Goal: Task Accomplishment & Management: Use online tool/utility

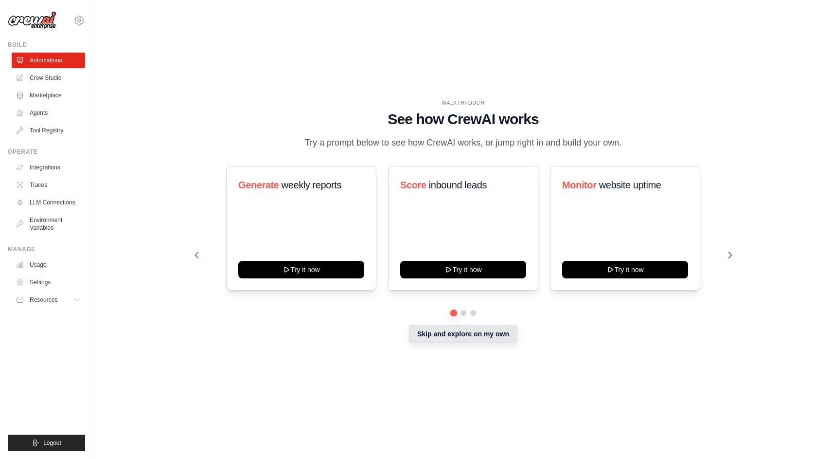
click at [454, 343] on button "Skip and explore on my own" at bounding box center [463, 333] width 108 height 18
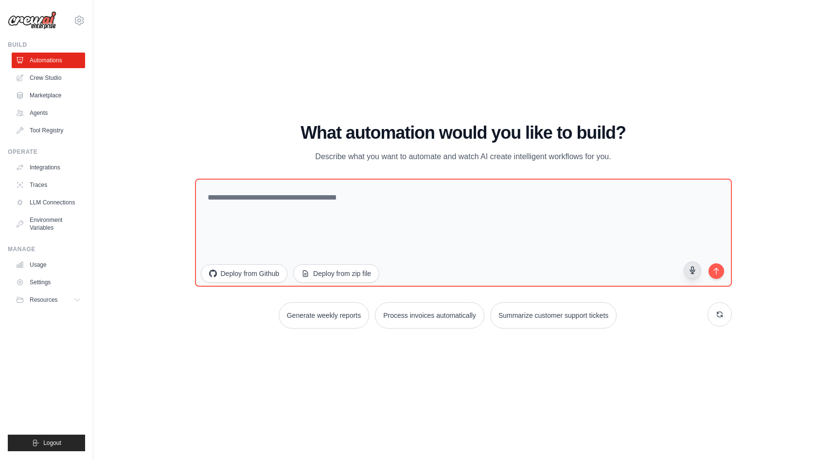
click at [693, 268] on icon "button" at bounding box center [692, 270] width 8 height 8
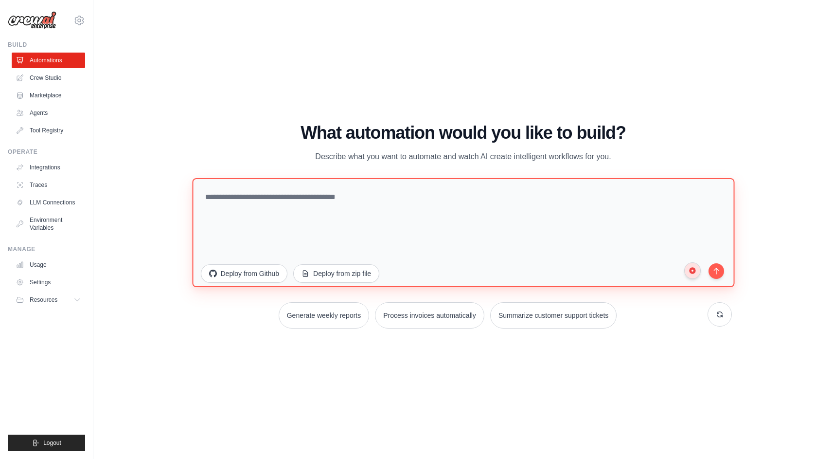
click at [313, 232] on textarea at bounding box center [463, 232] width 542 height 109
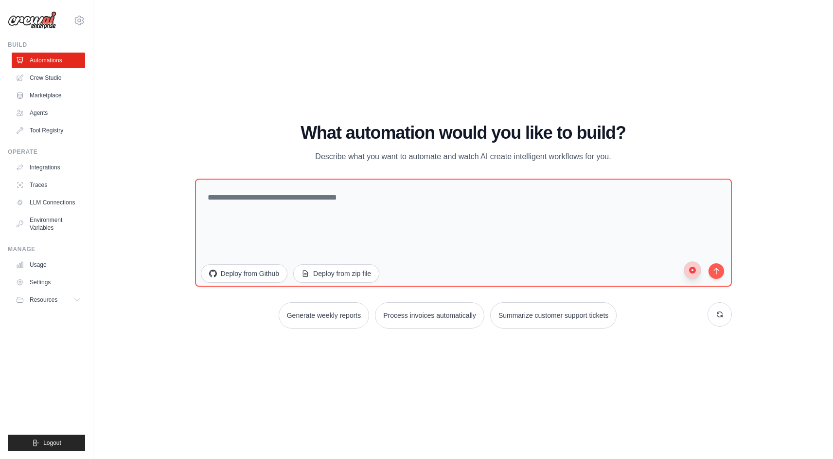
click at [693, 273] on icon "button" at bounding box center [692, 270] width 8 height 8
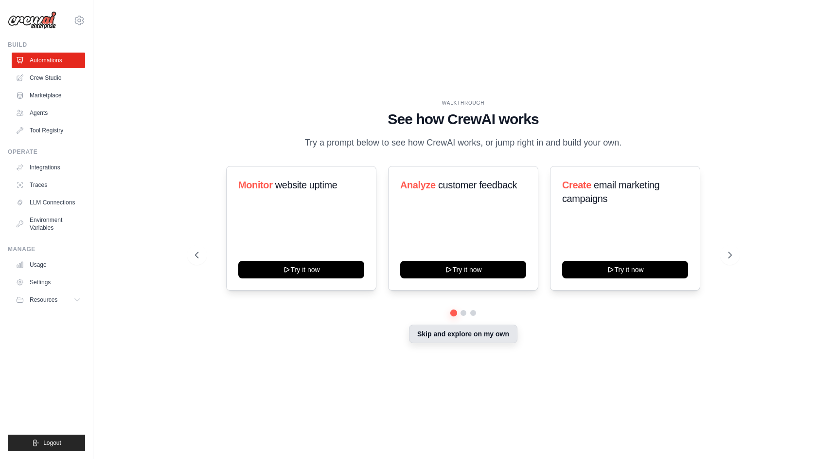
click at [435, 340] on button "Skip and explore on my own" at bounding box center [463, 333] width 108 height 18
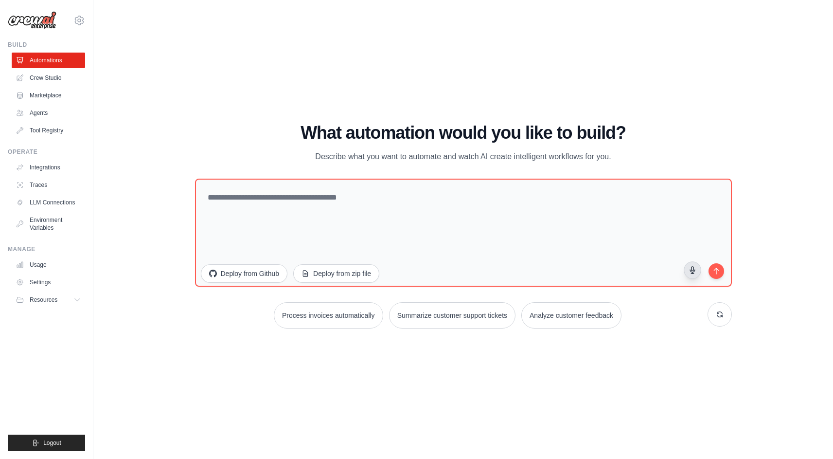
click at [691, 268] on icon "button" at bounding box center [692, 270] width 8 height 8
click at [691, 268] on circle "button" at bounding box center [692, 269] width 7 height 7
click at [38, 166] on link "Integrations" at bounding box center [49, 168] width 73 height 16
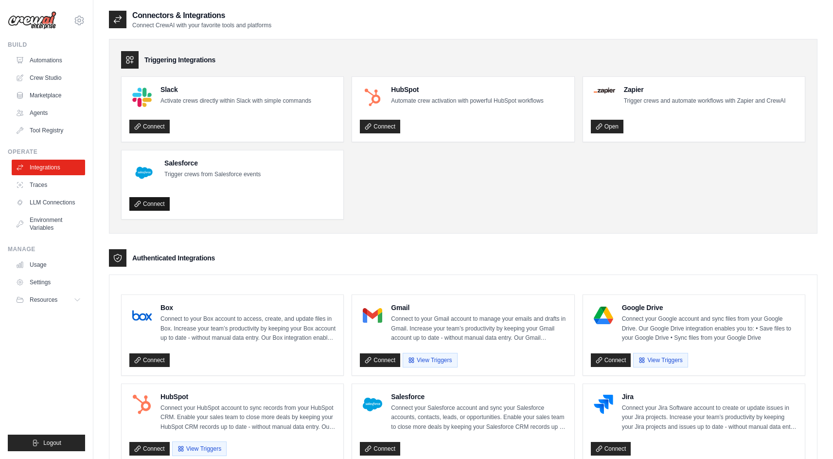
click at [148, 205] on link "Connect" at bounding box center [149, 204] width 40 height 14
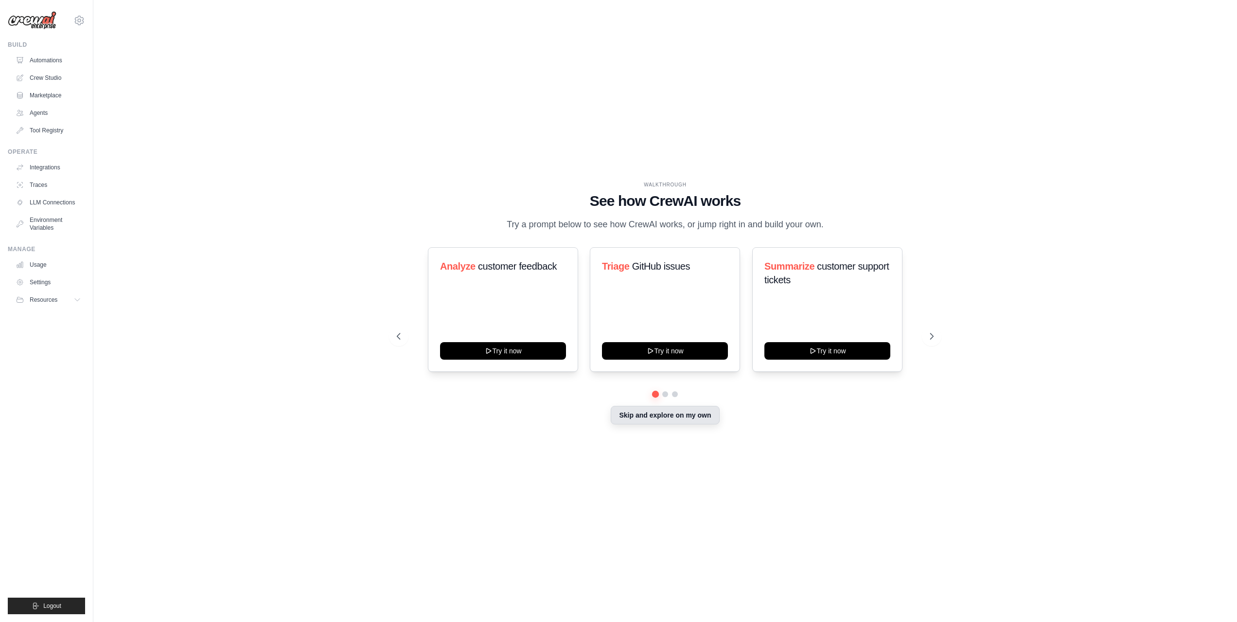
click at [653, 420] on button "Skip and explore on my own" at bounding box center [665, 415] width 108 height 18
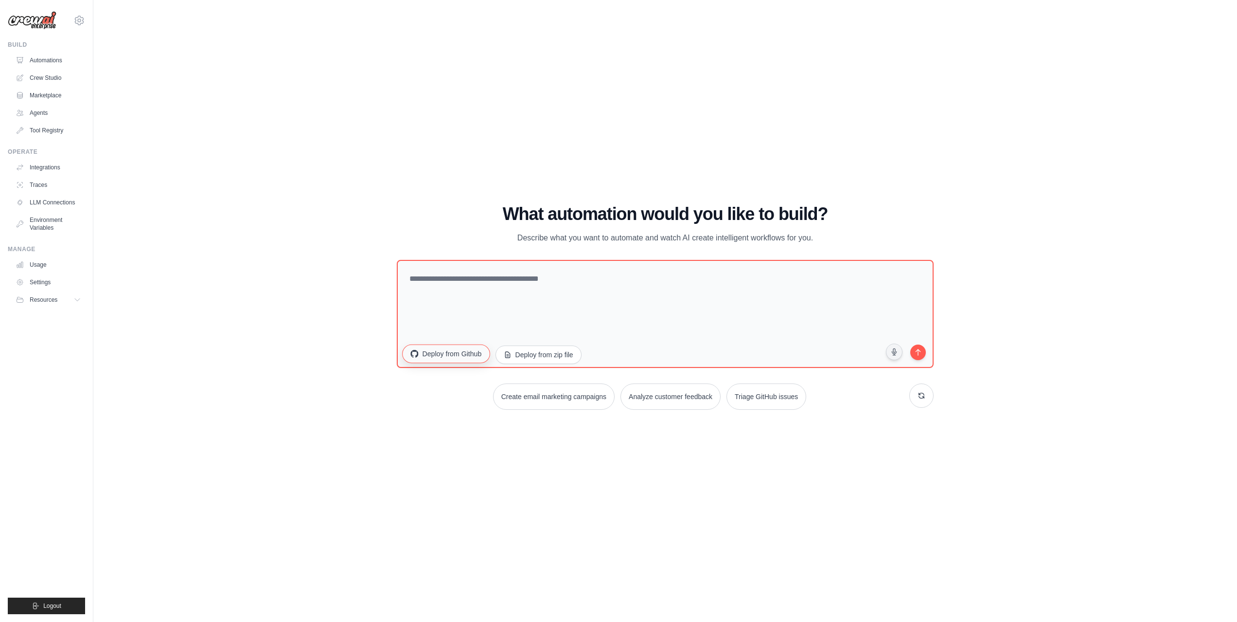
click at [458, 356] on button "Deploy from Github" at bounding box center [446, 353] width 88 height 18
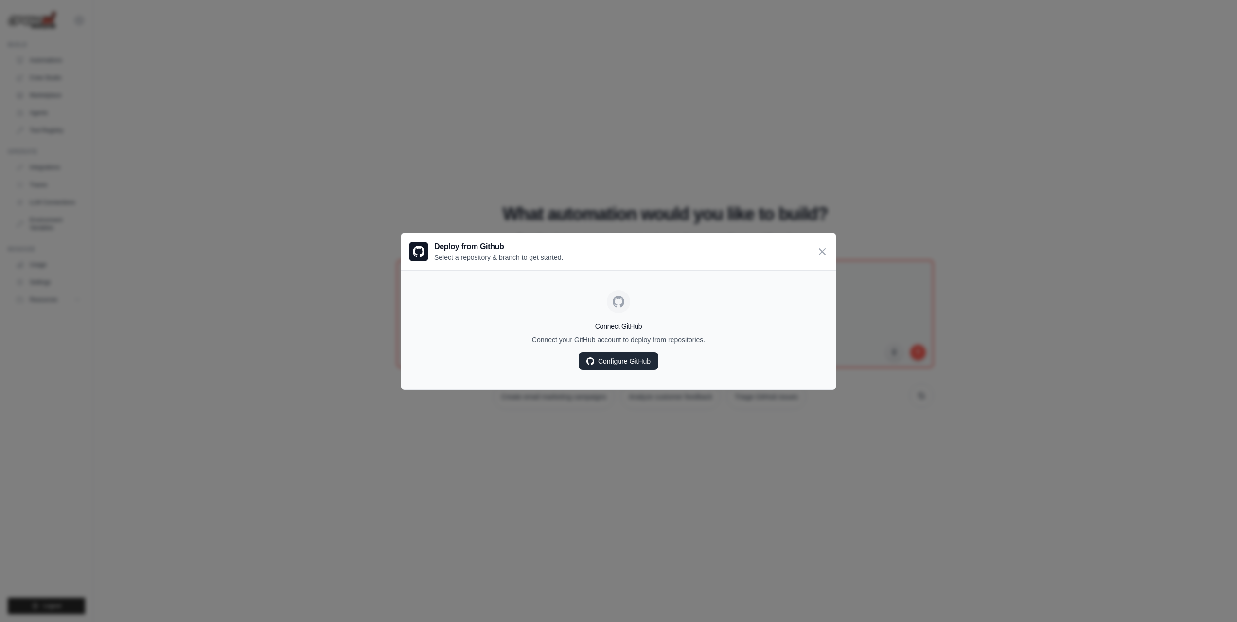
click at [637, 365] on link "Configure GitHub" at bounding box center [619, 361] width 80 height 18
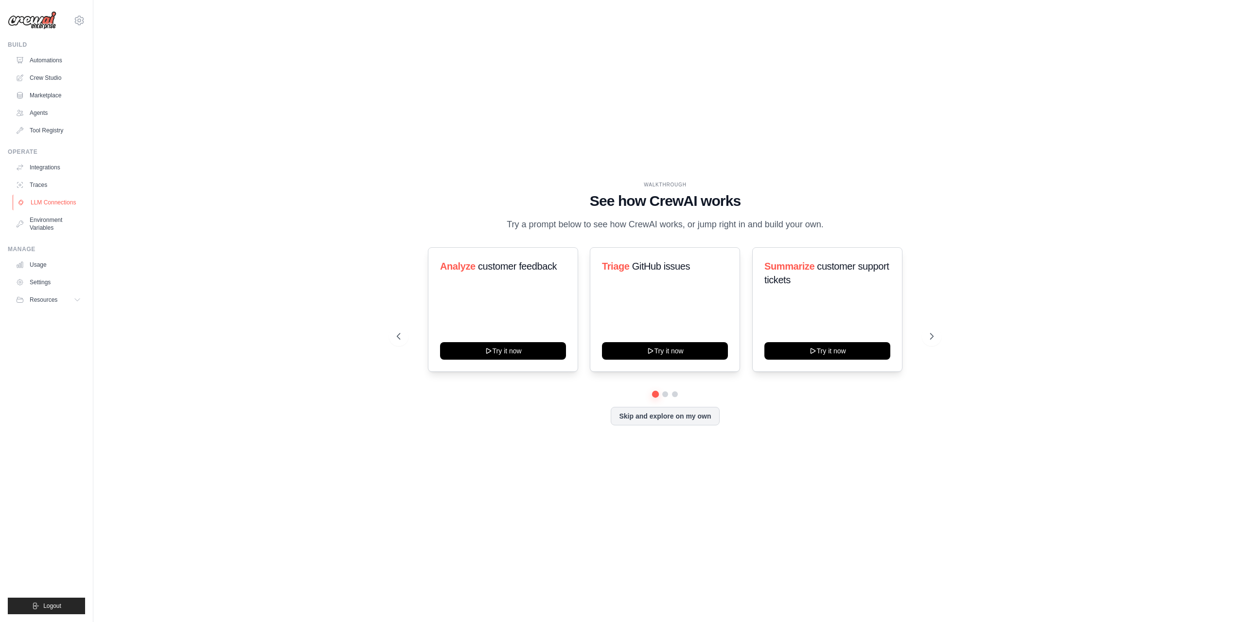
click at [59, 198] on link "LLM Connections" at bounding box center [49, 203] width 73 height 16
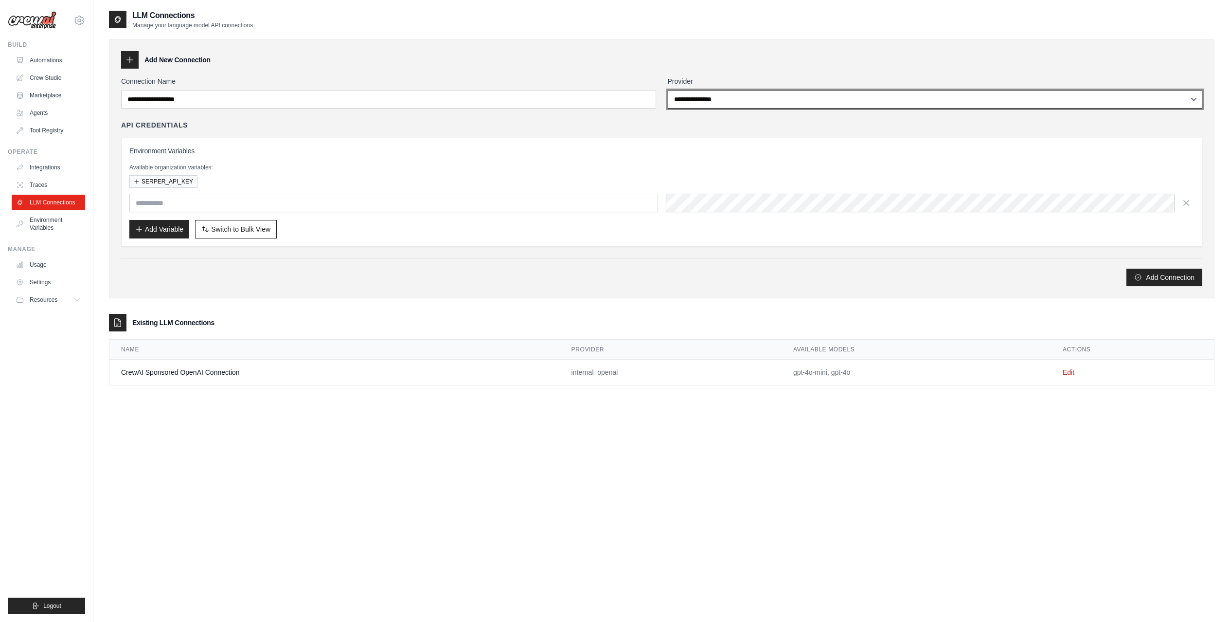
click at [712, 106] on select "**********" at bounding box center [935, 99] width 535 height 18
select select "******"
click at [668, 90] on select "**********" at bounding box center [935, 99] width 535 height 18
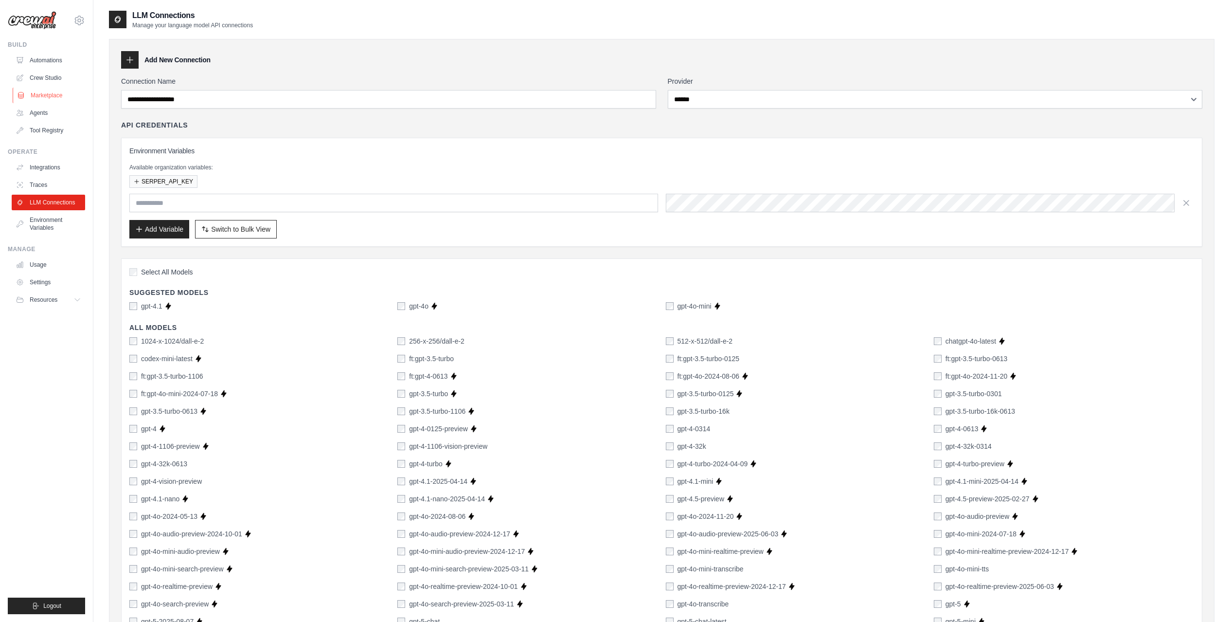
click at [53, 94] on link "Marketplace" at bounding box center [49, 96] width 73 height 16
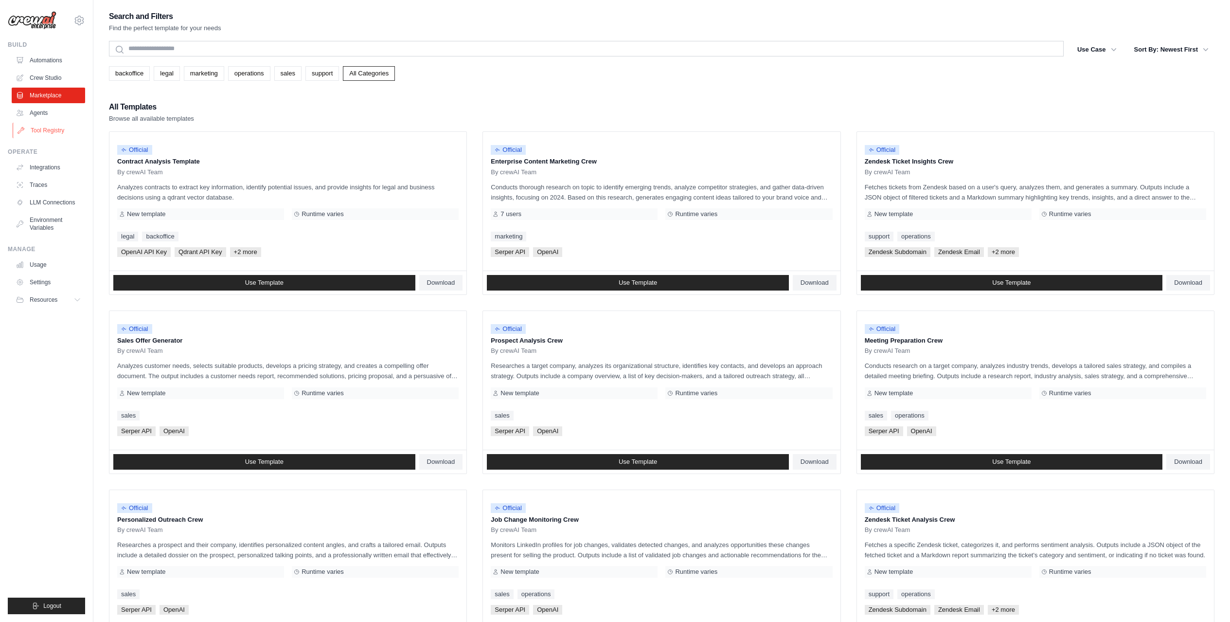
click at [51, 131] on link "Tool Registry" at bounding box center [49, 131] width 73 height 16
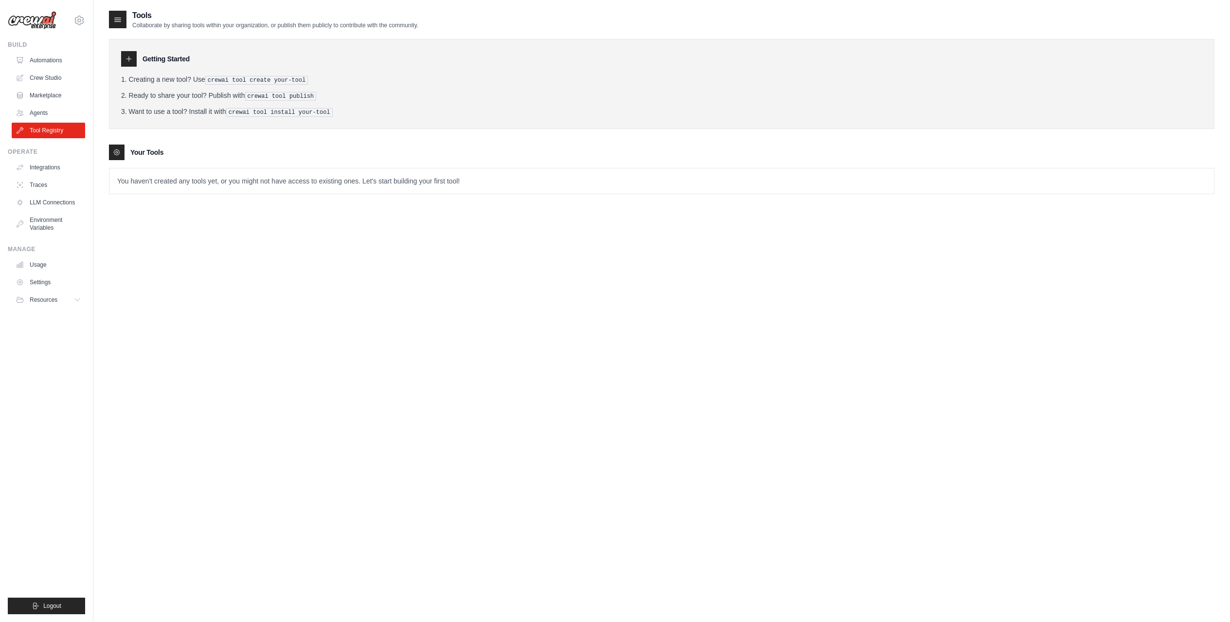
click at [159, 176] on p "You haven't created any tools yet, or you might not have access to existing one…" at bounding box center [661, 180] width 1104 height 25
drag, startPoint x: 215, startPoint y: 80, endPoint x: 311, endPoint y: 77, distance: 95.3
click at [308, 77] on pre "crewai tool create your-tool" at bounding box center [256, 80] width 103 height 9
click at [46, 57] on link "Automations" at bounding box center [49, 61] width 73 height 16
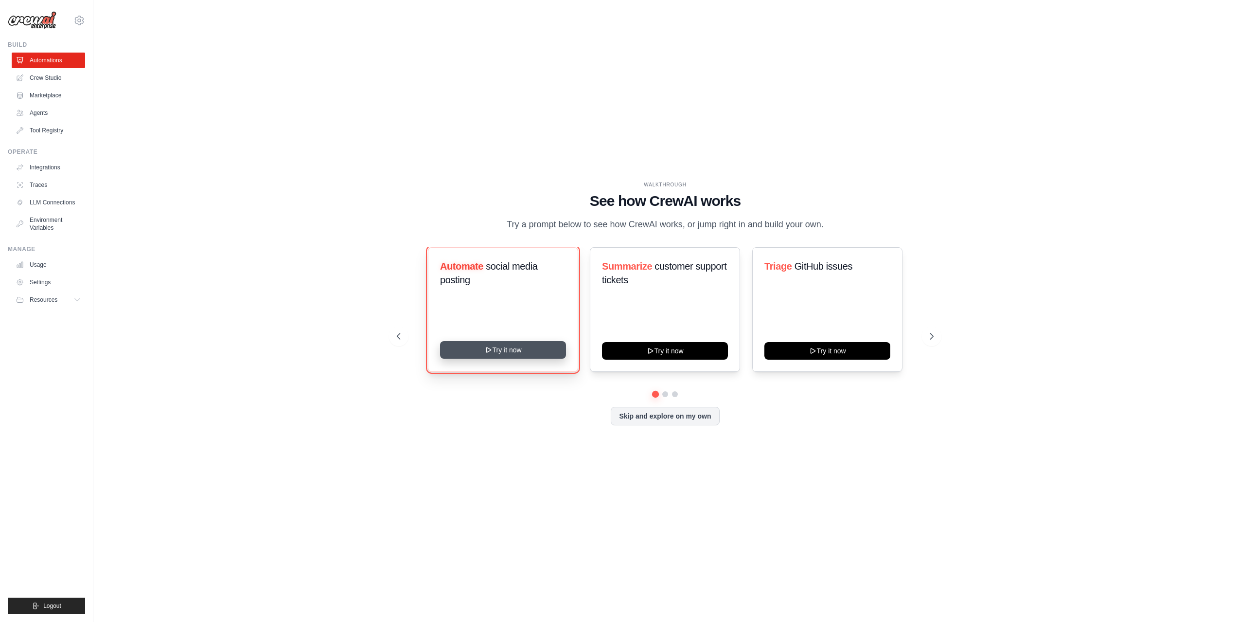
click at [512, 356] on button "Try it now" at bounding box center [503, 350] width 126 height 18
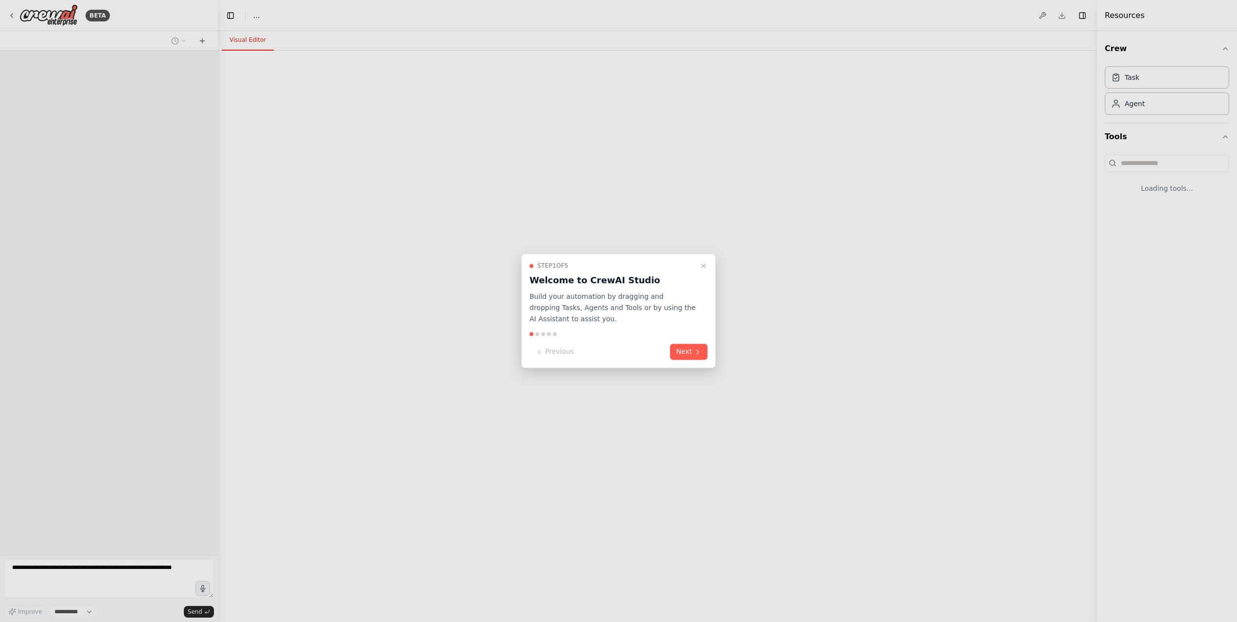
select select "****"
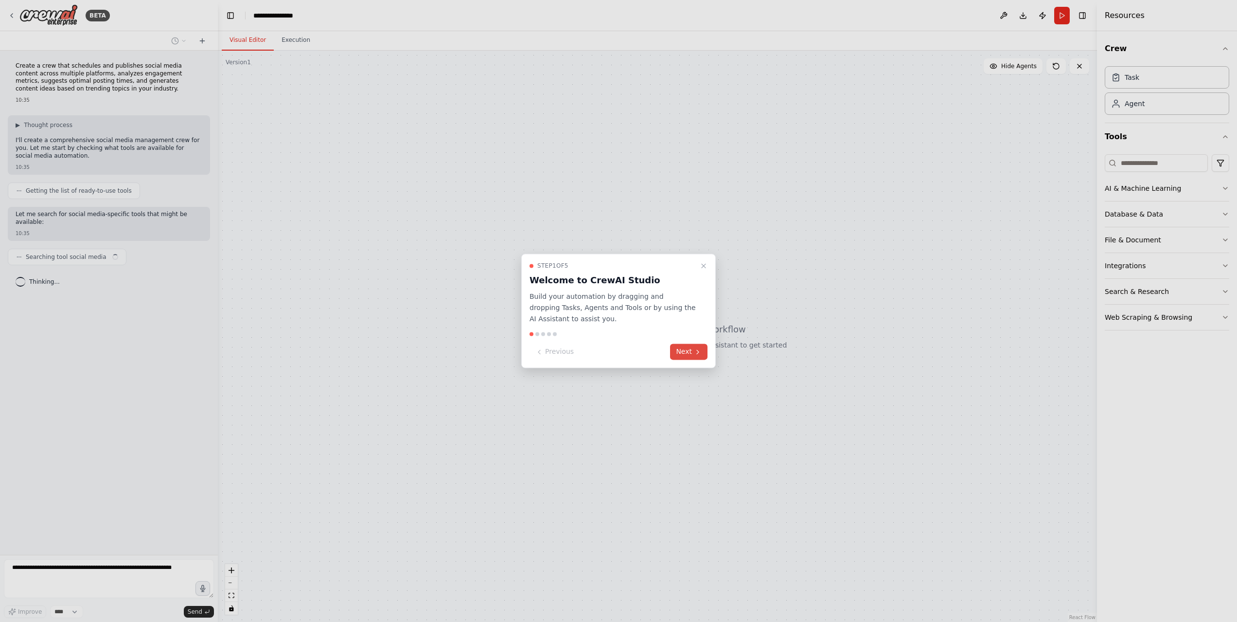
click at [689, 351] on button "Next" at bounding box center [688, 352] width 37 height 16
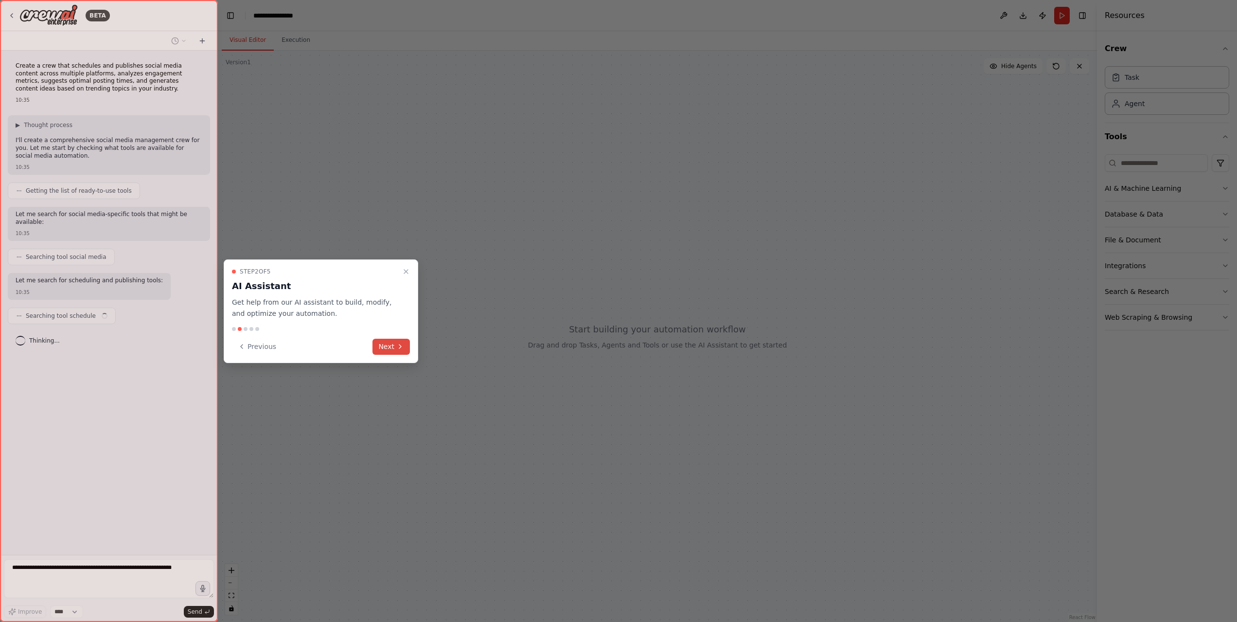
click at [385, 354] on button "Next" at bounding box center [391, 346] width 37 height 16
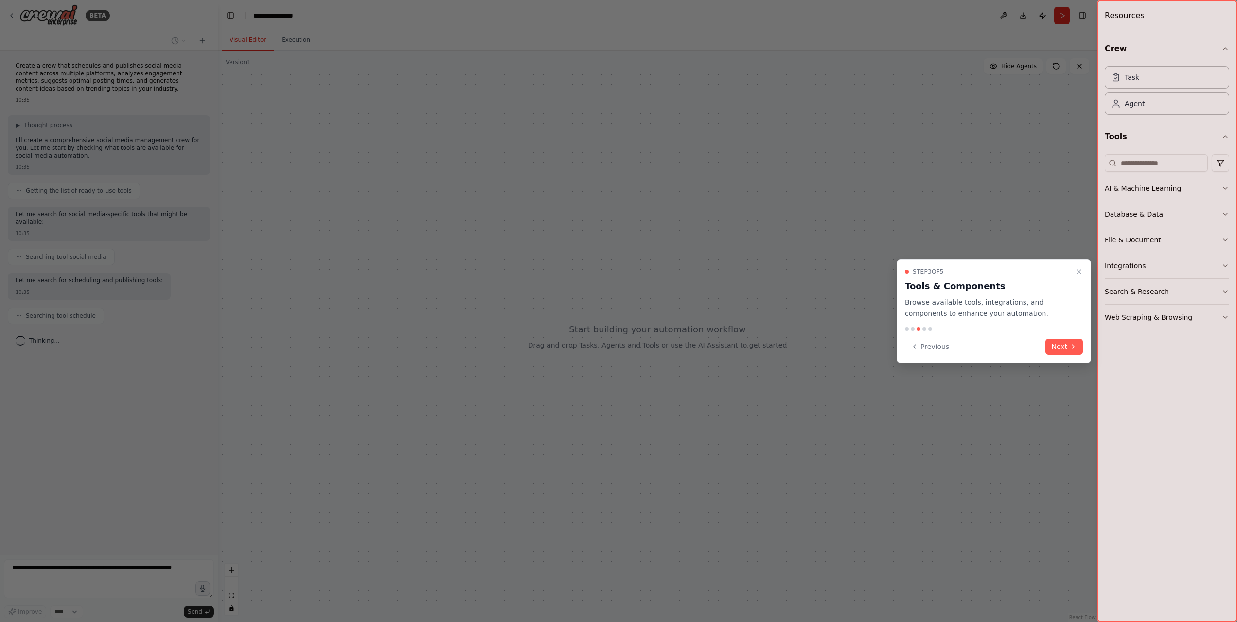
click at [1042, 347] on div "Previous Next" at bounding box center [994, 346] width 178 height 16
click at [1068, 344] on button "Next" at bounding box center [1064, 346] width 37 height 16
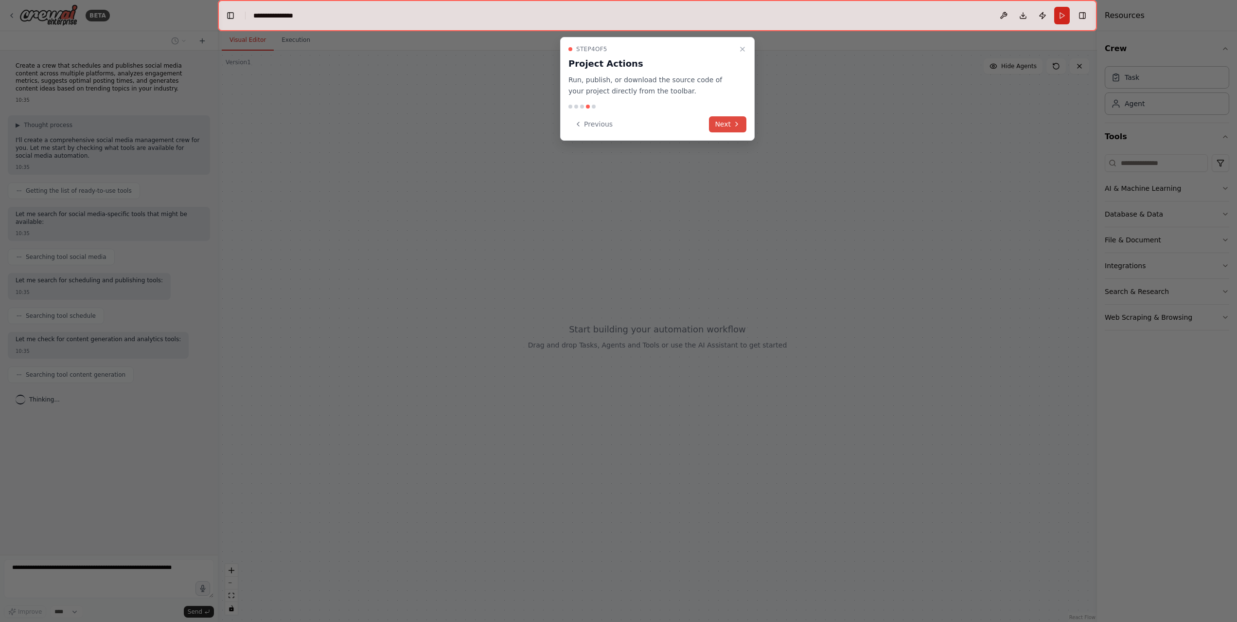
click at [732, 130] on button "Next" at bounding box center [727, 124] width 37 height 16
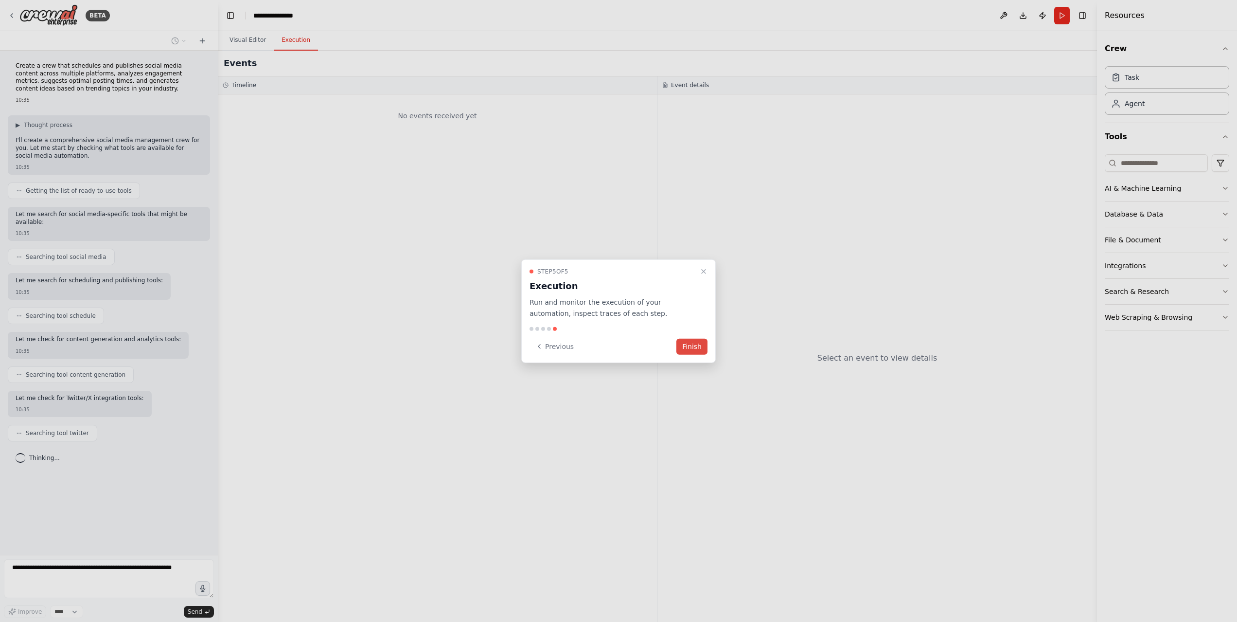
click at [693, 350] on button "Finish" at bounding box center [691, 346] width 31 height 16
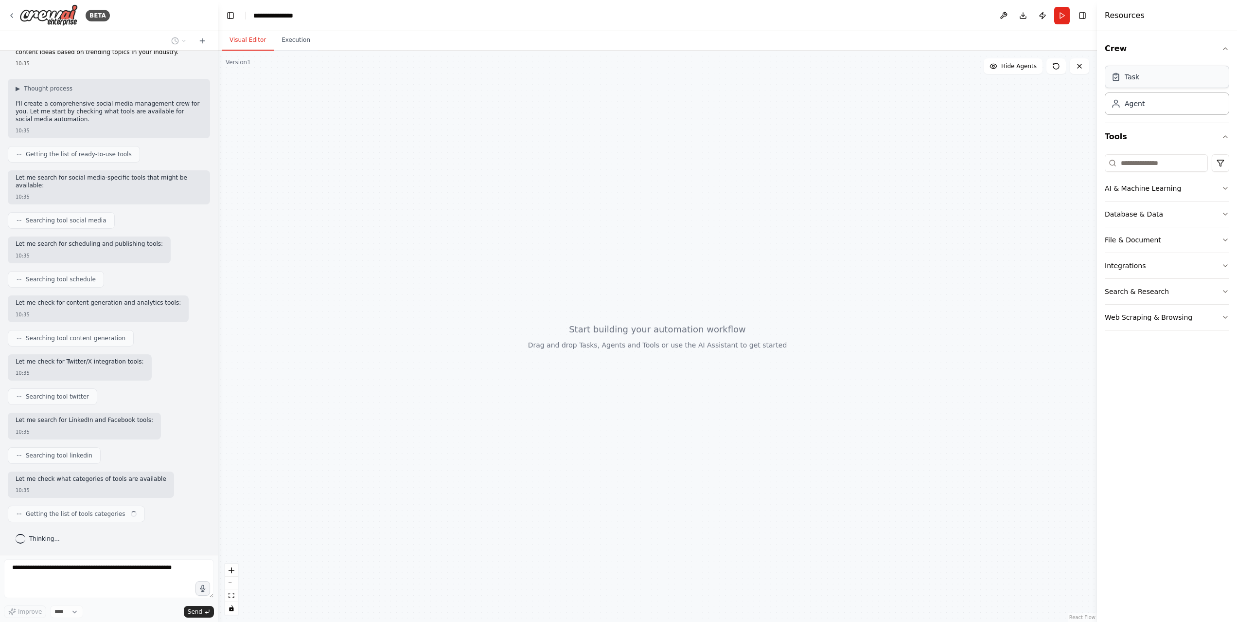
scroll to position [44, 0]
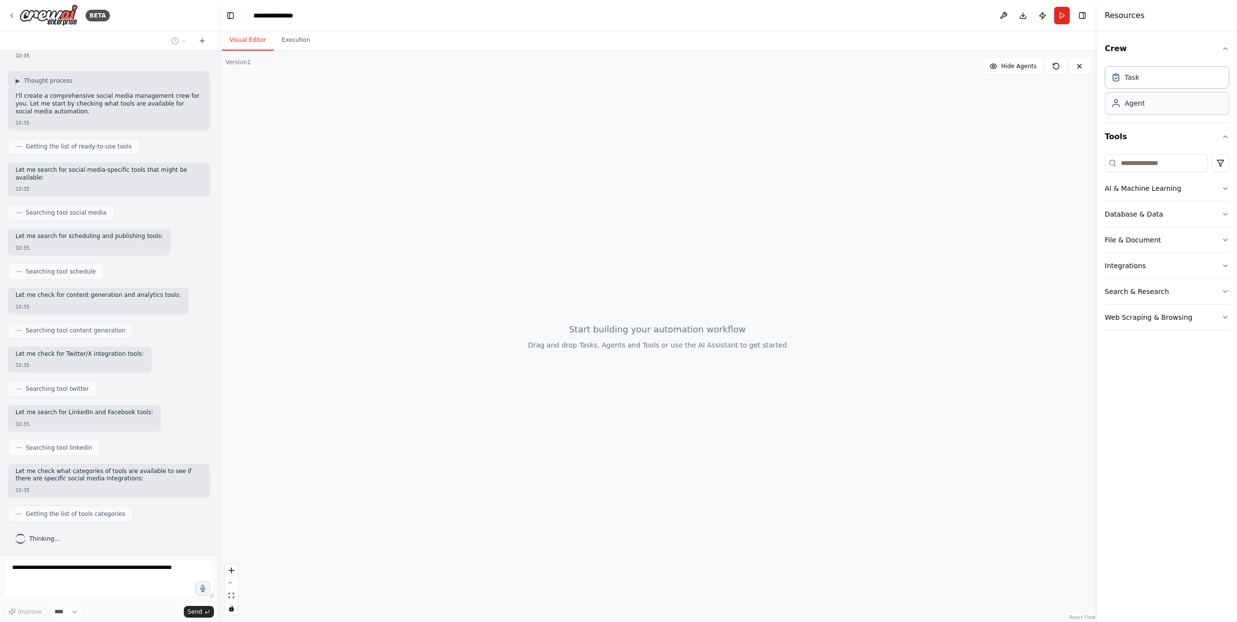
click at [1146, 113] on div "Agent" at bounding box center [1167, 103] width 124 height 22
click at [1146, 111] on div "Agent" at bounding box center [1167, 103] width 124 height 22
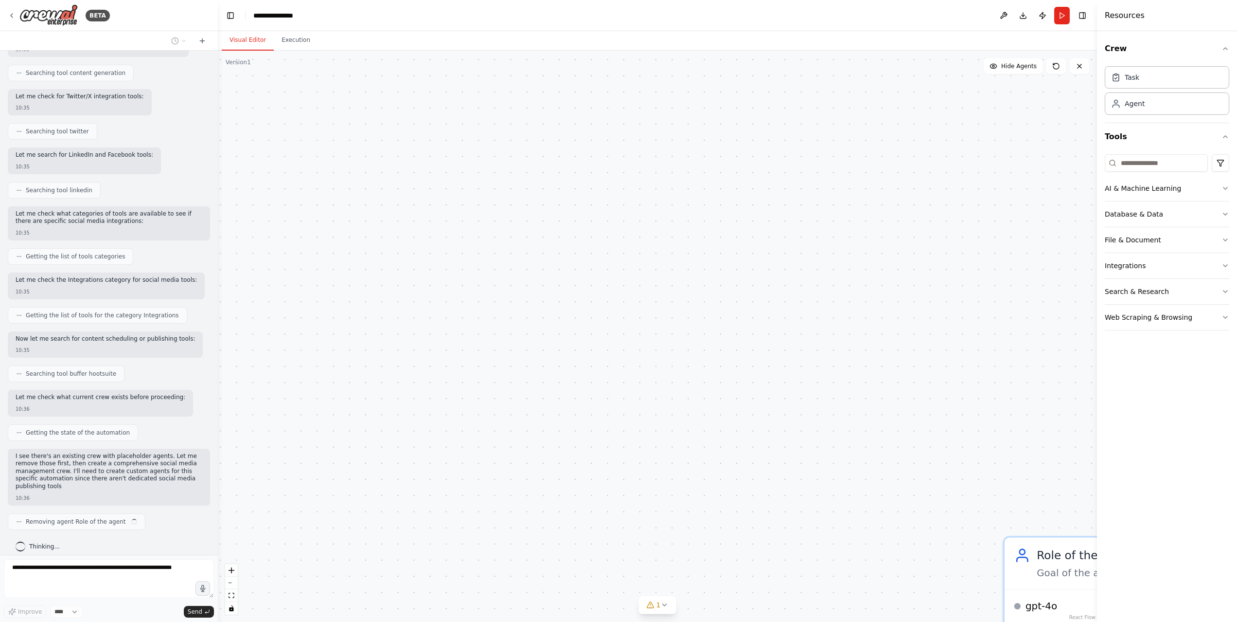
scroll to position [309, 0]
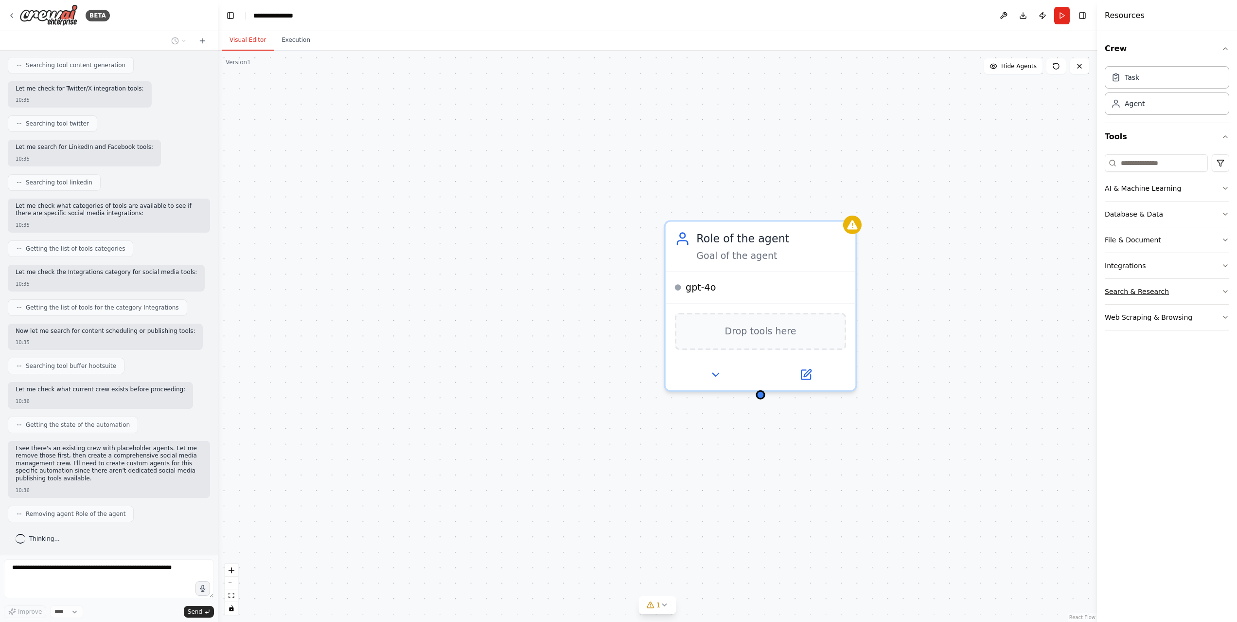
click at [1143, 302] on button "Search & Research" at bounding box center [1167, 291] width 124 height 25
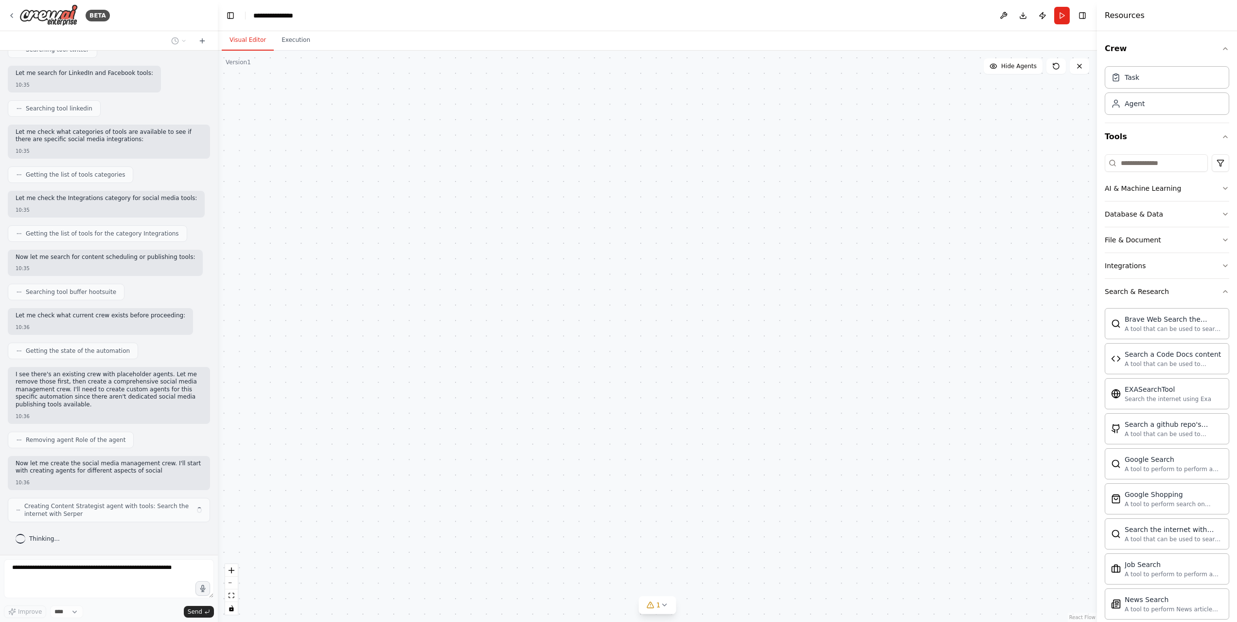
scroll to position [391, 0]
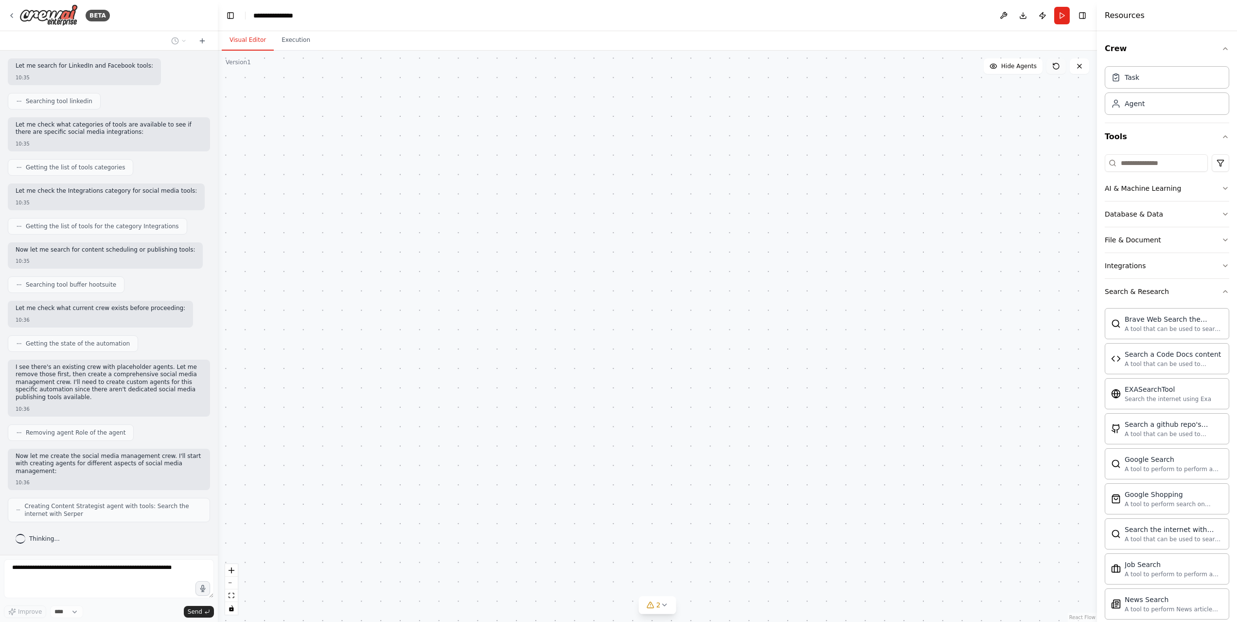
click at [1059, 66] on icon at bounding box center [1056, 66] width 8 height 8
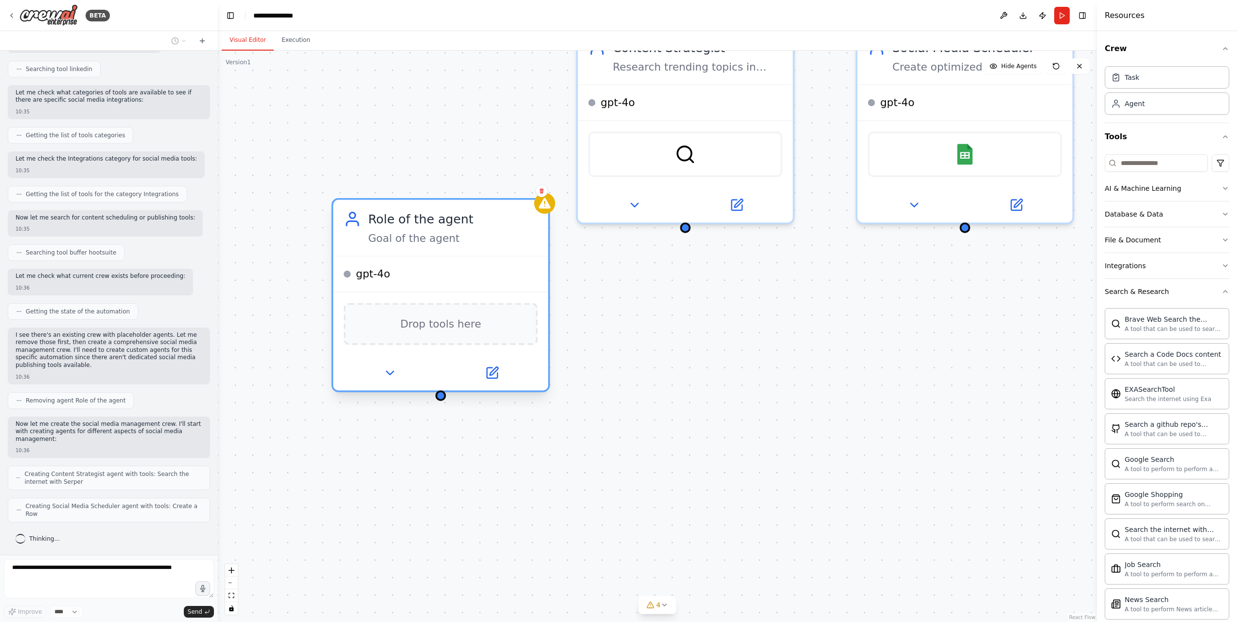
drag, startPoint x: 425, startPoint y: 113, endPoint x: 461, endPoint y: 291, distance: 182.1
click at [461, 291] on div "gpt-4o Drop tools here" at bounding box center [440, 322] width 215 height 135
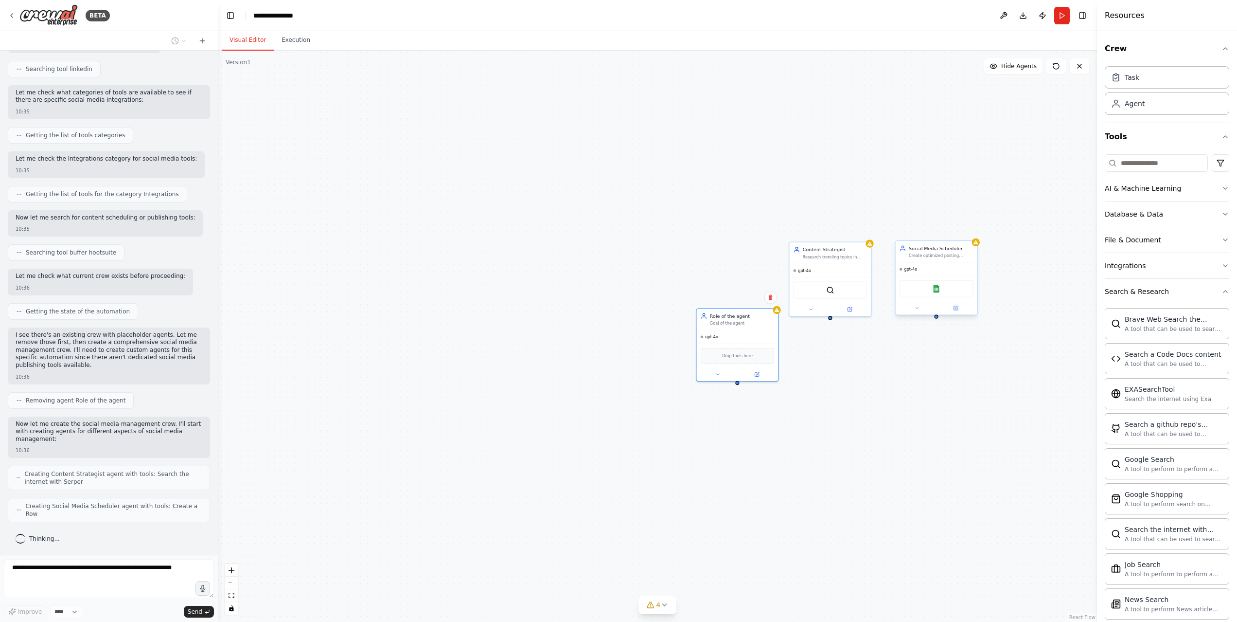
click at [954, 273] on div "gpt-4o" at bounding box center [937, 269] width 82 height 13
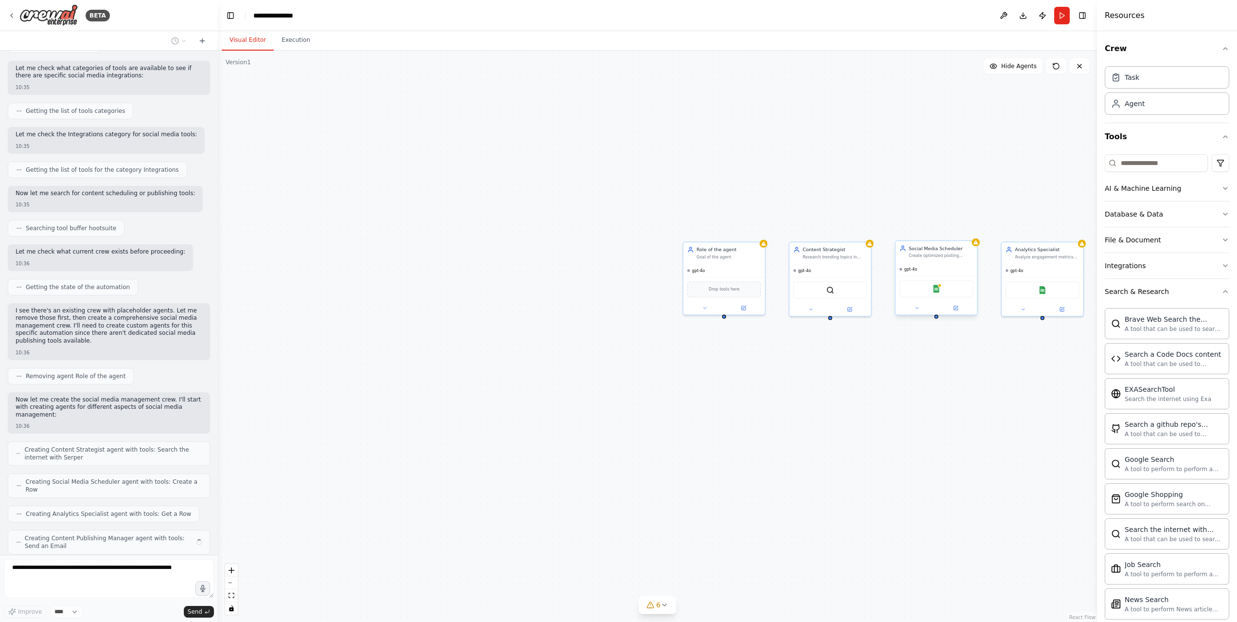
scroll to position [479, 0]
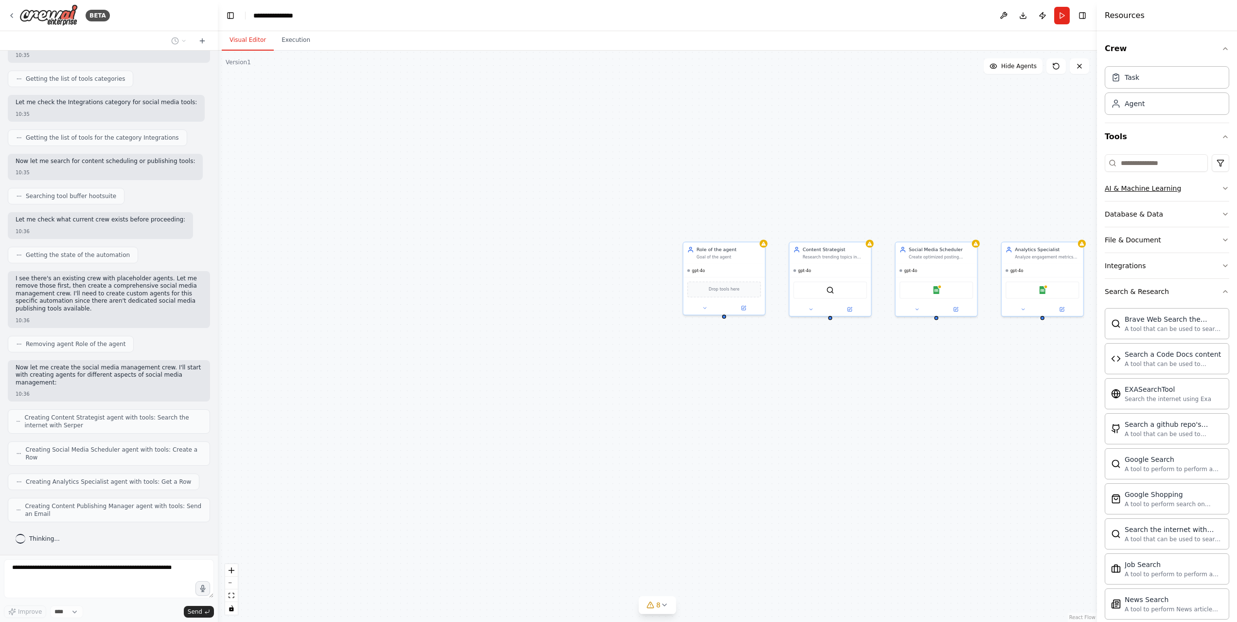
click at [1167, 191] on div "AI & Machine Learning" at bounding box center [1143, 188] width 76 height 10
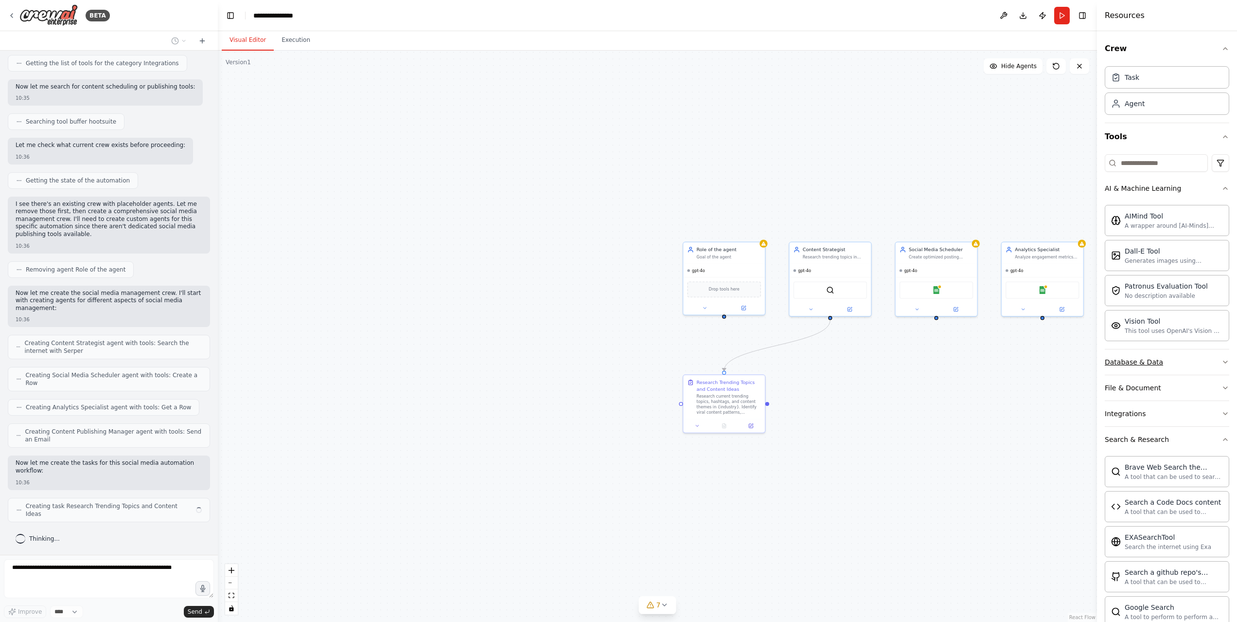
scroll to position [546, 0]
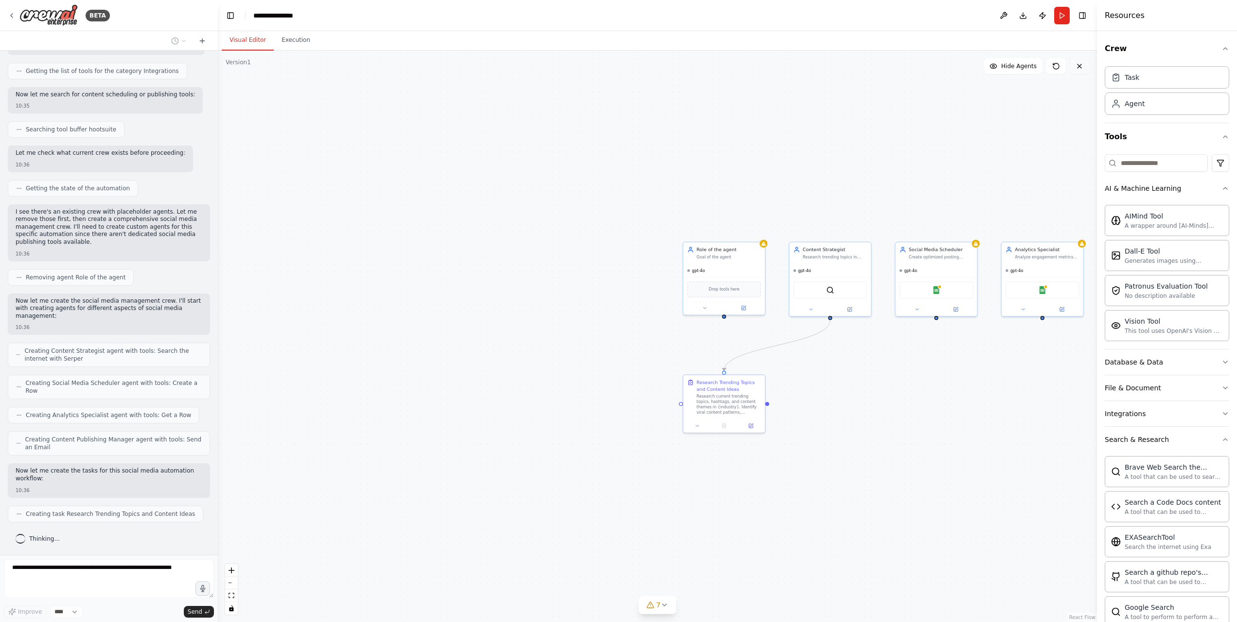
click at [1082, 66] on icon at bounding box center [1080, 66] width 8 height 8
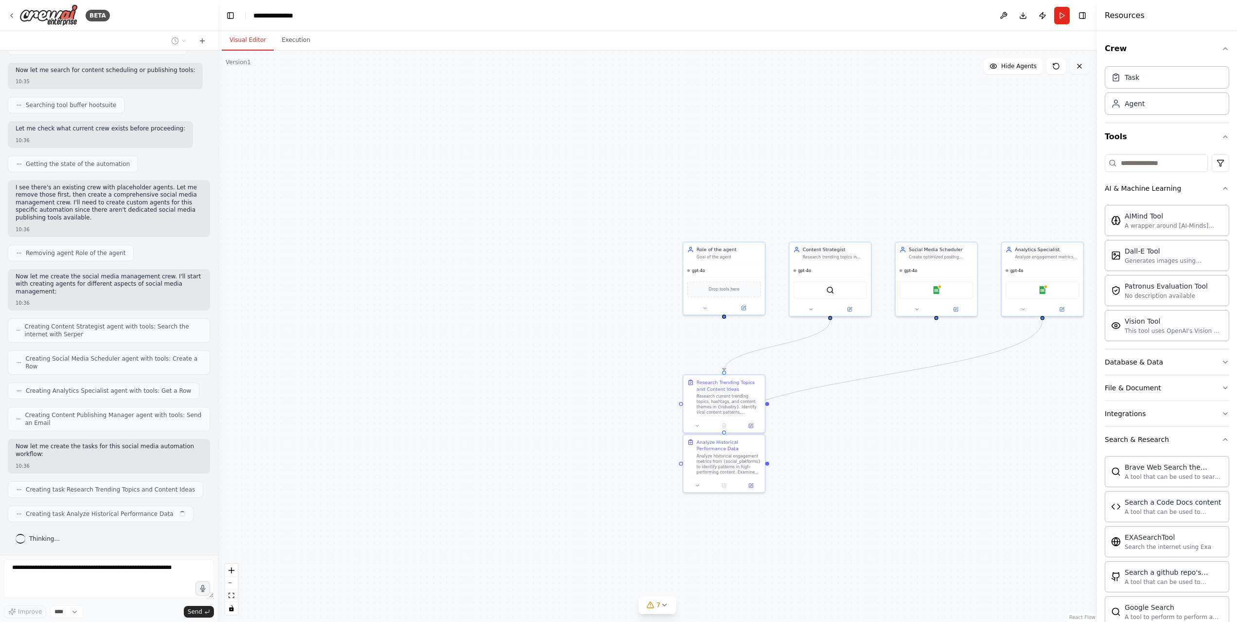
click at [1078, 63] on icon at bounding box center [1080, 66] width 8 height 8
click at [1078, 65] on icon at bounding box center [1080, 66] width 4 height 4
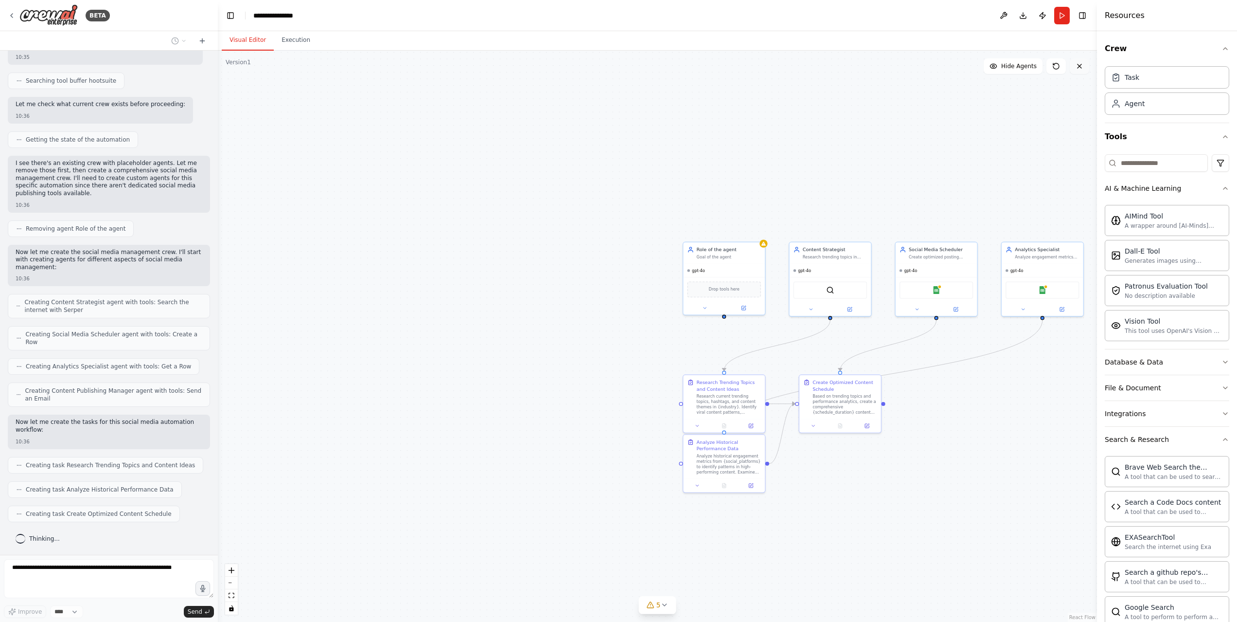
click at [1080, 64] on icon at bounding box center [1080, 66] width 8 height 8
click at [233, 14] on button "Toggle Left Sidebar" at bounding box center [231, 16] width 14 height 14
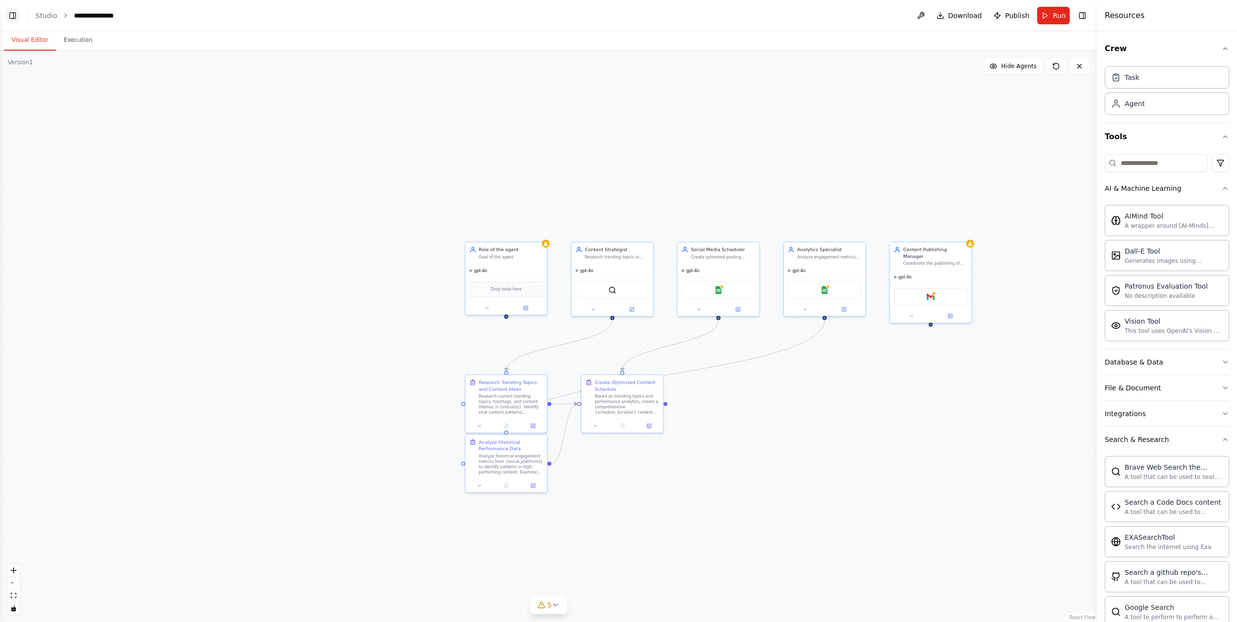
click at [12, 17] on button "Toggle Left Sidebar" at bounding box center [13, 16] width 14 height 14
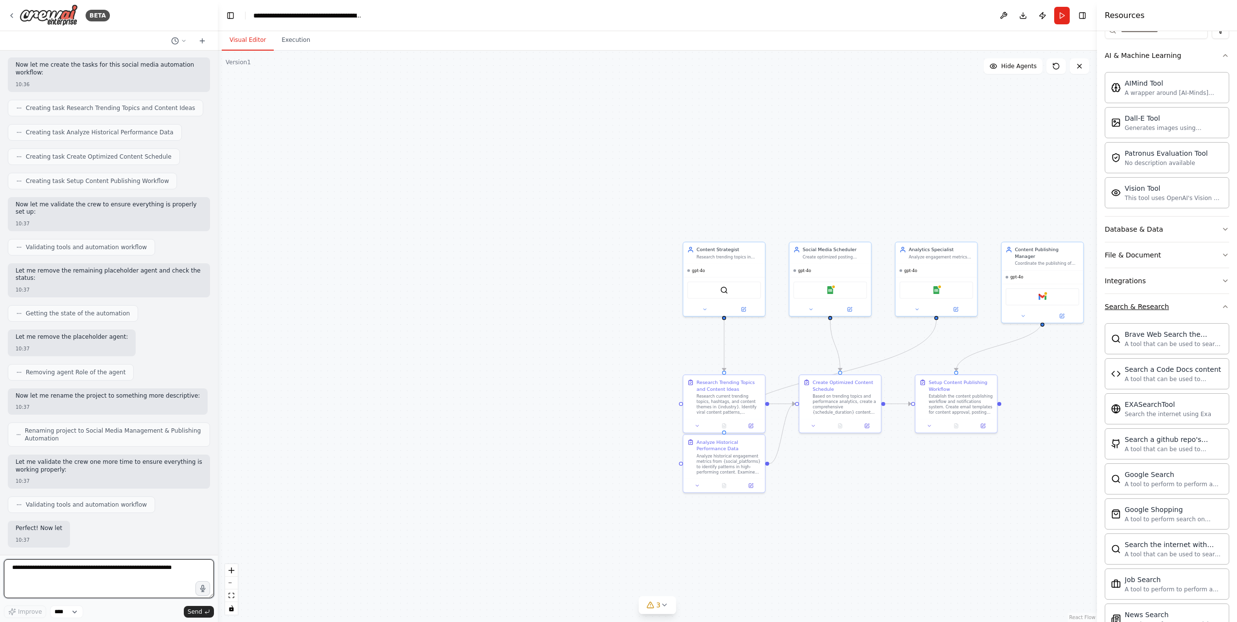
scroll to position [998, 0]
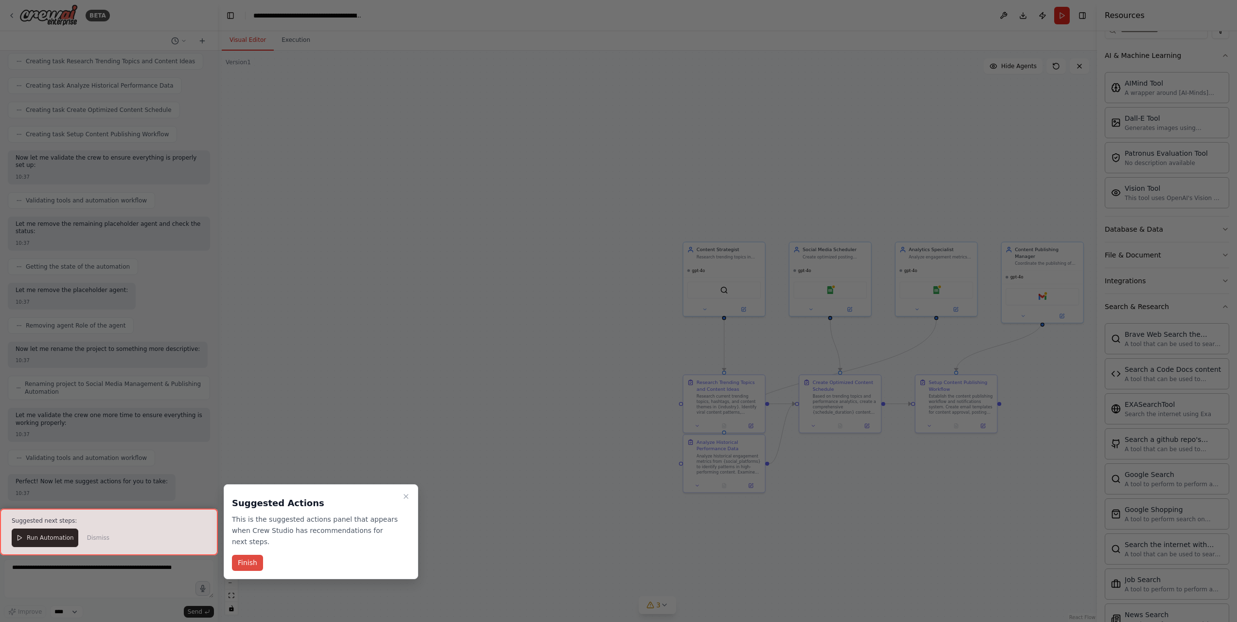
click at [249, 559] on button "Finish" at bounding box center [247, 562] width 31 height 16
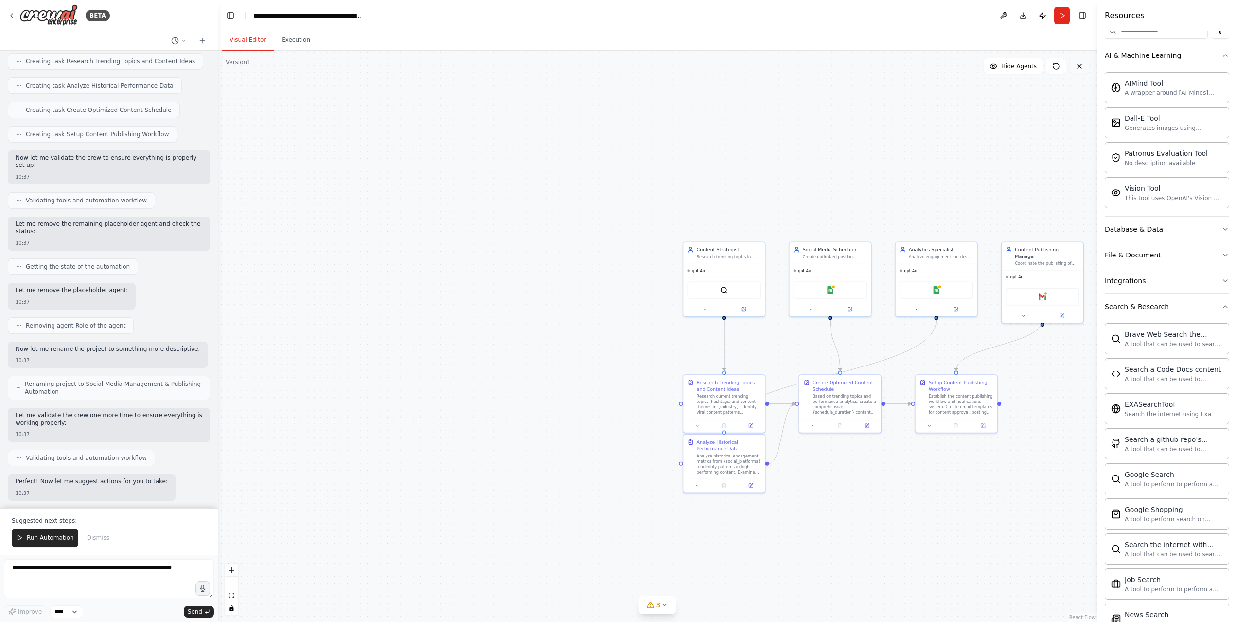
click at [1081, 67] on icon at bounding box center [1080, 66] width 8 height 8
click at [1080, 64] on icon at bounding box center [1080, 66] width 8 height 8
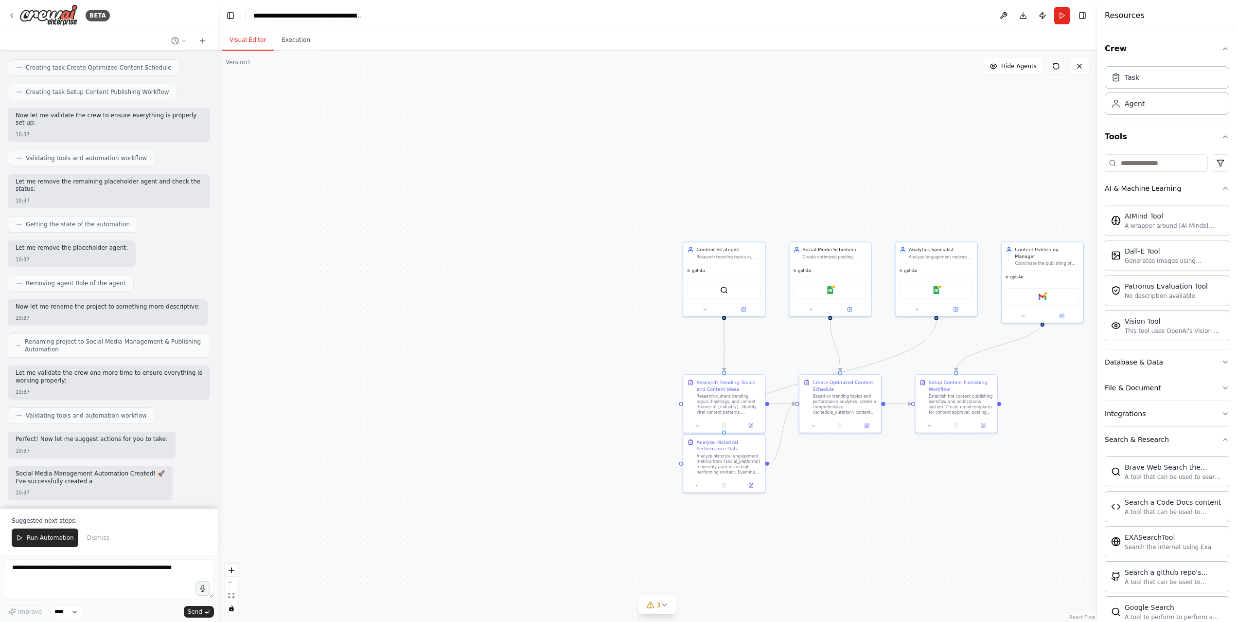
click at [1054, 63] on icon at bounding box center [1056, 66] width 6 height 6
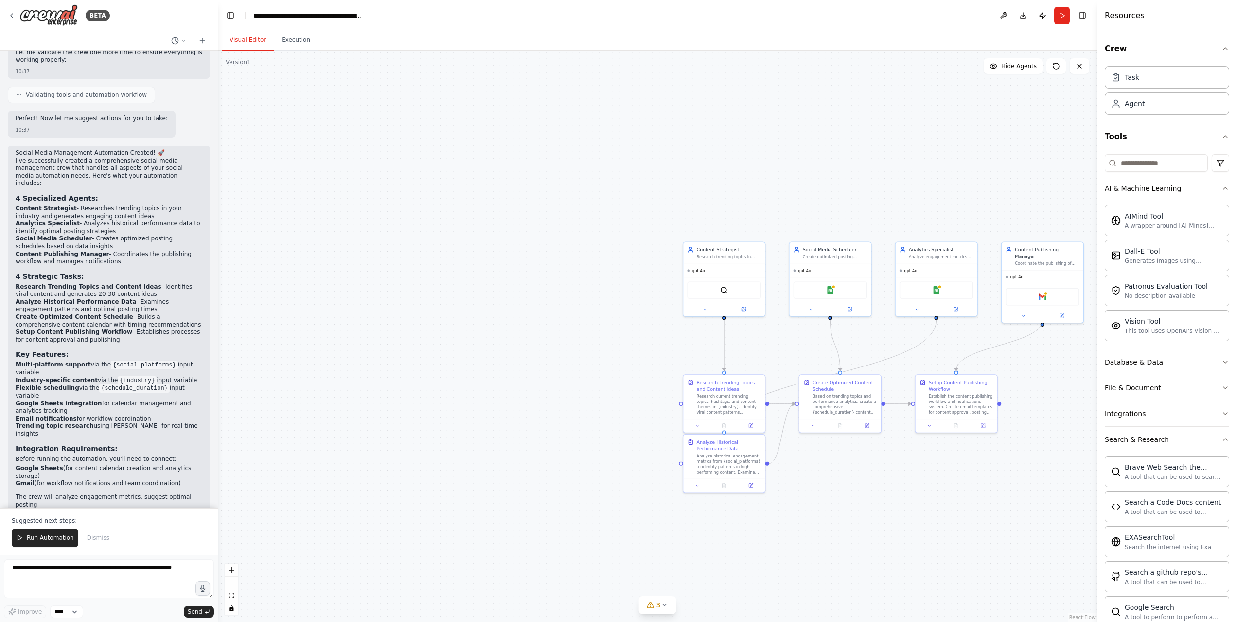
scroll to position [1368, 0]
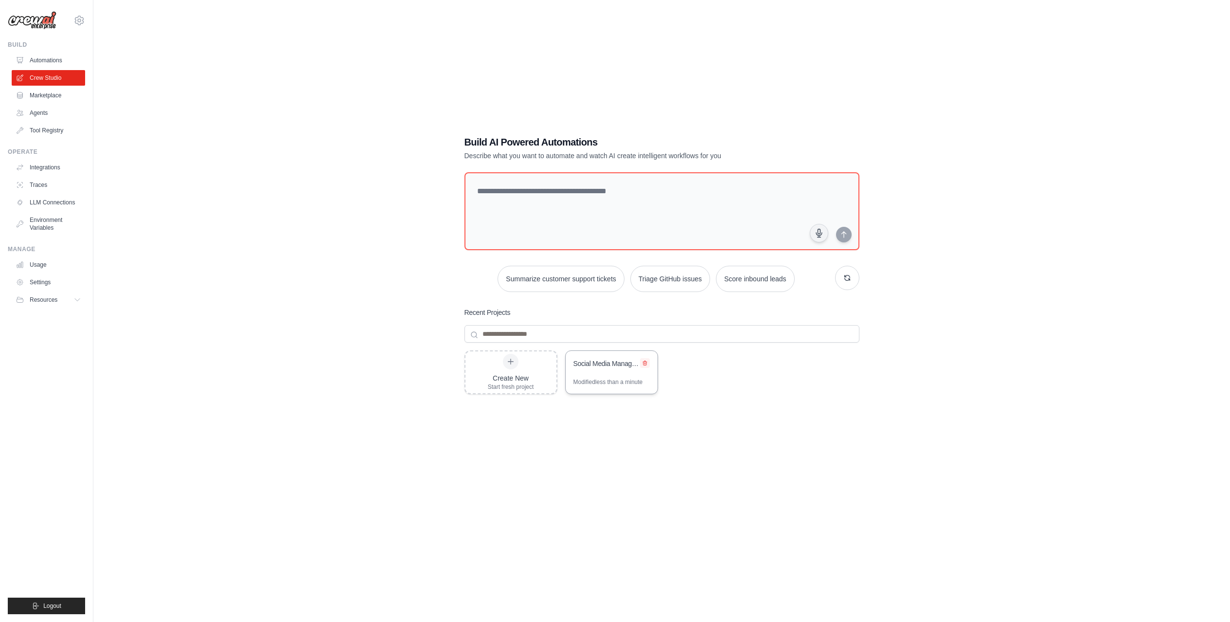
click at [644, 362] on icon at bounding box center [645, 363] width 6 height 6
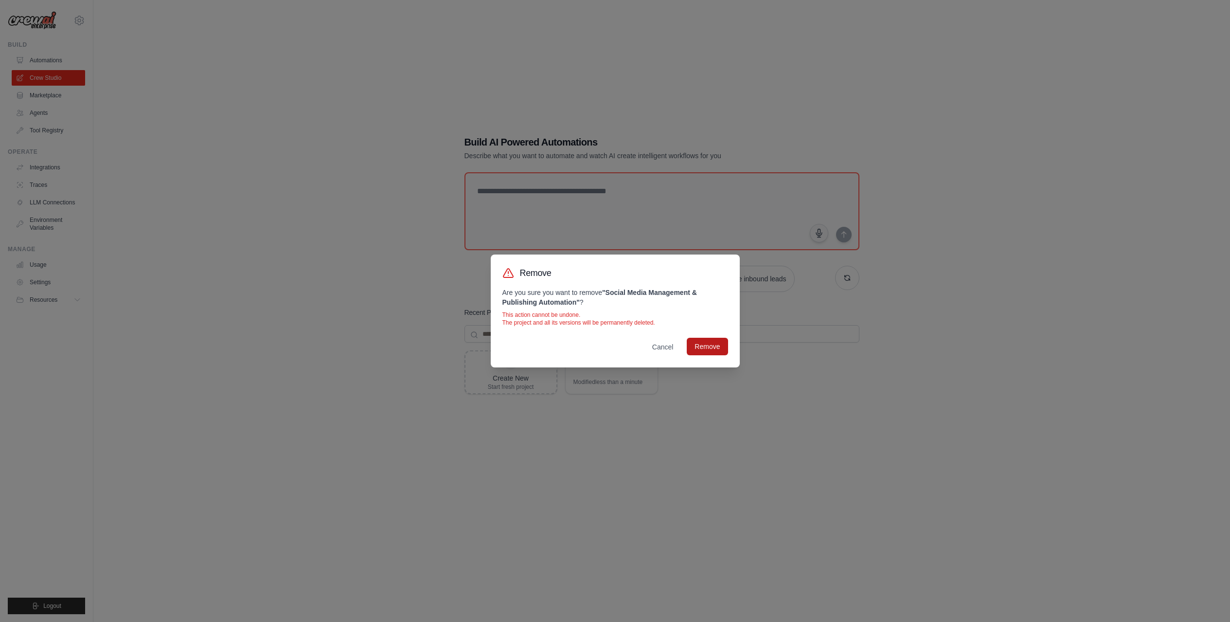
click at [714, 344] on button "Remove" at bounding box center [707, 346] width 41 height 18
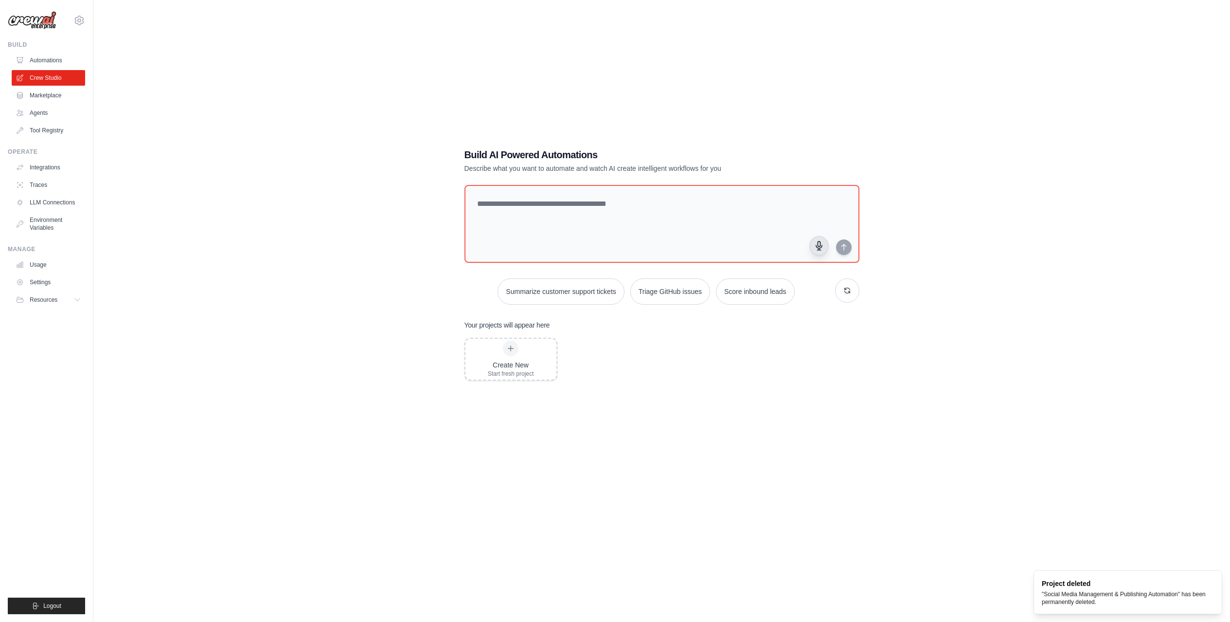
click at [819, 247] on icon "button" at bounding box center [819, 246] width 10 height 10
click at [820, 248] on circle "button" at bounding box center [819, 245] width 9 height 9
click at [815, 244] on icon "button" at bounding box center [819, 246] width 10 height 10
click at [932, 100] on div "Build AI Powered Automations Describe what you want to automate and watch AI cr…" at bounding box center [661, 321] width 1105 height 622
click at [814, 245] on icon "button" at bounding box center [819, 246] width 10 height 10
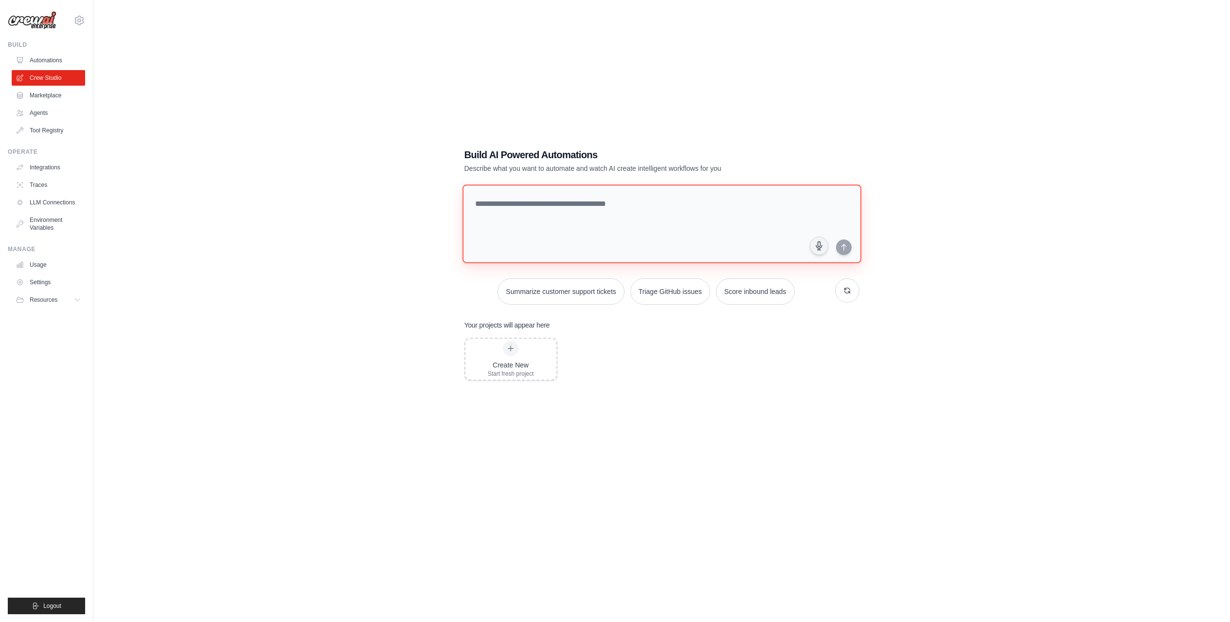
click at [583, 201] on textarea at bounding box center [661, 223] width 399 height 79
paste textarea "**********"
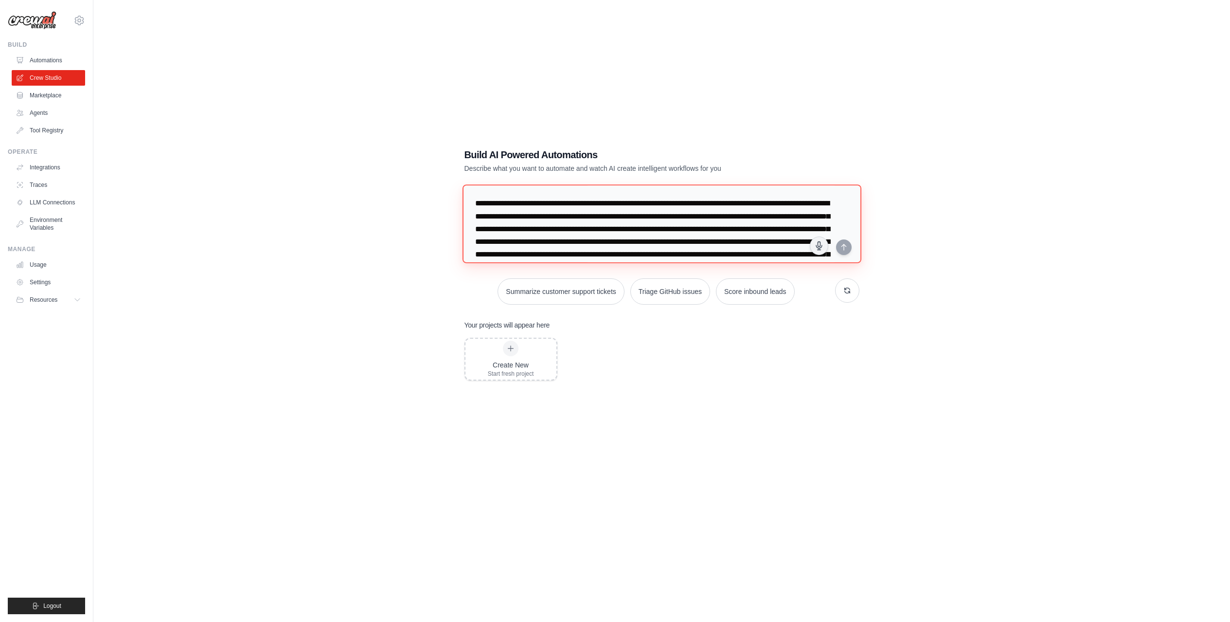
scroll to position [61, 0]
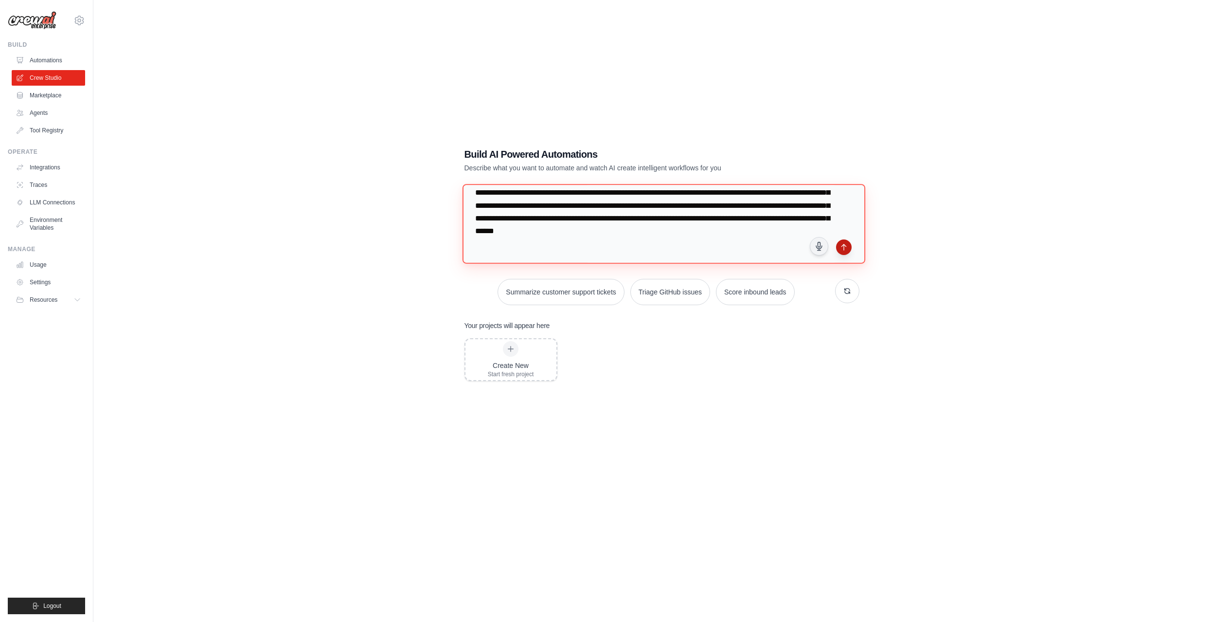
type textarea "**********"
click at [844, 246] on icon "submit" at bounding box center [843, 247] width 4 height 6
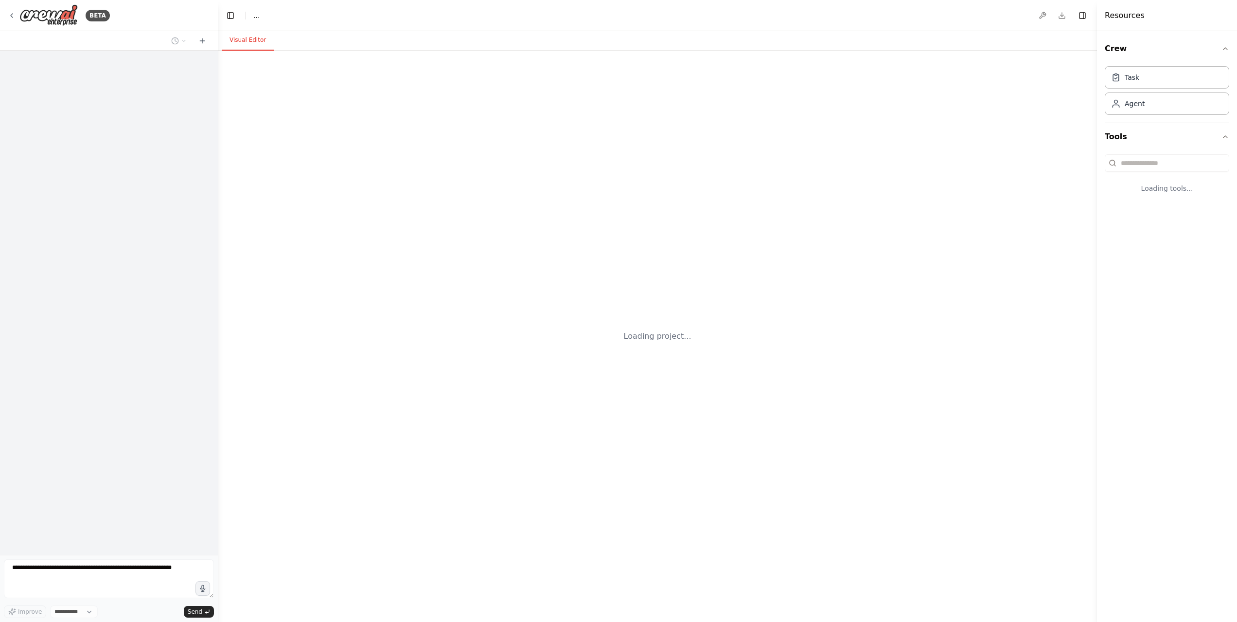
select select "****"
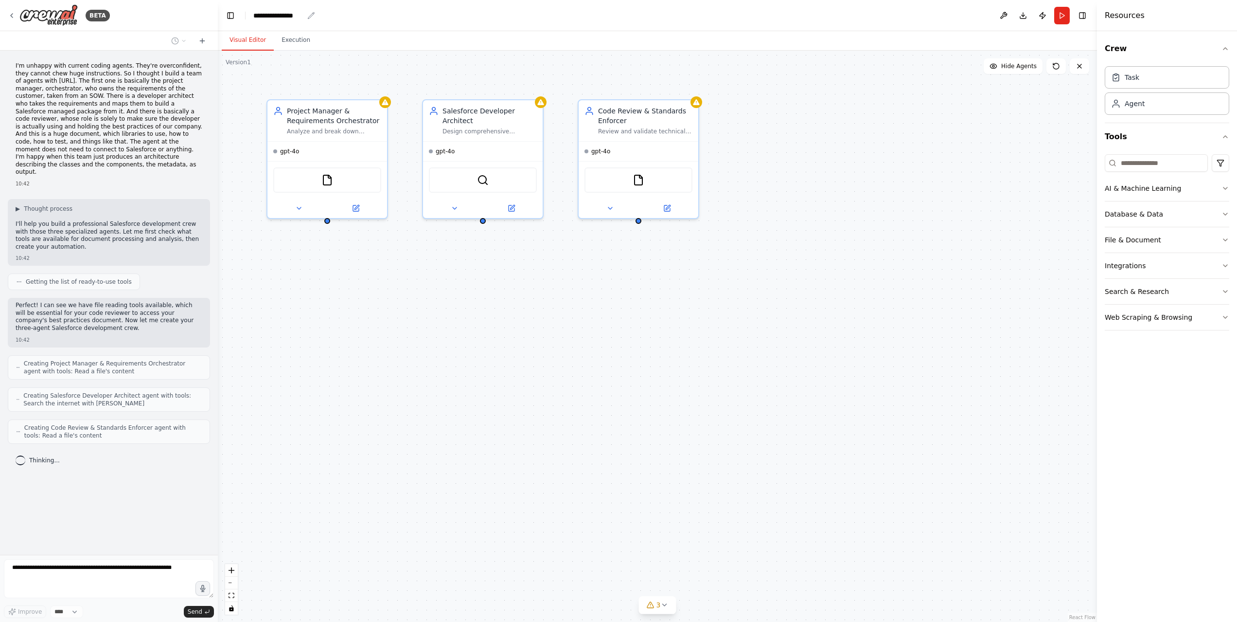
click at [276, 11] on div "**********" at bounding box center [278, 16] width 50 height 10
click at [276, 11] on div "**********" at bounding box center [289, 16] width 73 height 10
click at [312, 14] on icon "breadcrumb" at bounding box center [311, 15] width 6 height 6
click at [260, 13] on div "**********" at bounding box center [278, 16] width 50 height 10
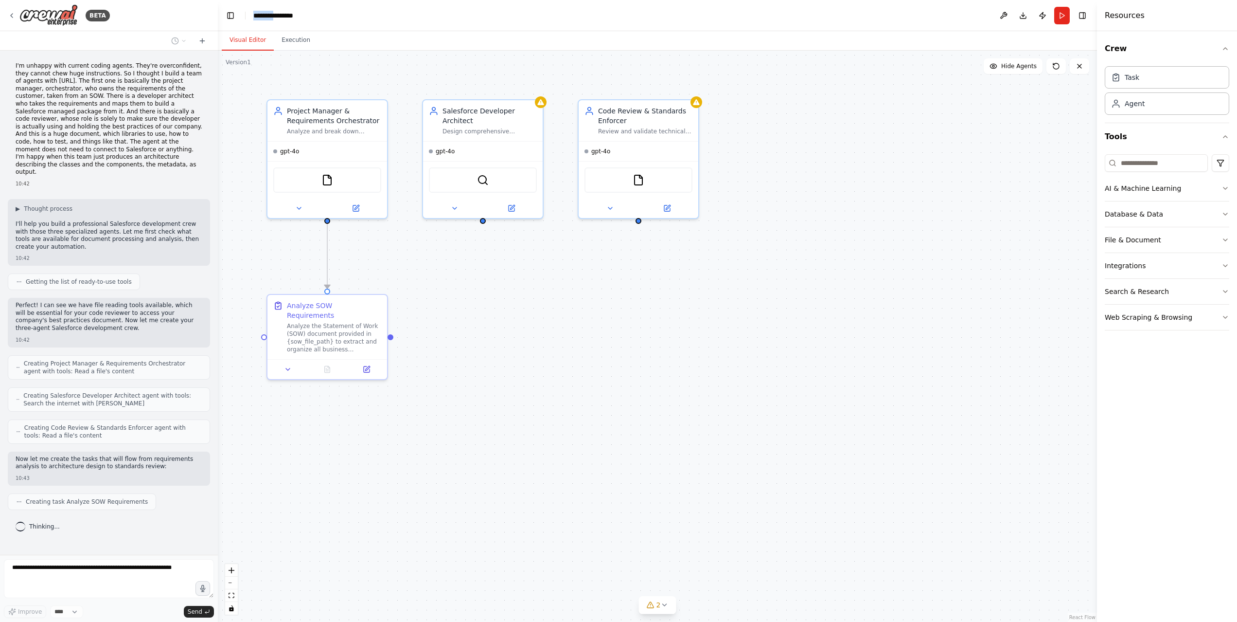
click at [259, 14] on div "**********" at bounding box center [289, 16] width 73 height 10
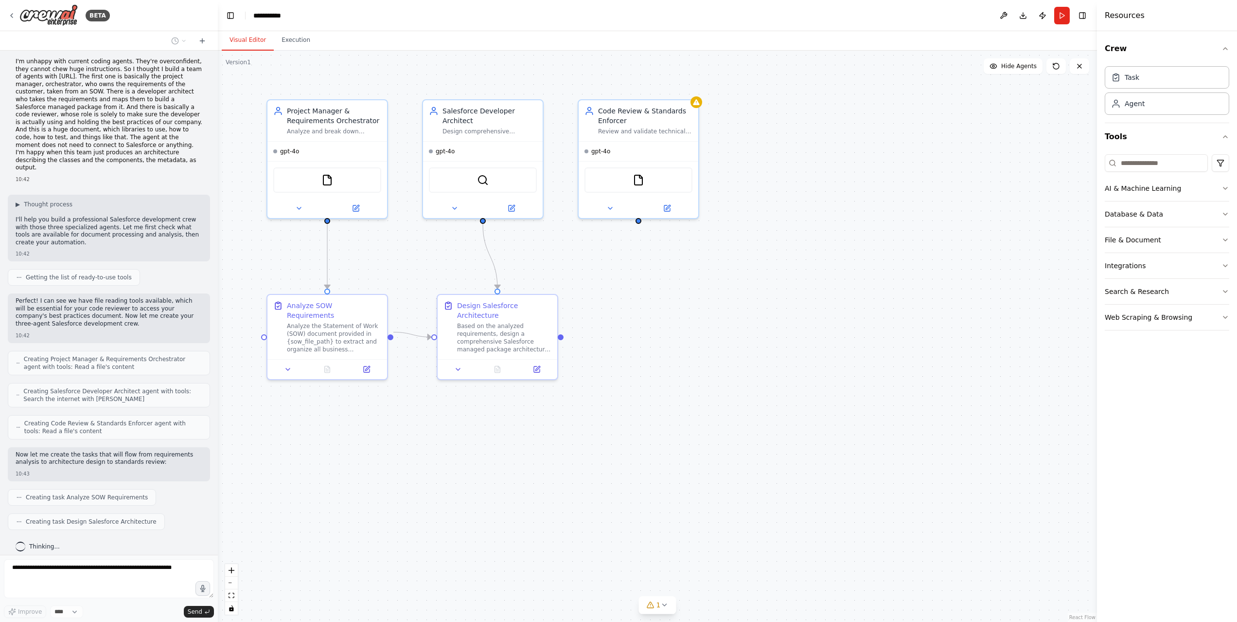
scroll to position [29, 0]
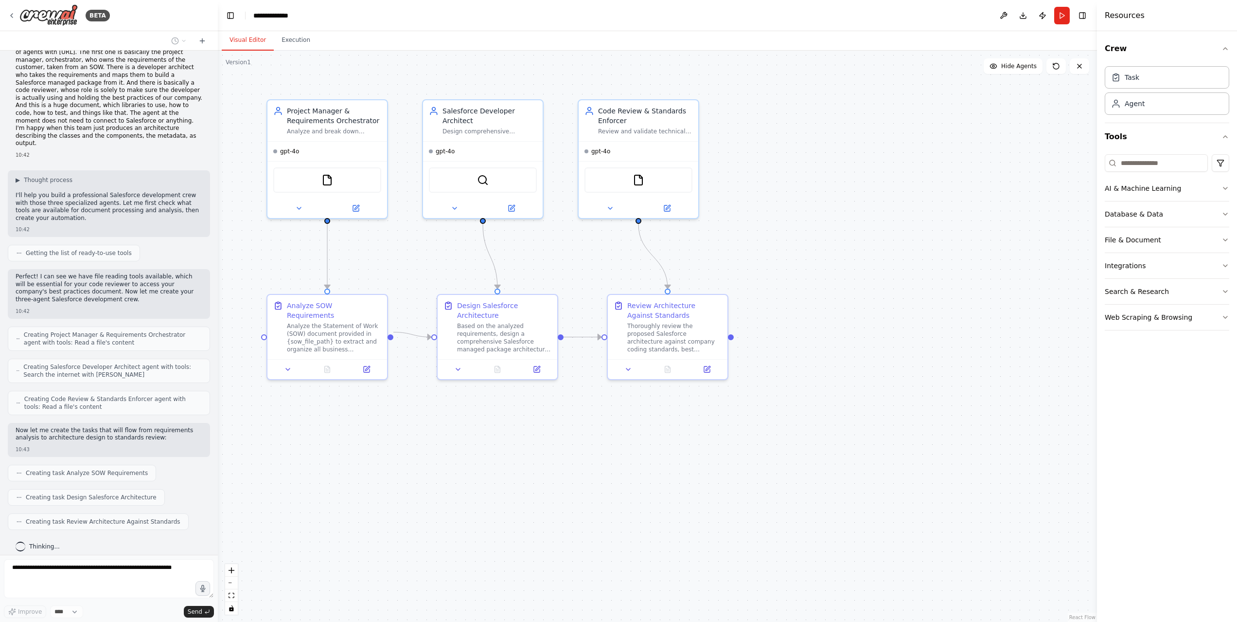
click at [290, 16] on div "**********" at bounding box center [289, 16] width 73 height 10
click at [290, 17] on div "**********" at bounding box center [289, 16] width 73 height 10
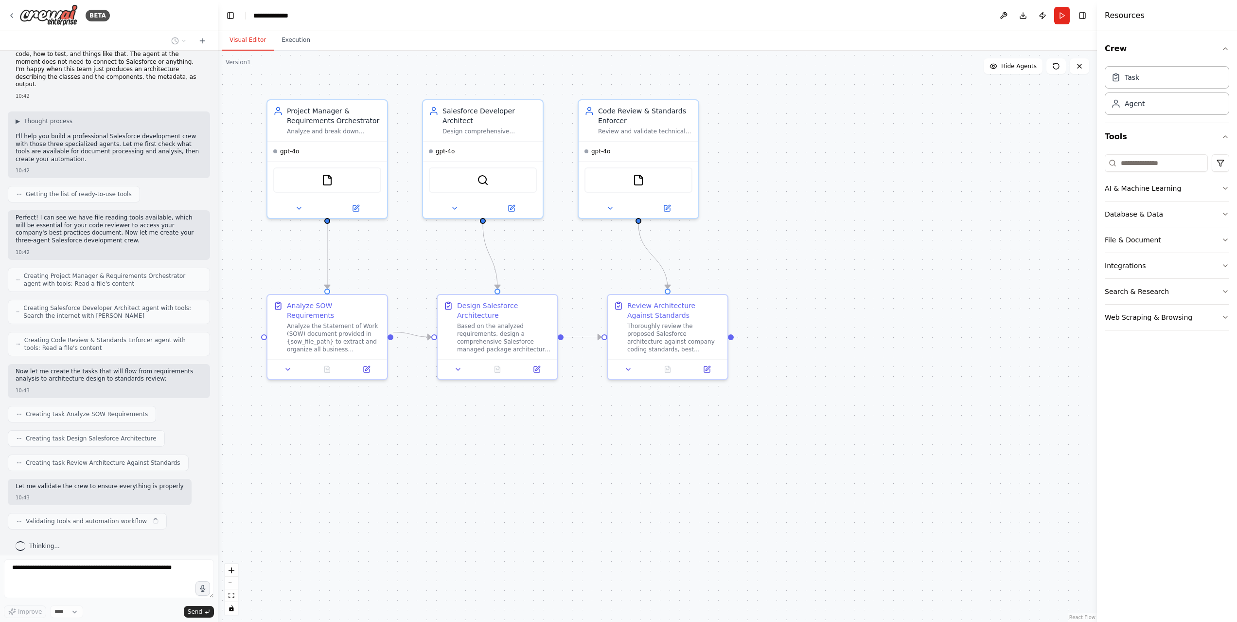
scroll to position [95, 0]
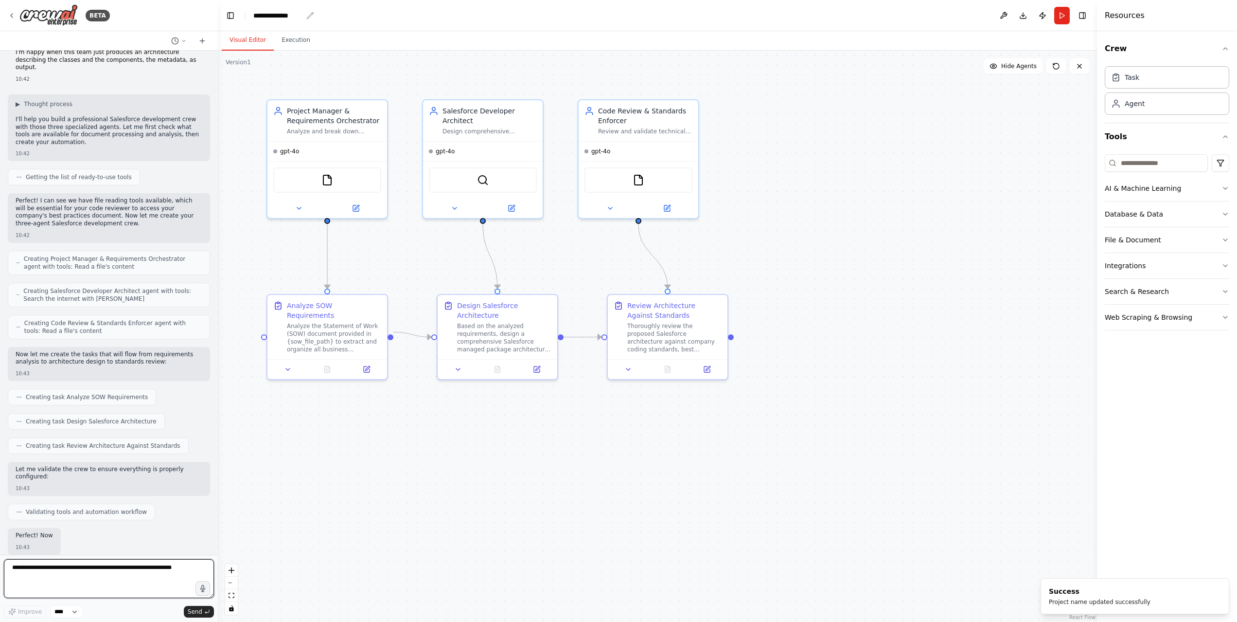
click at [298, 13] on div "**********" at bounding box center [277, 16] width 49 height 10
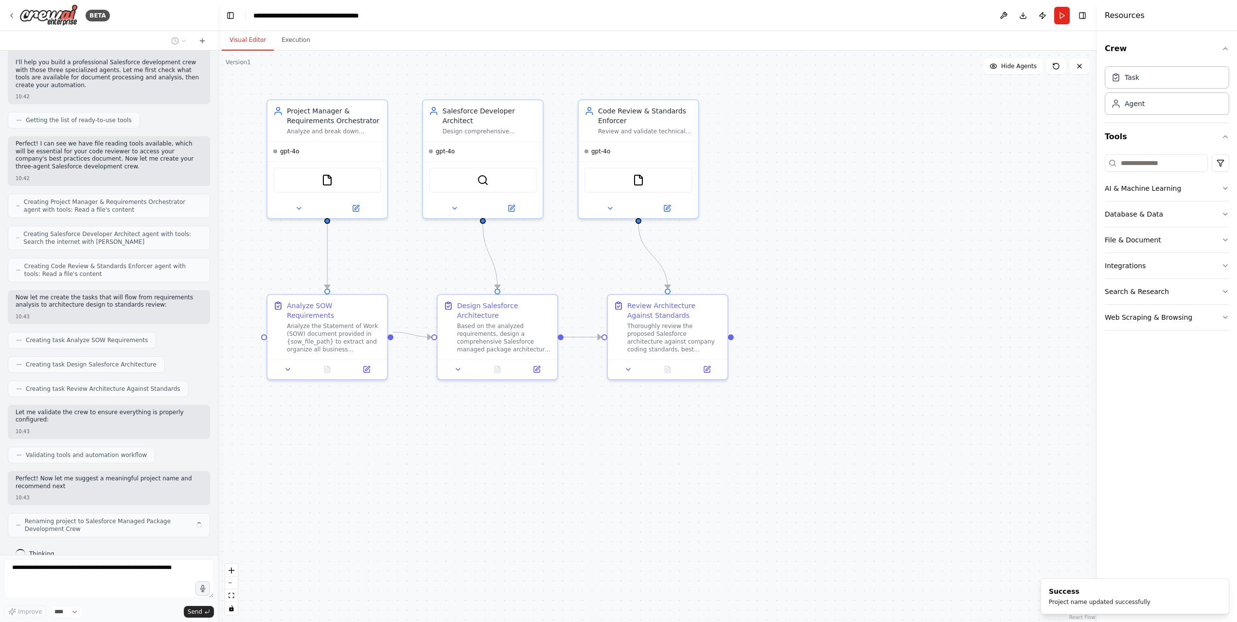
scroll to position [169, 0]
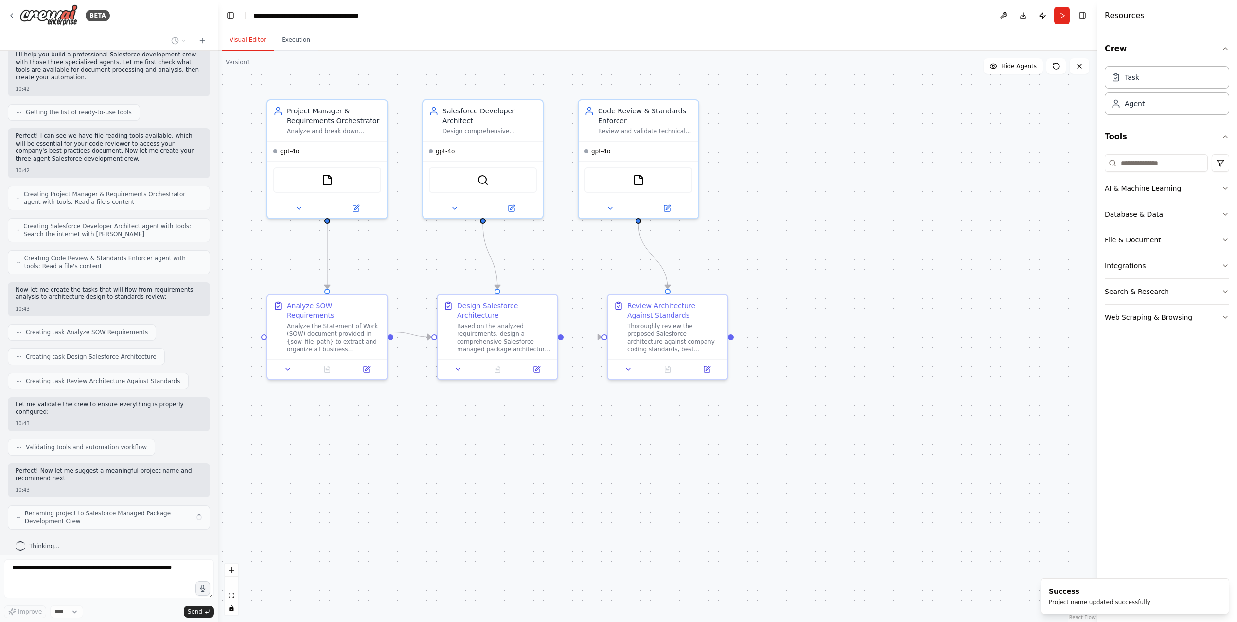
click at [298, 13] on div "**********" at bounding box center [331, 16] width 157 height 10
click at [393, 8] on header "**********" at bounding box center [657, 15] width 879 height 31
click at [349, 13] on div "**********" at bounding box center [307, 16] width 109 height 10
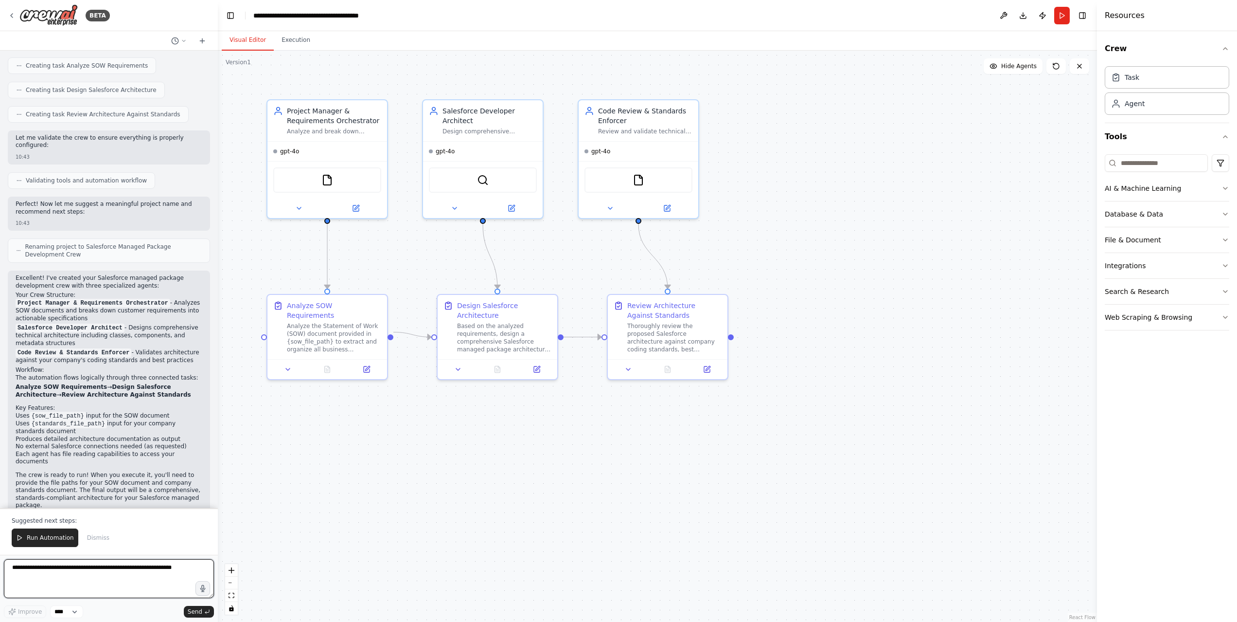
scroll to position [460, 0]
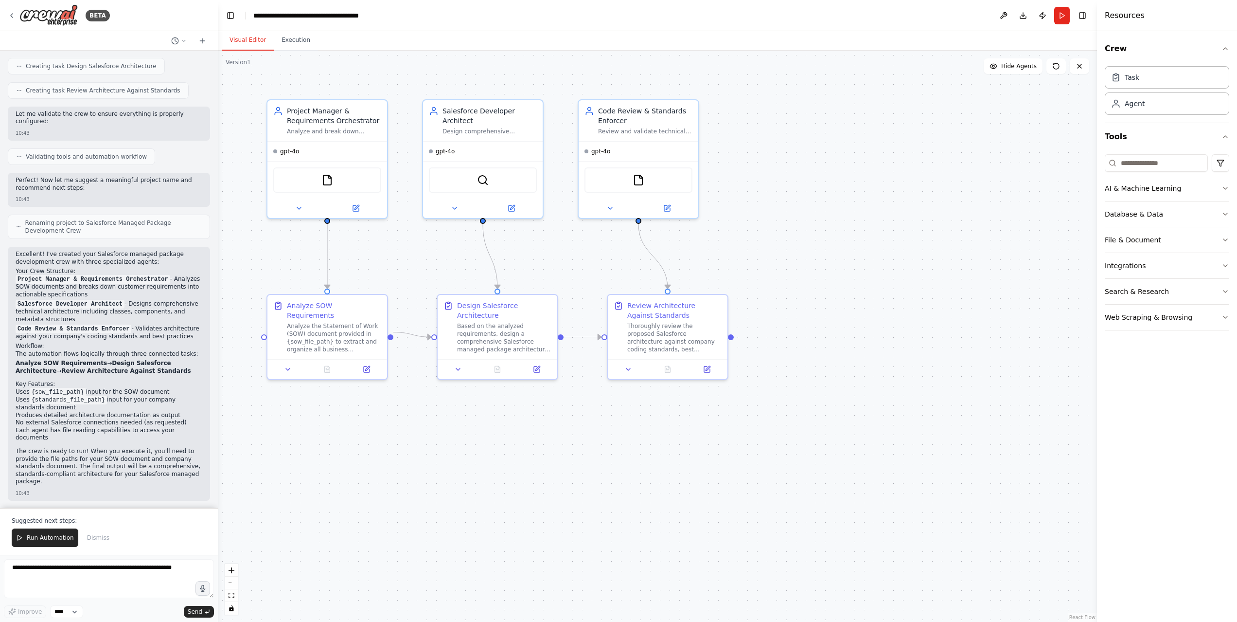
click at [36, 535] on span "Run Automation" at bounding box center [50, 537] width 47 height 8
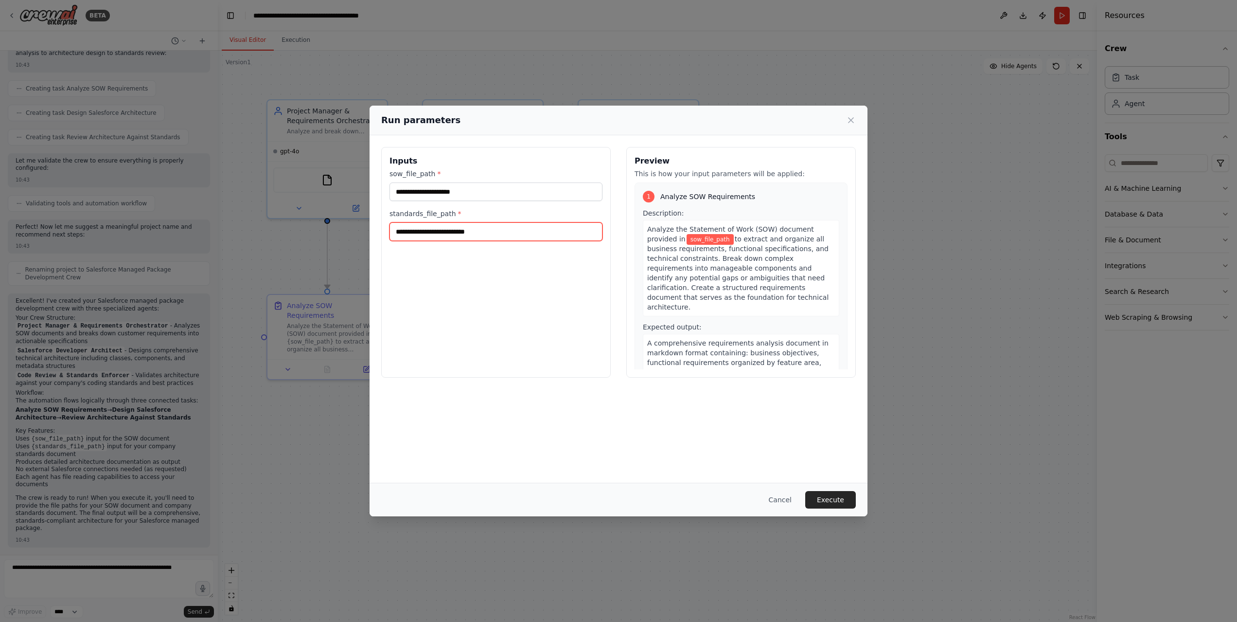
click at [491, 235] on input "standards_file_path *" at bounding box center [496, 231] width 213 height 18
click at [787, 498] on button "Cancel" at bounding box center [780, 500] width 38 height 18
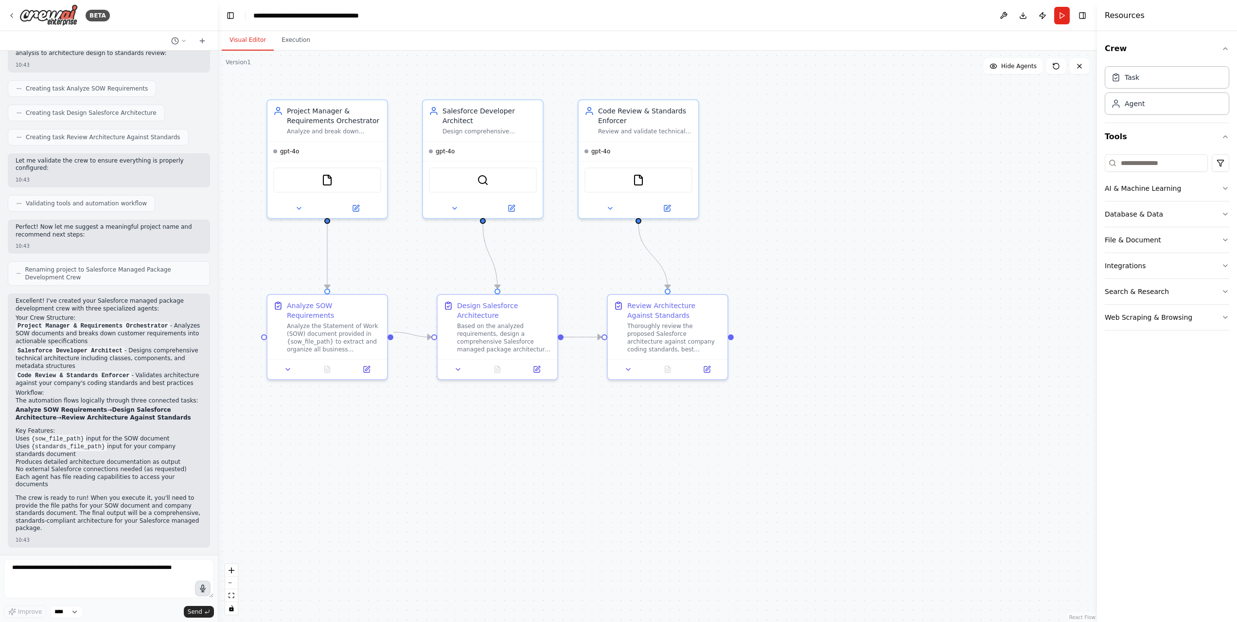
click at [199, 586] on icon "button" at bounding box center [203, 588] width 8 height 8
click at [205, 590] on icon "button" at bounding box center [203, 588] width 8 height 8
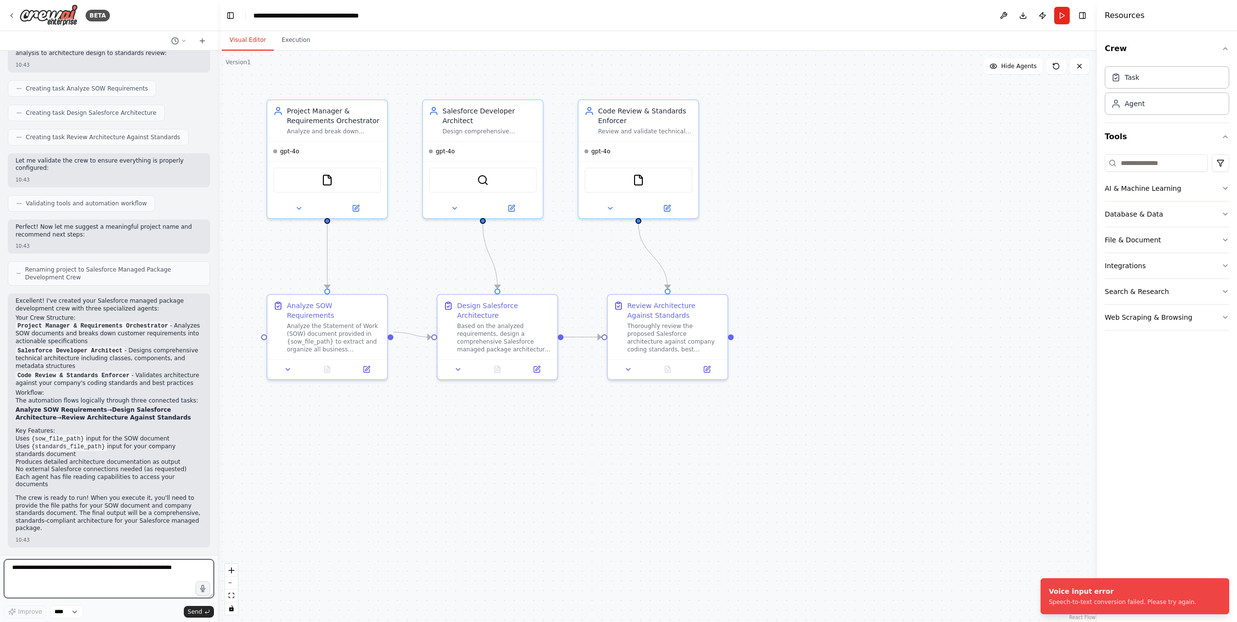
click at [101, 576] on textarea at bounding box center [109, 578] width 210 height 39
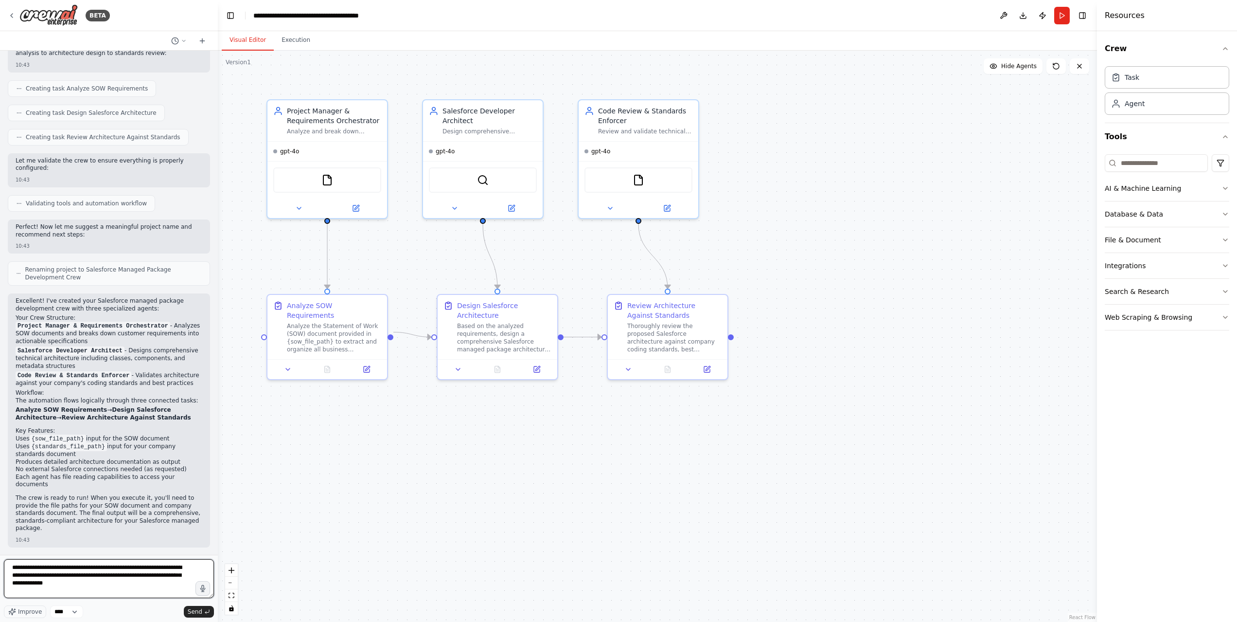
type textarea "**********"
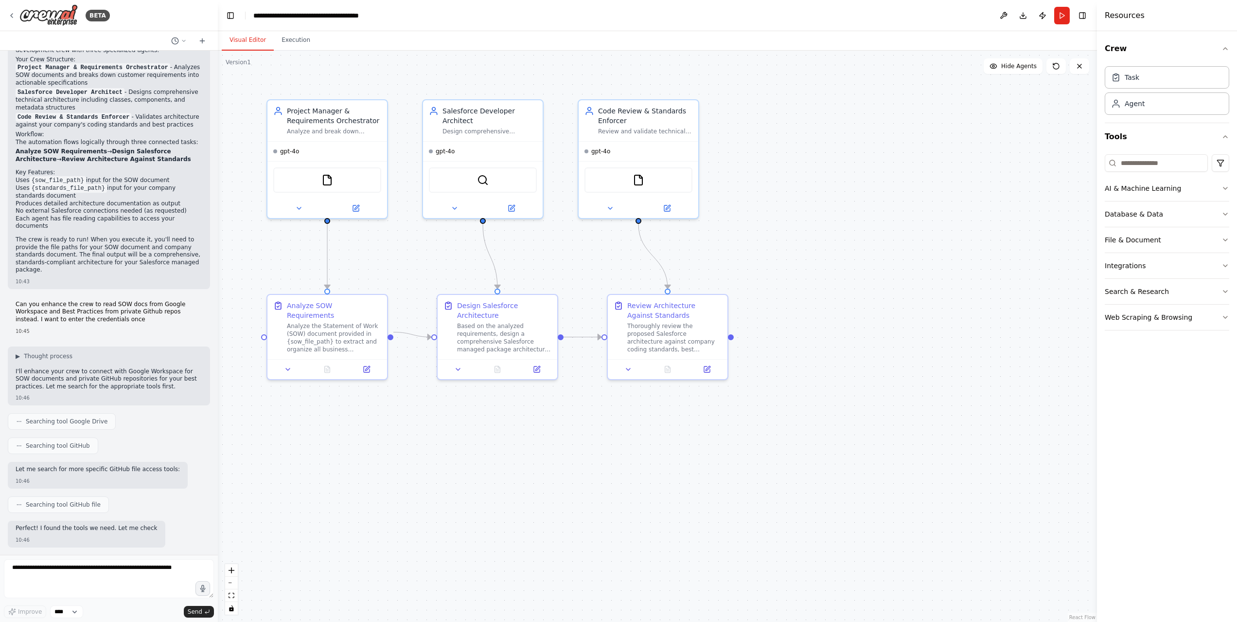
scroll to position [728, 0]
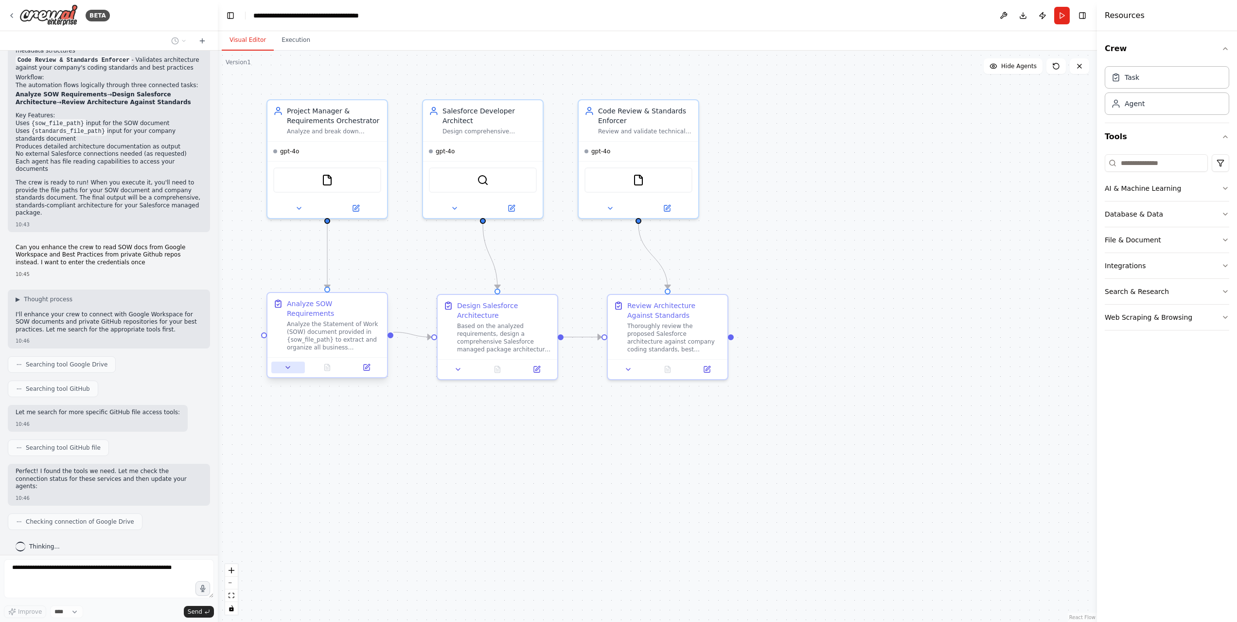
click at [286, 363] on icon at bounding box center [288, 367] width 8 height 8
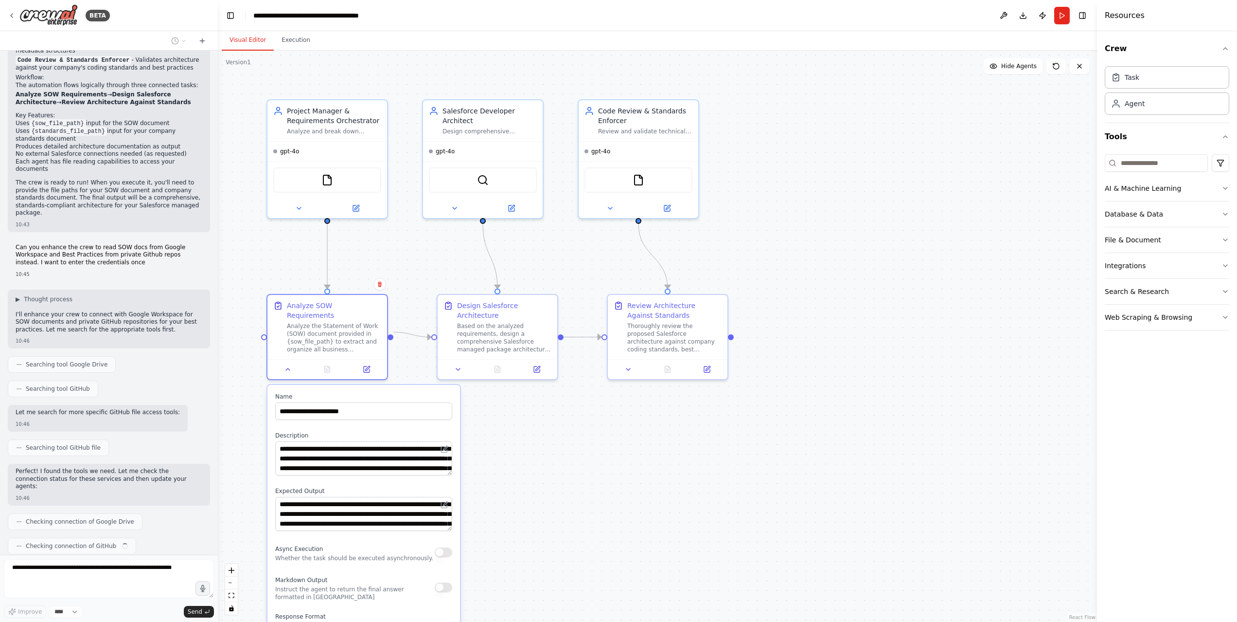
scroll to position [752, 0]
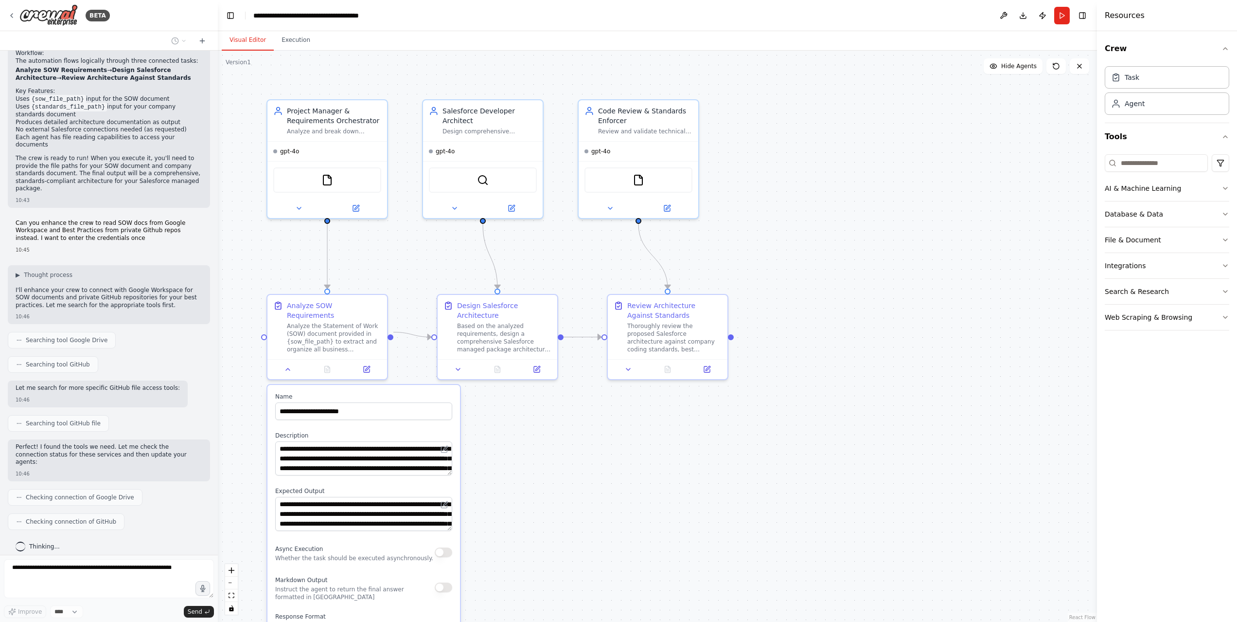
click at [650, 549] on div ".deletable-edge-delete-btn { width: 20px; height: 20px; border: 0px solid #ffff…" at bounding box center [657, 336] width 879 height 571
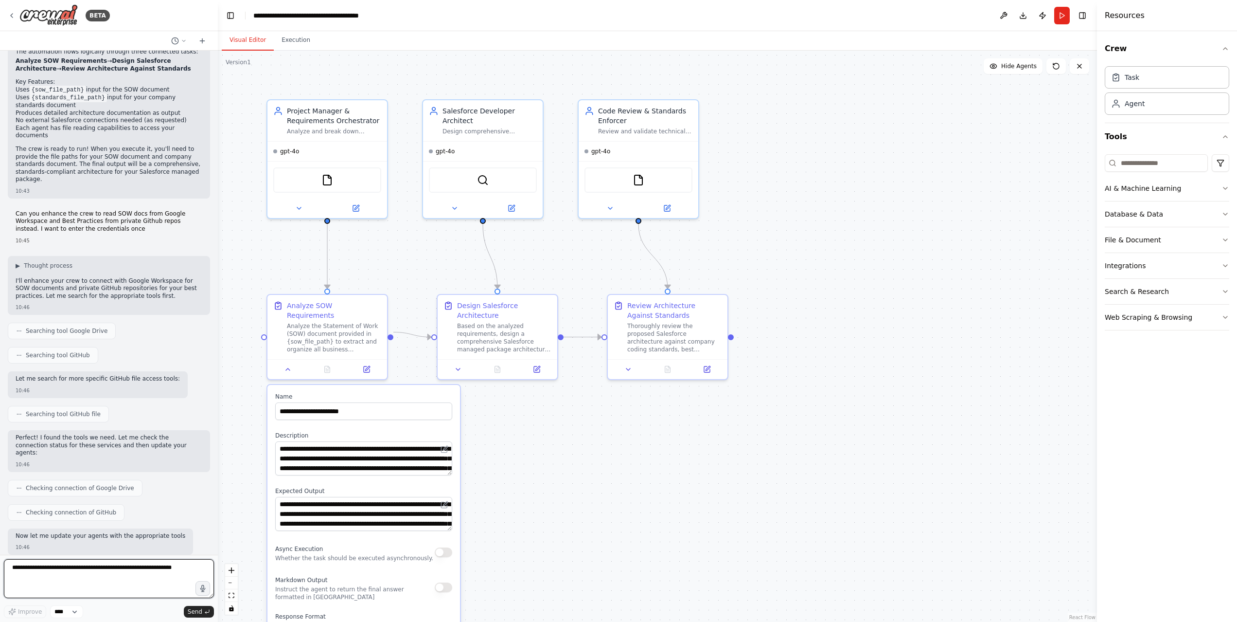
scroll to position [769, 0]
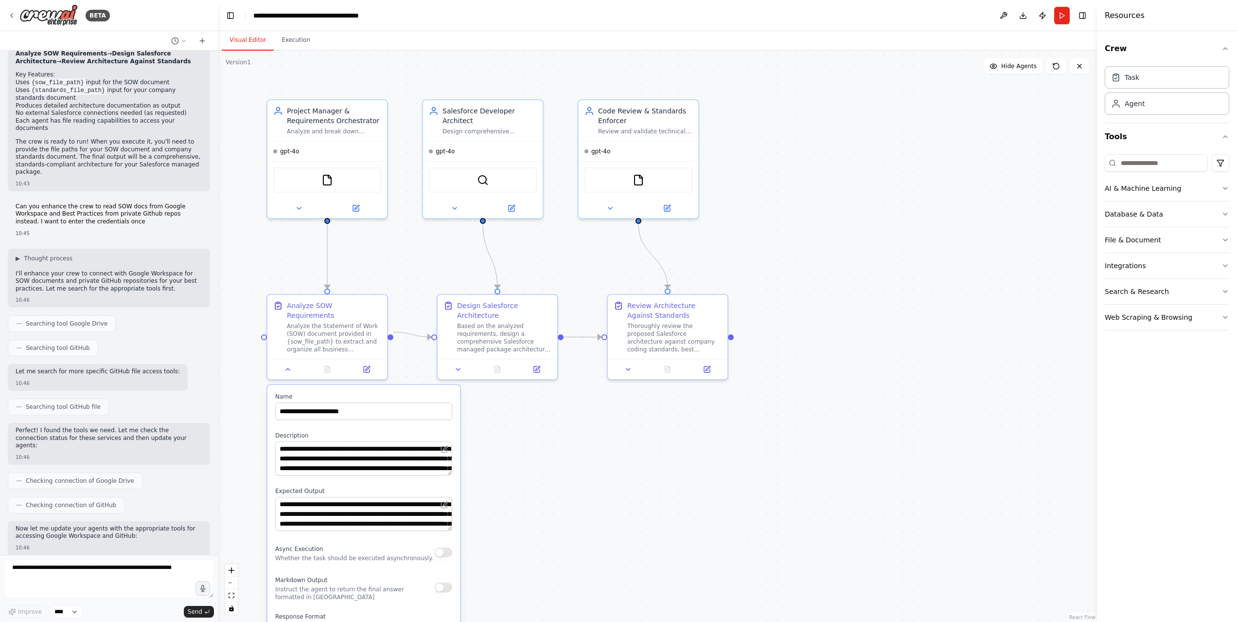
click at [408, 358] on div ".deletable-edge-delete-btn { width: 20px; height: 20px; border: 0px solid #ffff…" at bounding box center [657, 336] width 879 height 571
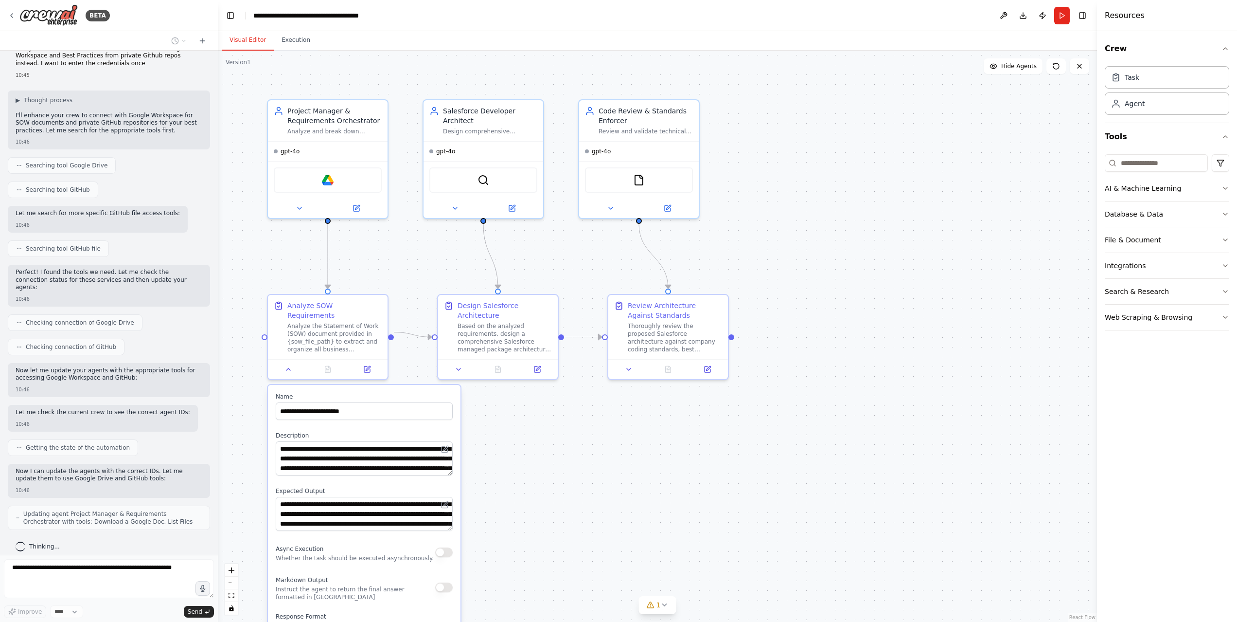
scroll to position [959, 0]
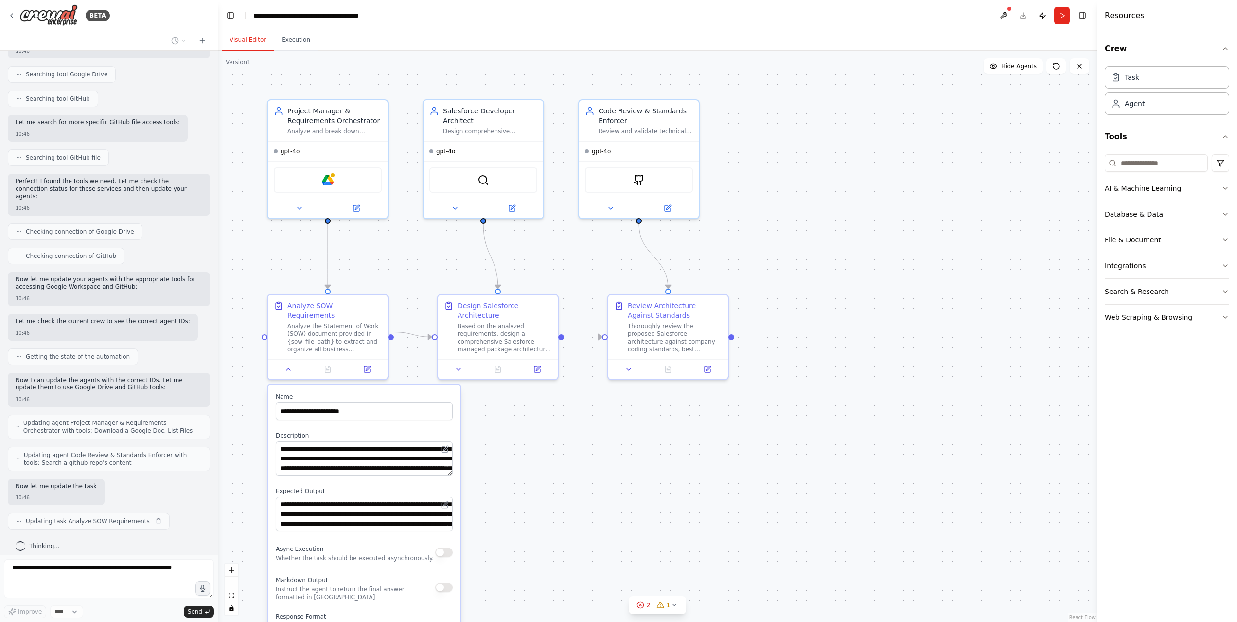
type textarea "**********"
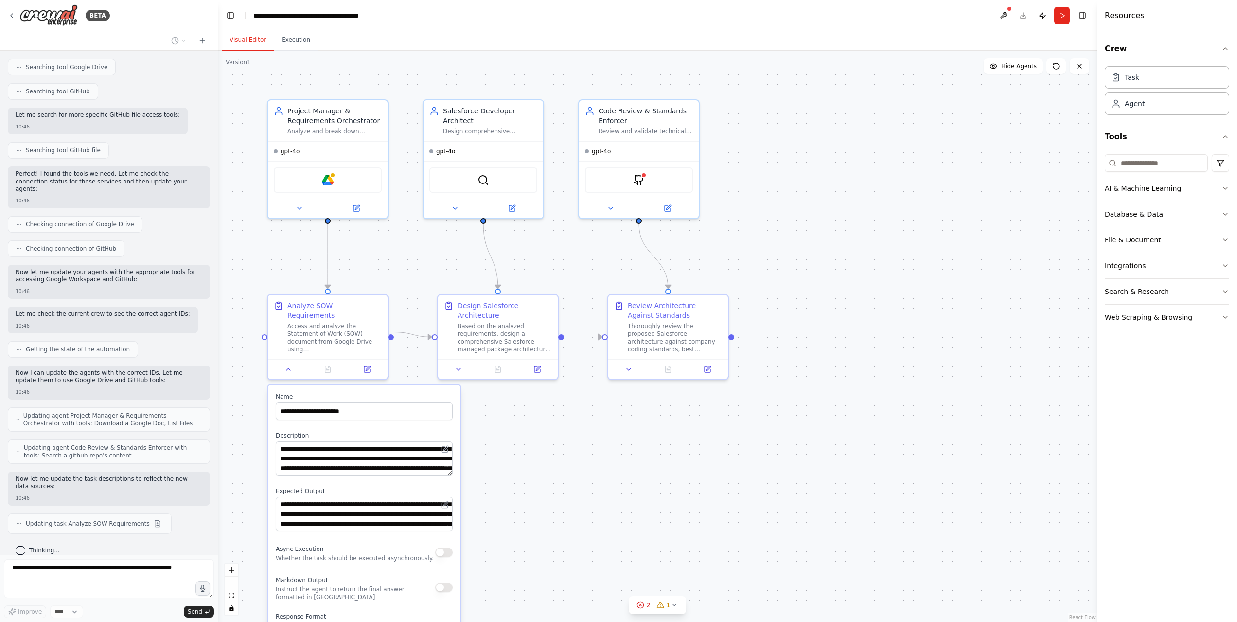
click at [676, 405] on div ".deletable-edge-delete-btn { width: 20px; height: 20px; border: 0px solid #ffff…" at bounding box center [657, 336] width 879 height 571
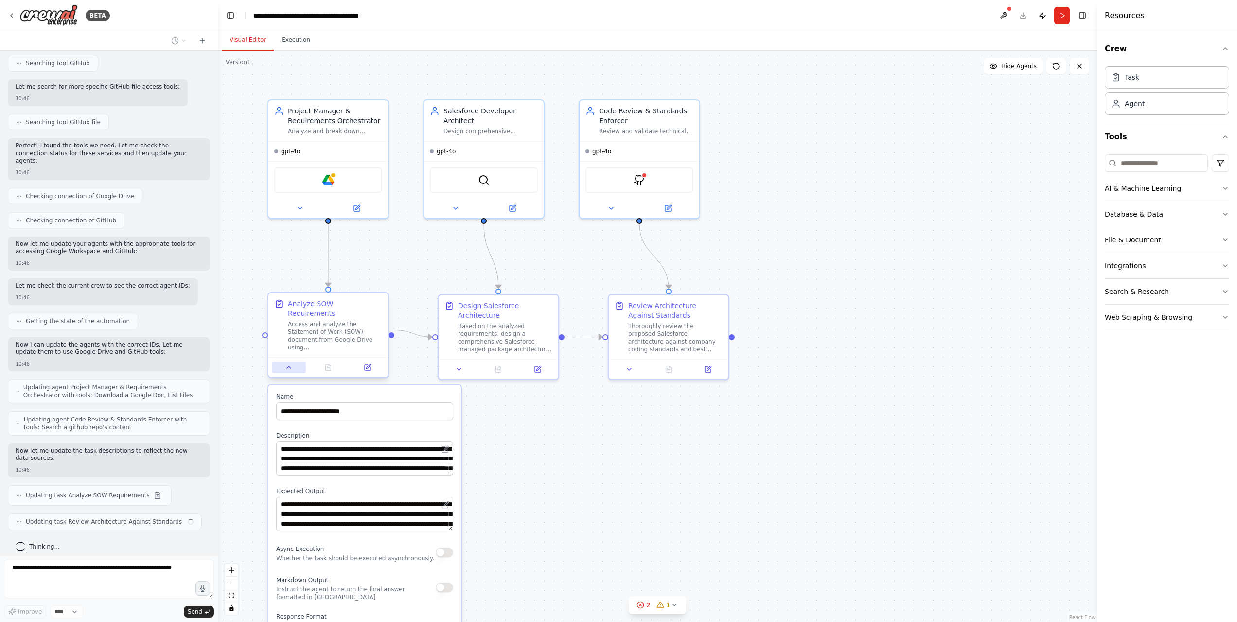
click at [296, 361] on button at bounding box center [289, 367] width 34 height 12
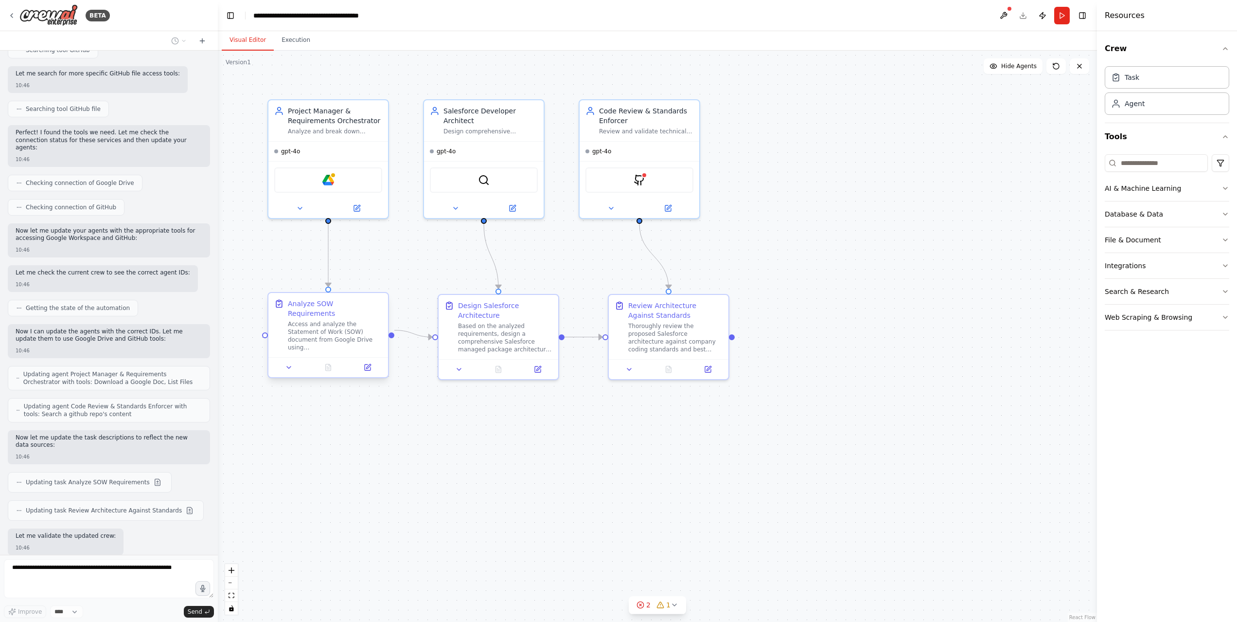
scroll to position [1116, 0]
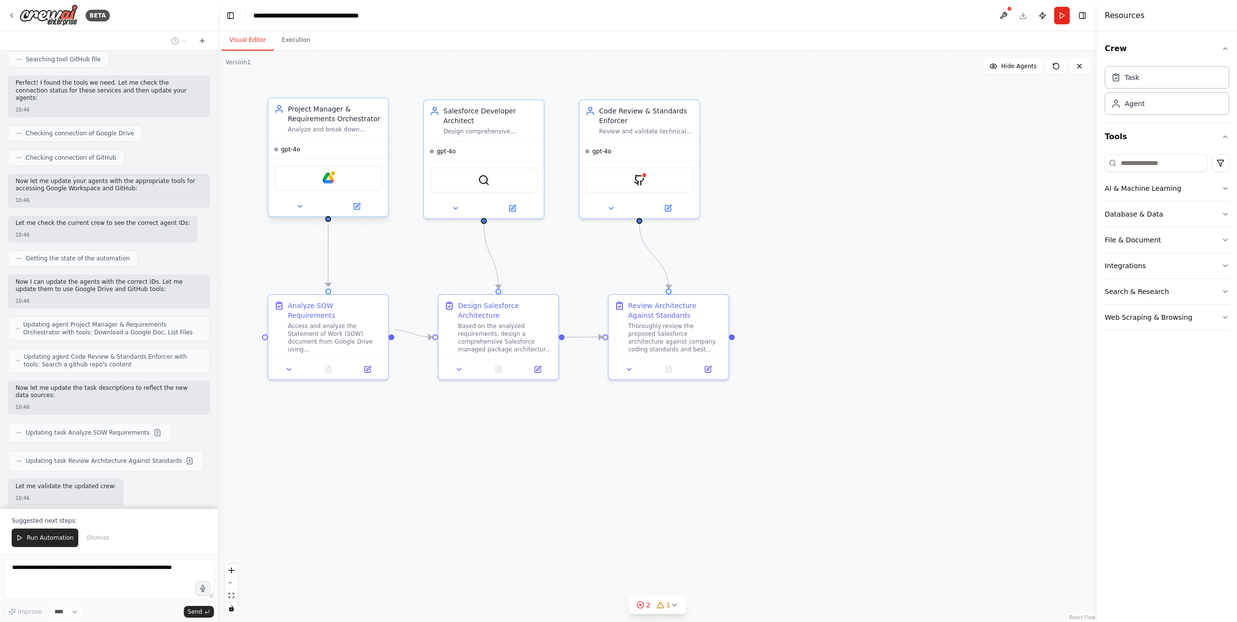
click at [330, 184] on div "Google Drive" at bounding box center [328, 177] width 108 height 25
click at [330, 182] on img at bounding box center [328, 178] width 12 height 12
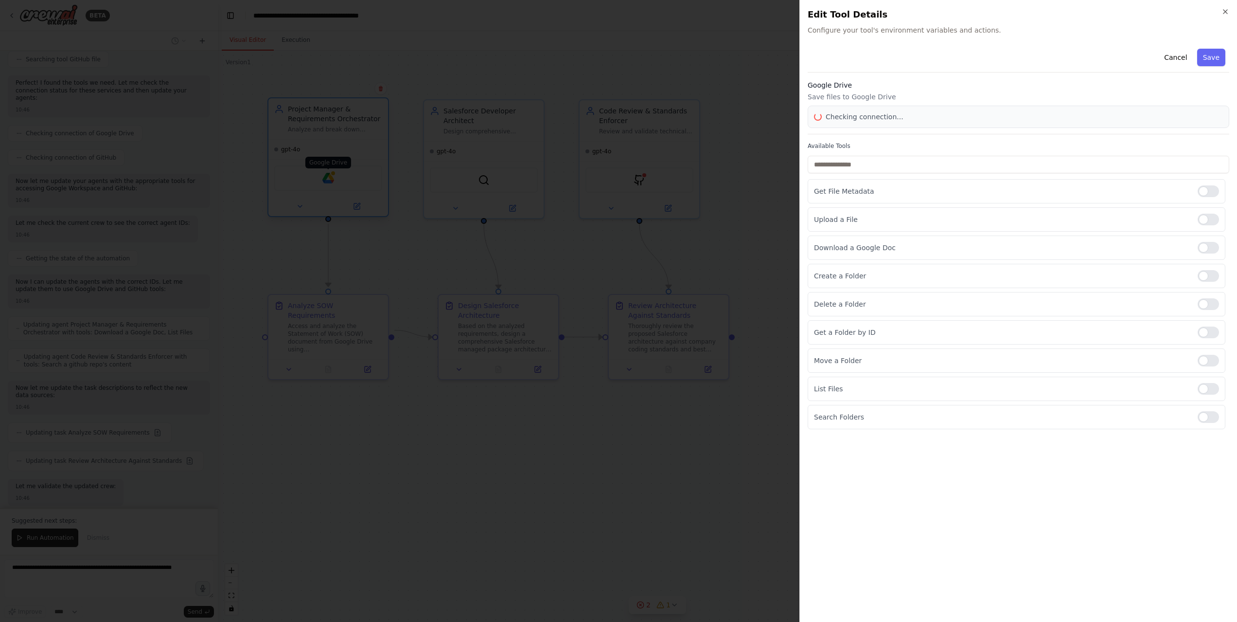
click at [330, 182] on div at bounding box center [618, 311] width 1237 height 622
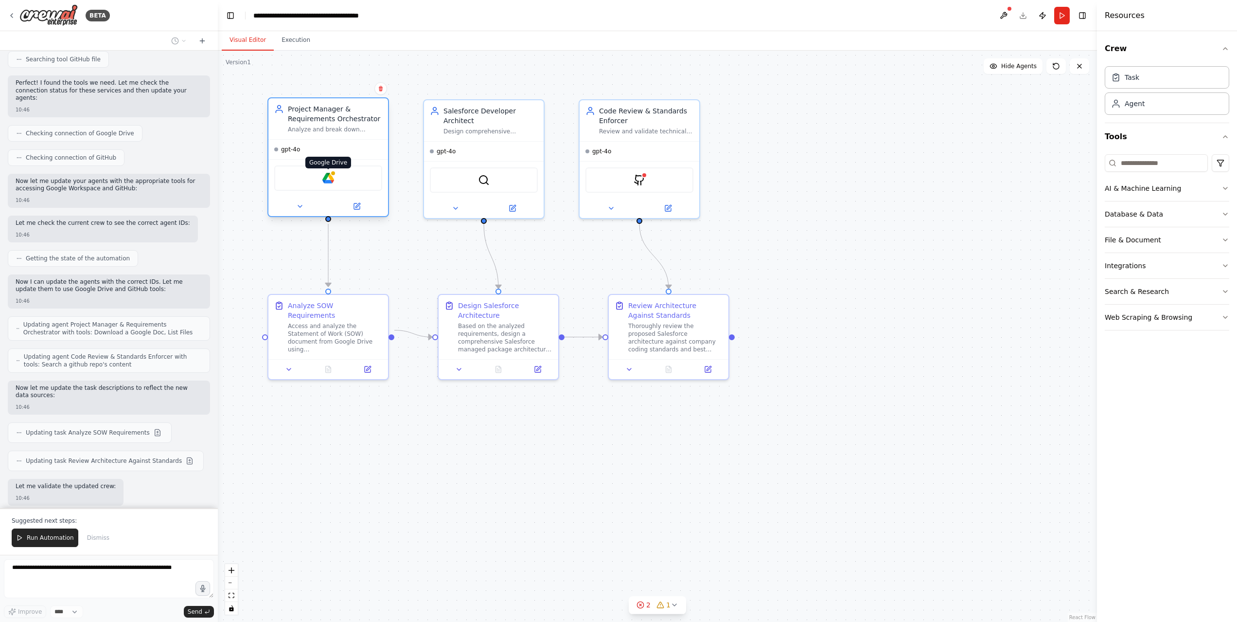
click at [330, 182] on img at bounding box center [328, 178] width 12 height 12
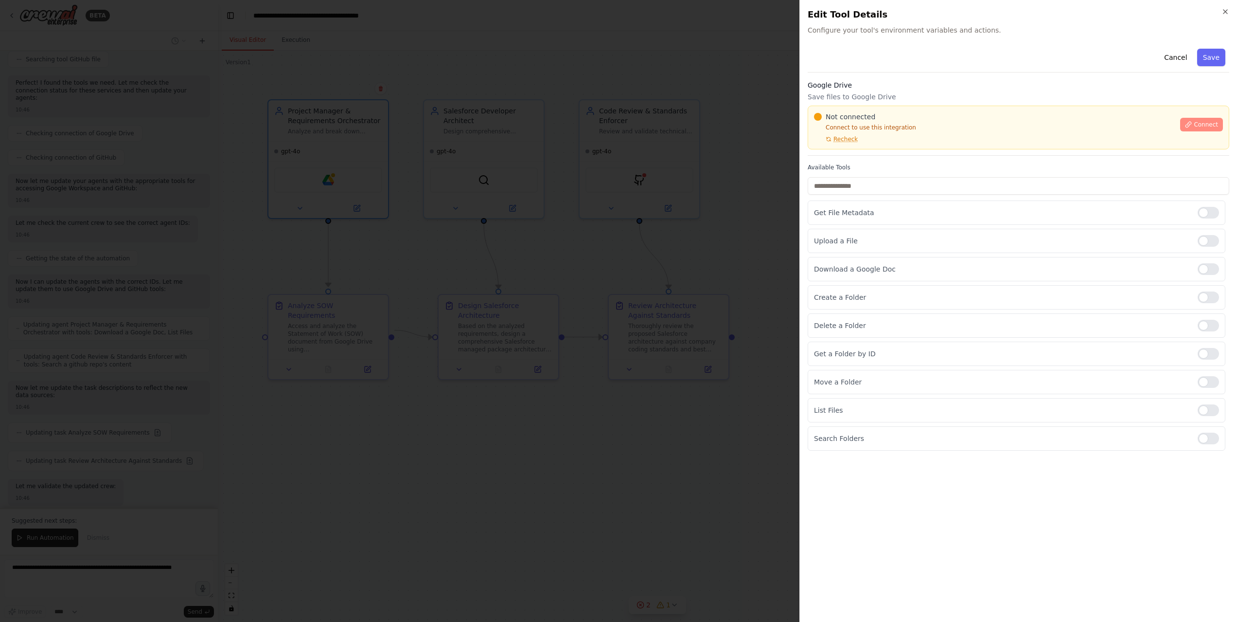
click at [1202, 124] on span "Connect" at bounding box center [1206, 125] width 24 height 8
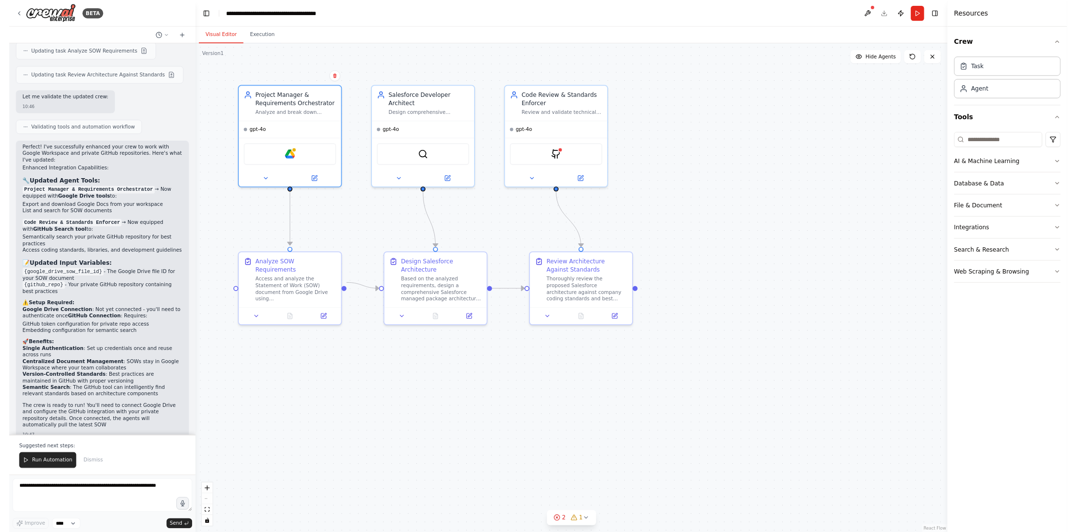
scroll to position [1496, 0]
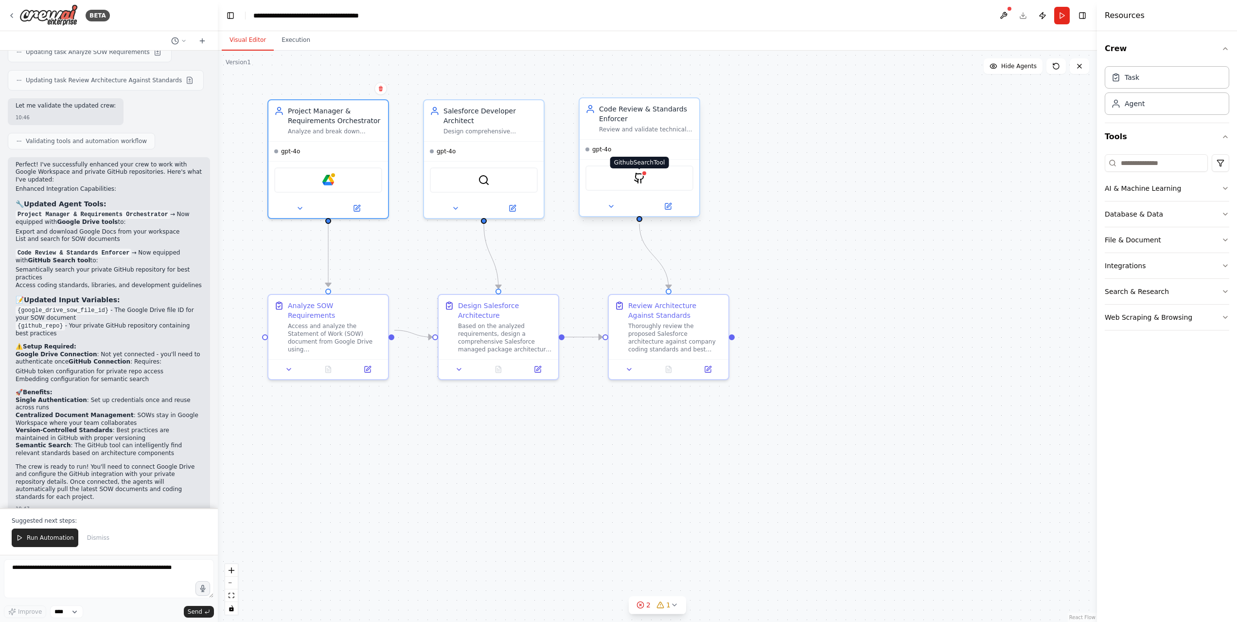
click at [642, 180] on img at bounding box center [640, 178] width 12 height 12
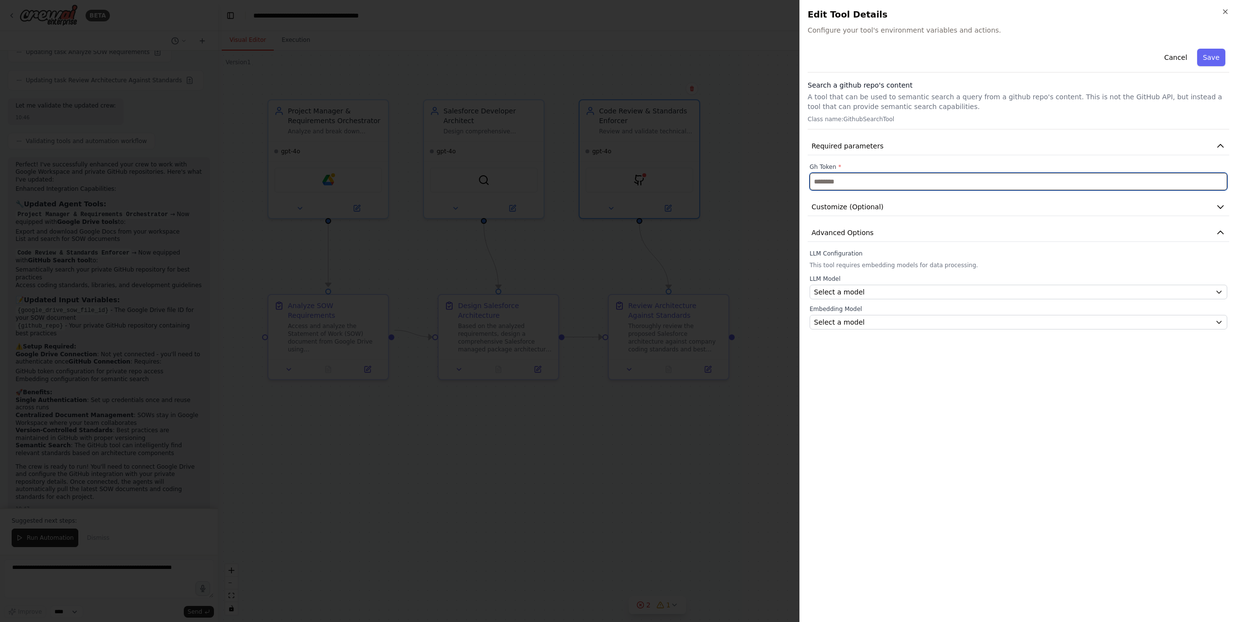
click at [860, 184] on input "text" at bounding box center [1019, 182] width 418 height 18
click at [878, 285] on button "Select a model" at bounding box center [1019, 291] width 418 height 15
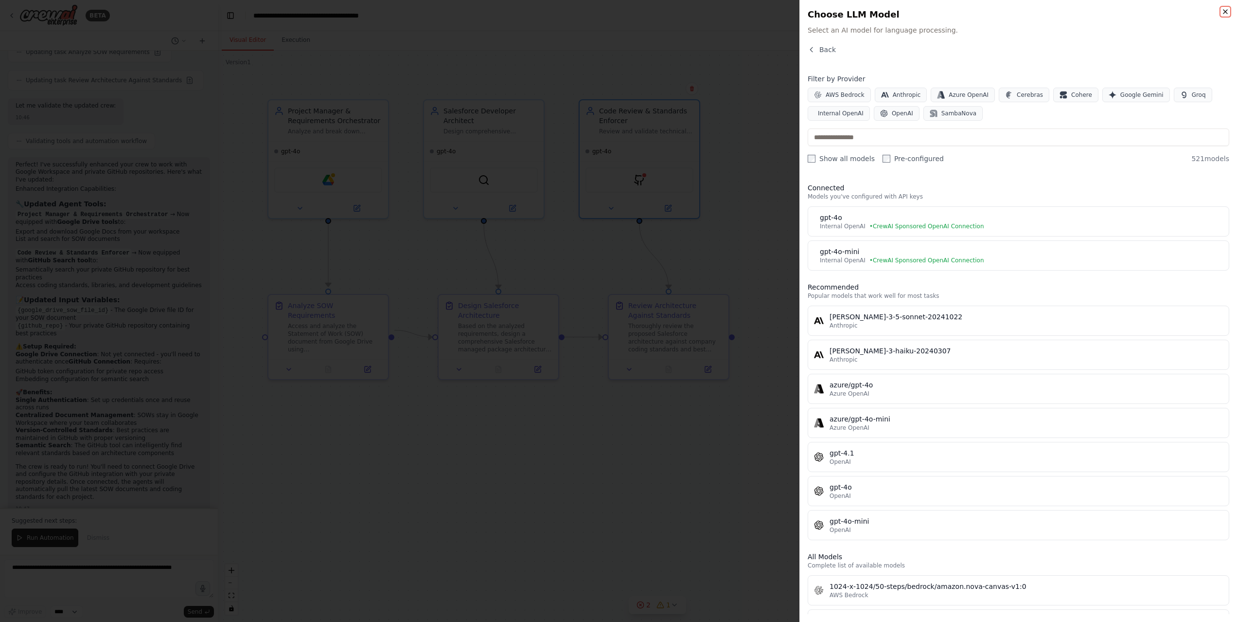
click at [1226, 10] on icon "button" at bounding box center [1226, 12] width 8 height 8
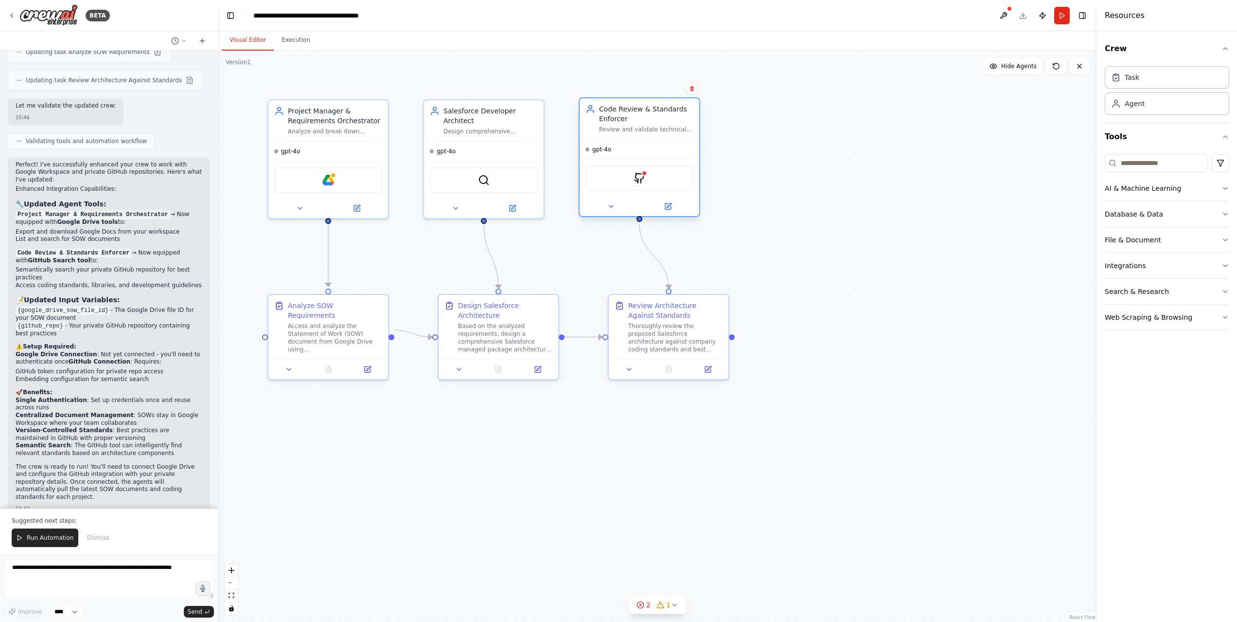
click at [647, 178] on div "GithubSearchTool" at bounding box center [640, 177] width 108 height 25
click at [648, 177] on div "GithubSearchTool" at bounding box center [640, 177] width 108 height 25
click at [643, 176] on div at bounding box center [644, 173] width 6 height 6
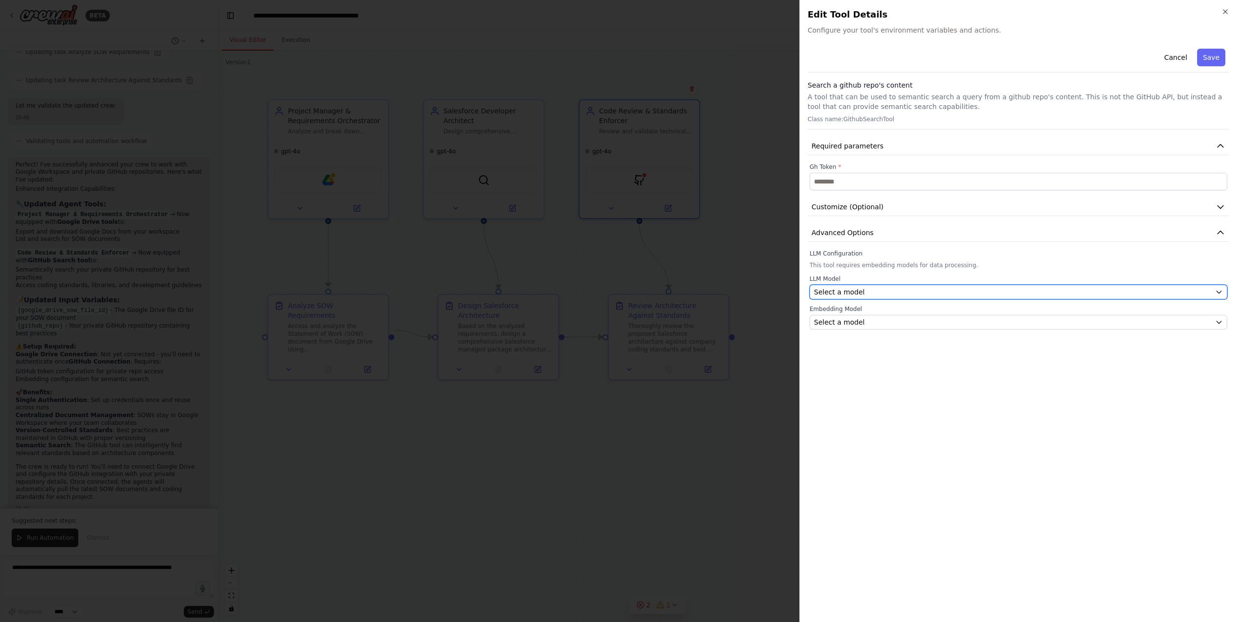
click at [866, 296] on div "Select a model" at bounding box center [1012, 292] width 397 height 10
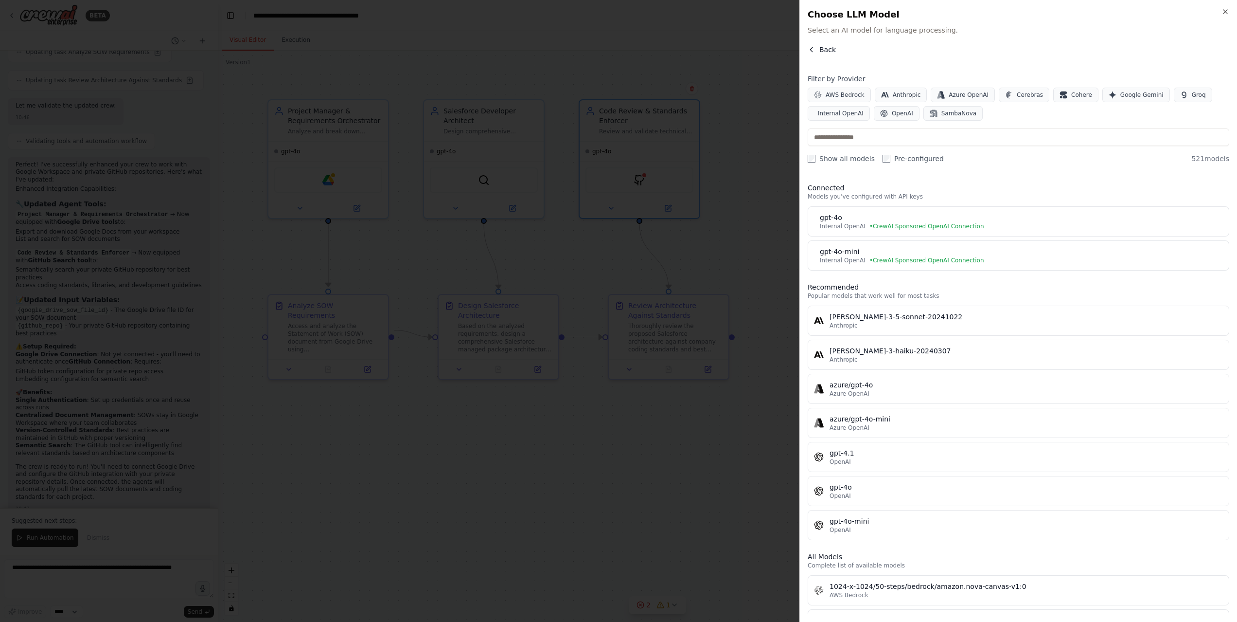
click at [812, 48] on icon "button" at bounding box center [811, 49] width 2 height 4
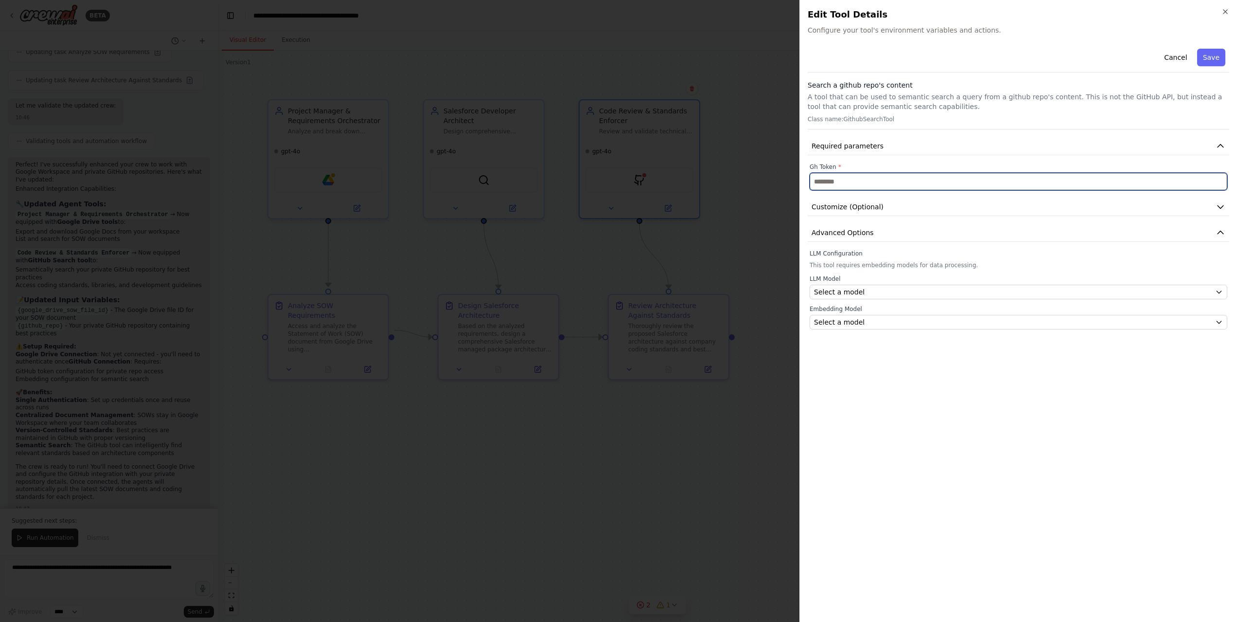
click at [867, 183] on input "text" at bounding box center [1019, 182] width 418 height 18
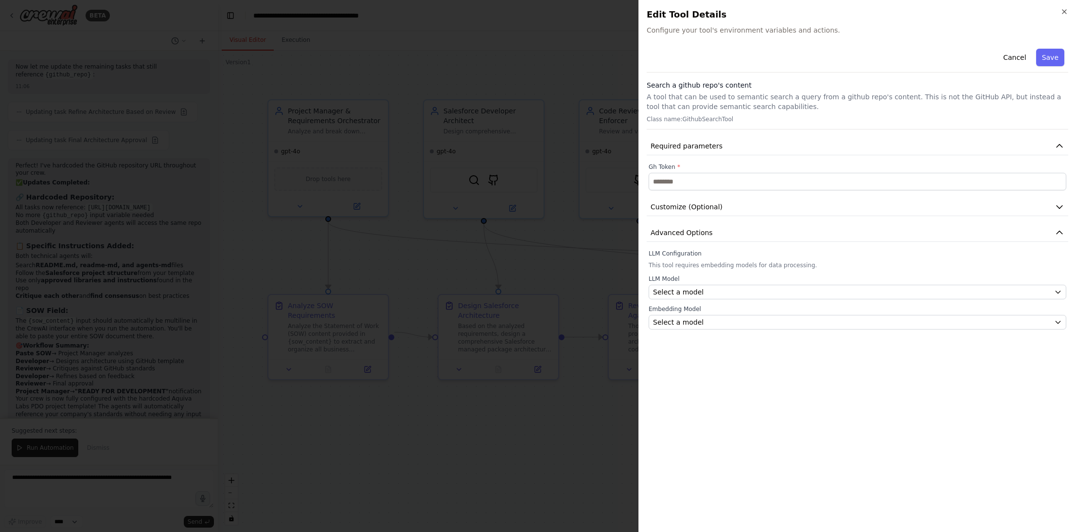
scroll to position [3724, 0]
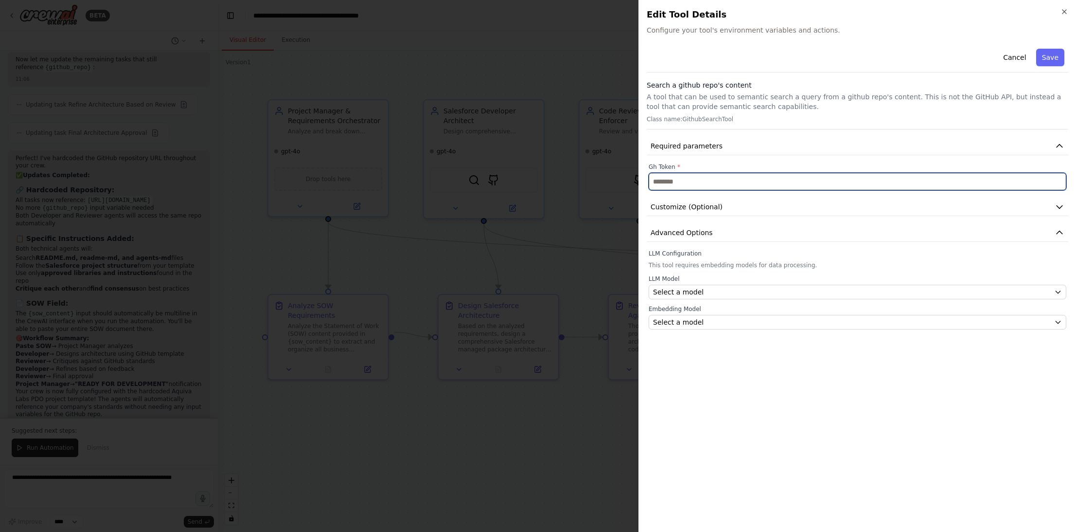
paste input "**********"
type input "**********"
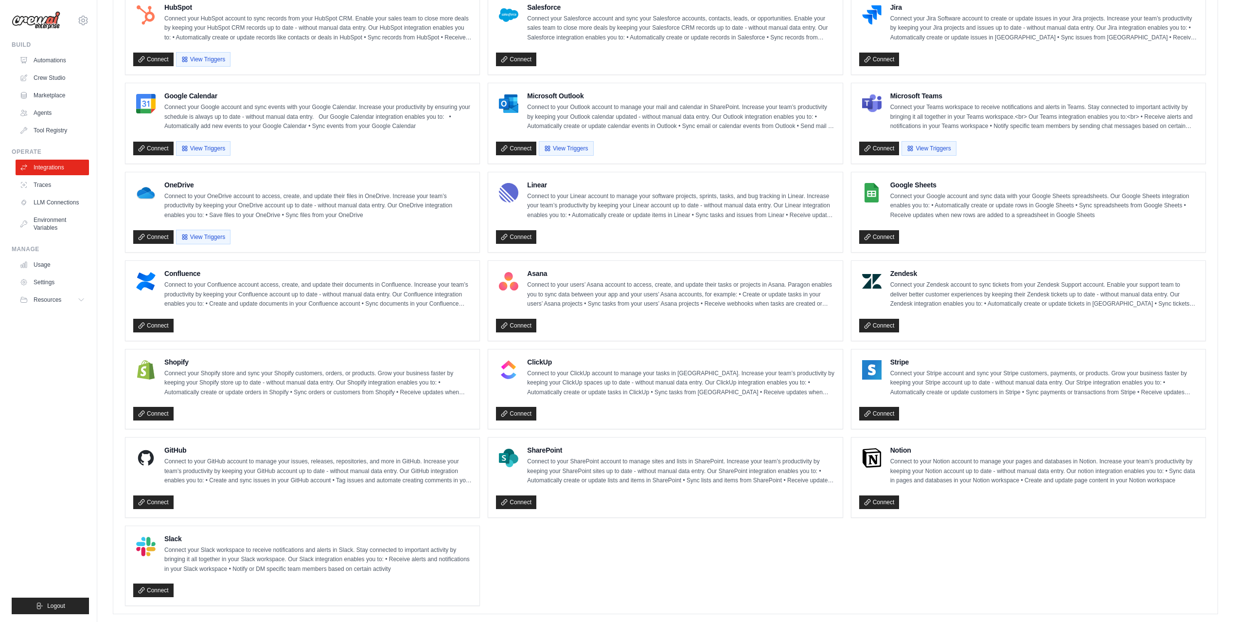
scroll to position [437, 0]
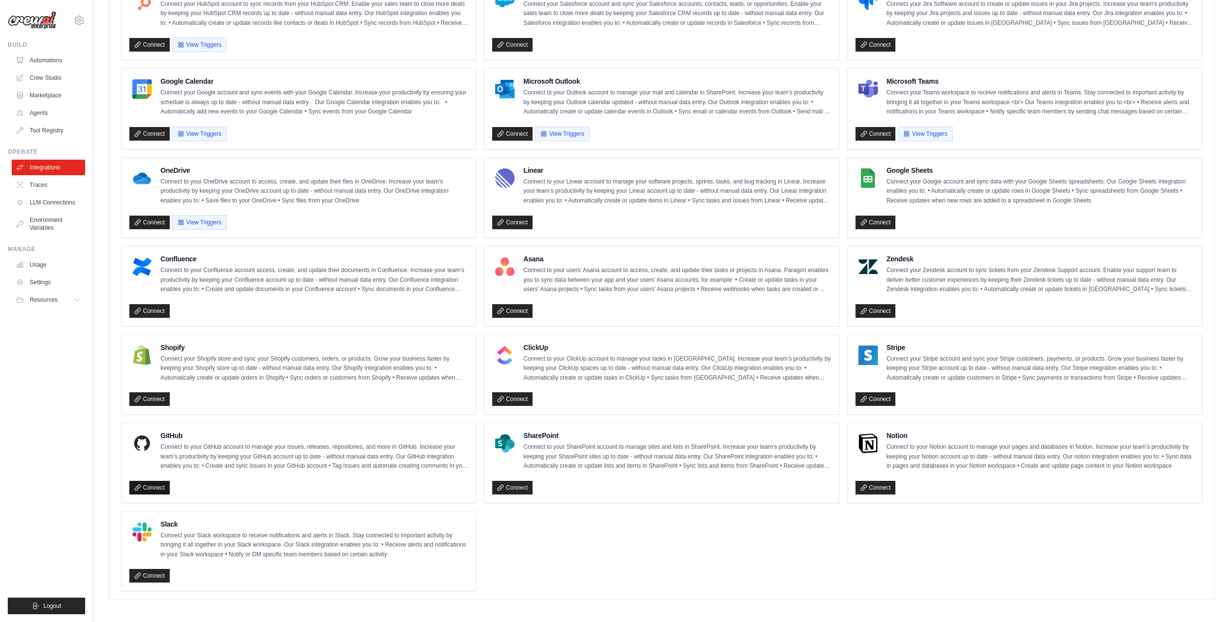
click at [150, 484] on link "Connect" at bounding box center [149, 487] width 40 height 14
click at [152, 307] on link "Connect" at bounding box center [149, 311] width 40 height 14
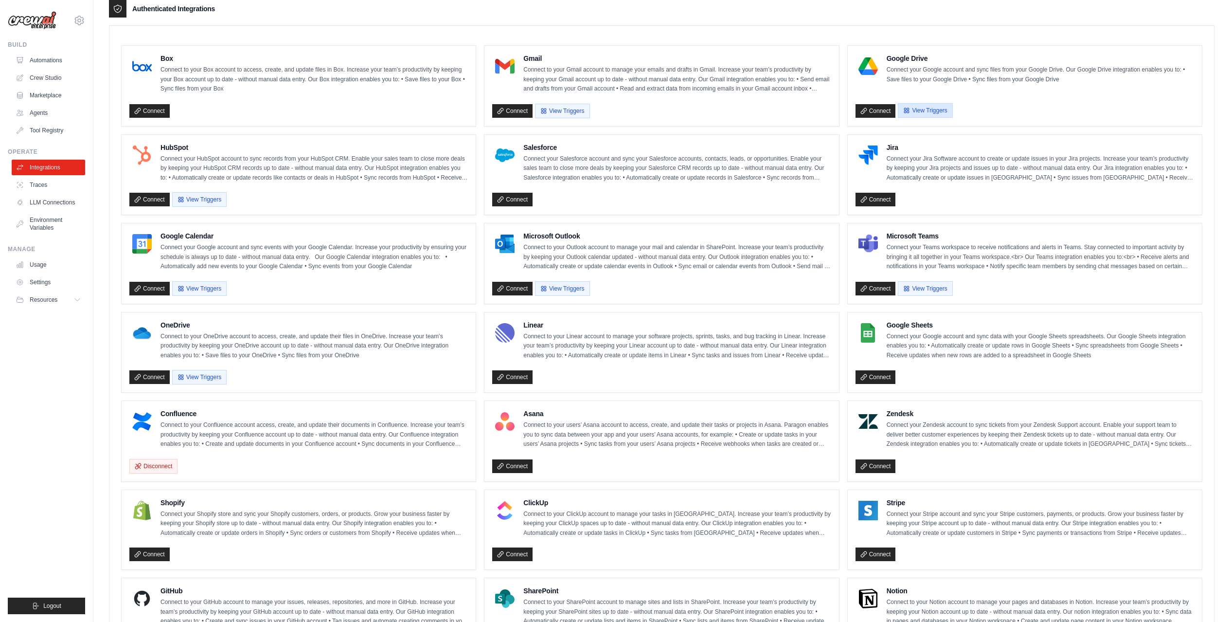
scroll to position [283, 0]
click at [876, 197] on link "Connect" at bounding box center [875, 199] width 40 height 14
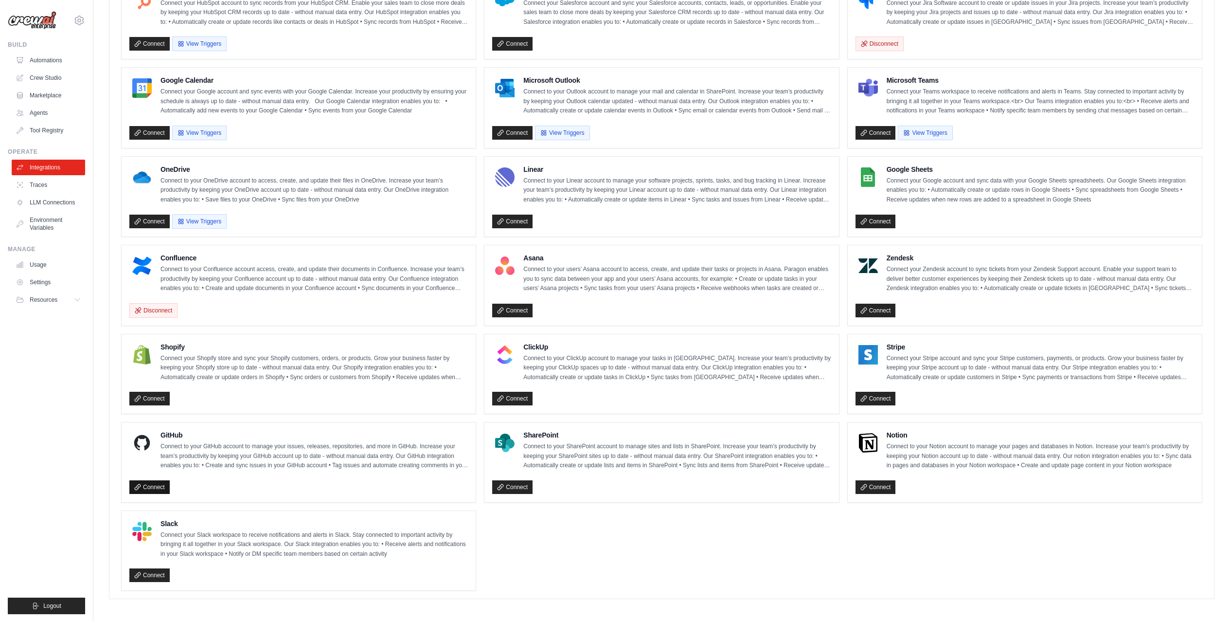
click at [148, 483] on link "Connect" at bounding box center [149, 487] width 40 height 14
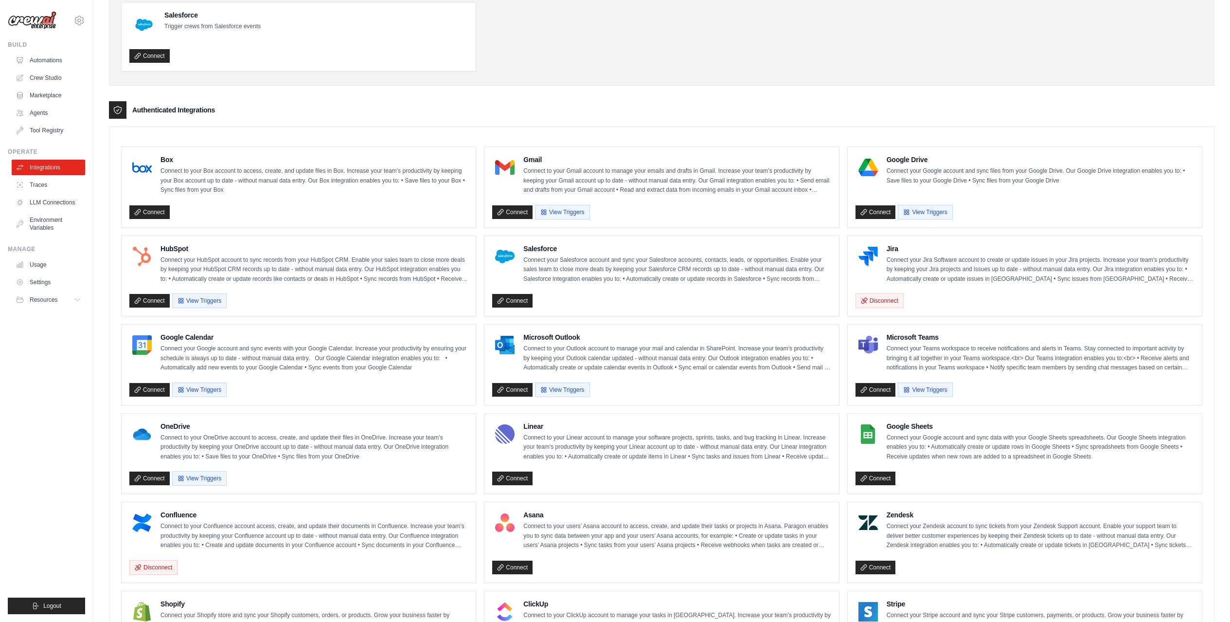
scroll to position [144, 0]
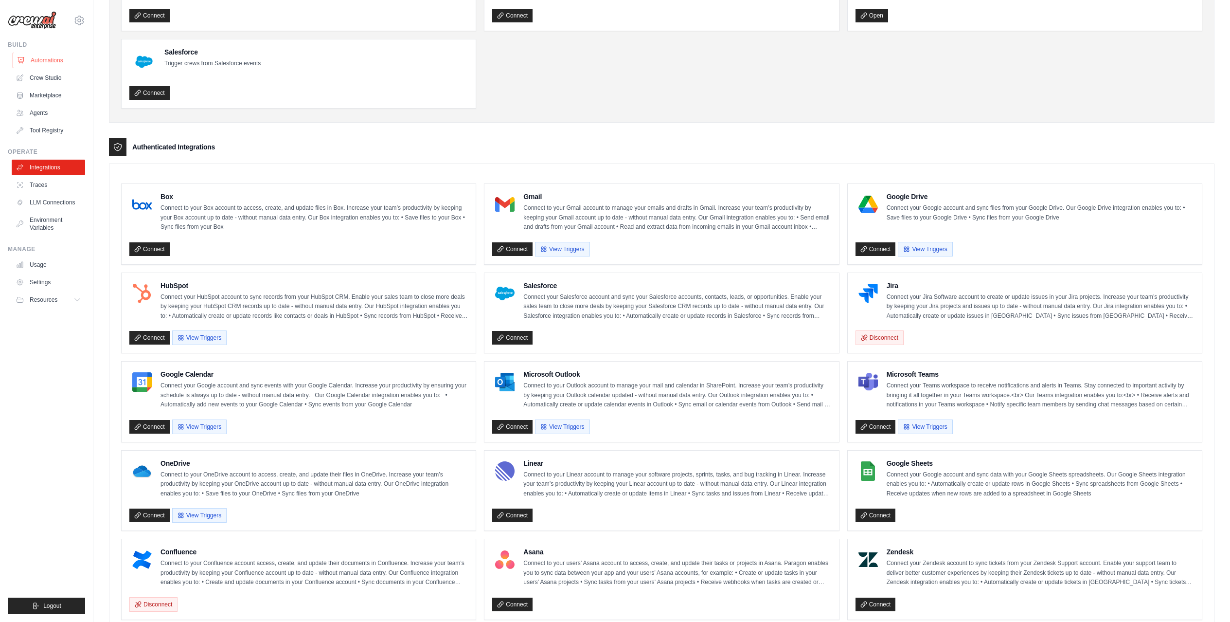
click at [49, 63] on link "Automations" at bounding box center [49, 61] width 73 height 16
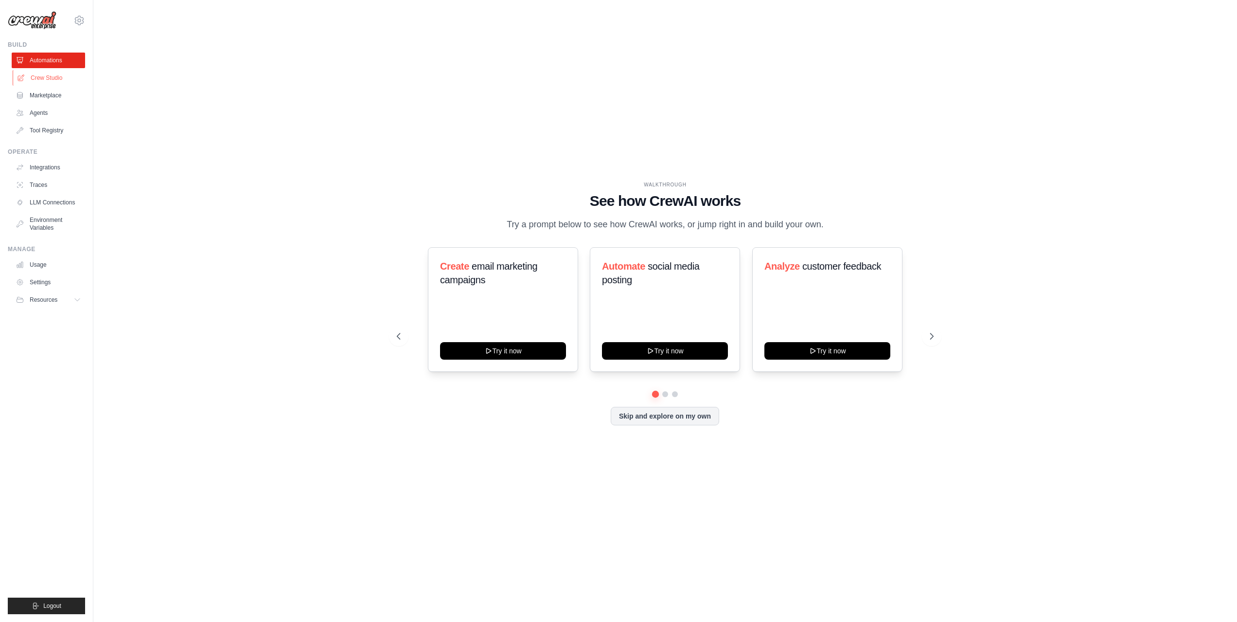
click at [47, 84] on link "Crew Studio" at bounding box center [49, 78] width 73 height 16
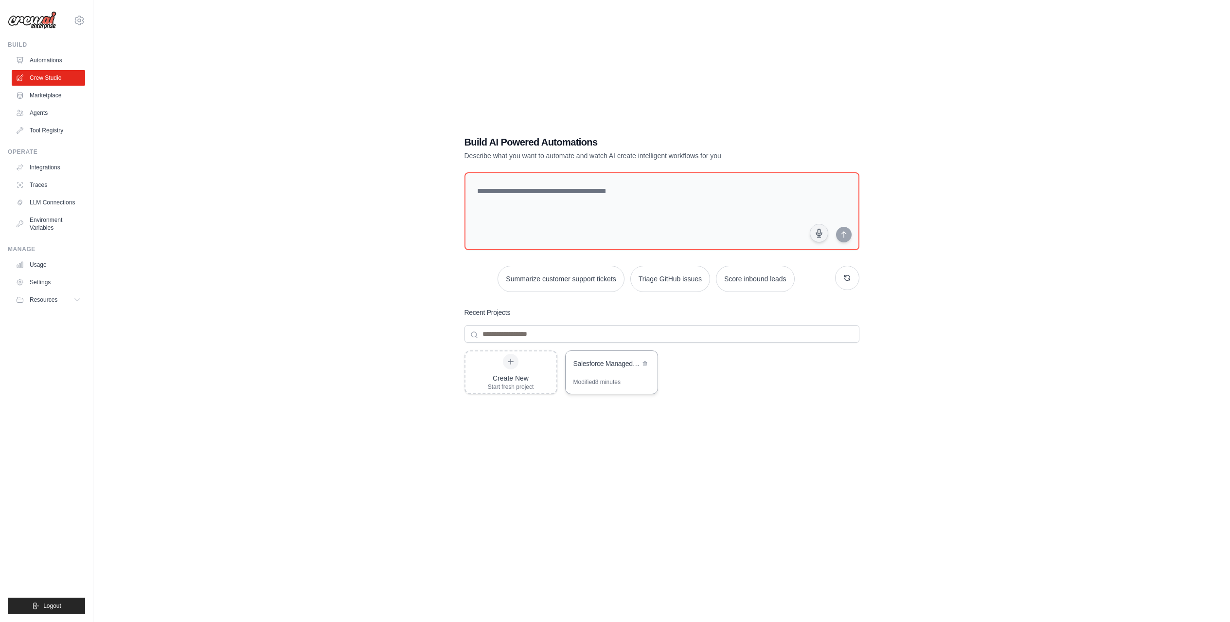
click at [630, 374] on div "Salesforce Managed Package Development Crew" at bounding box center [612, 364] width 92 height 27
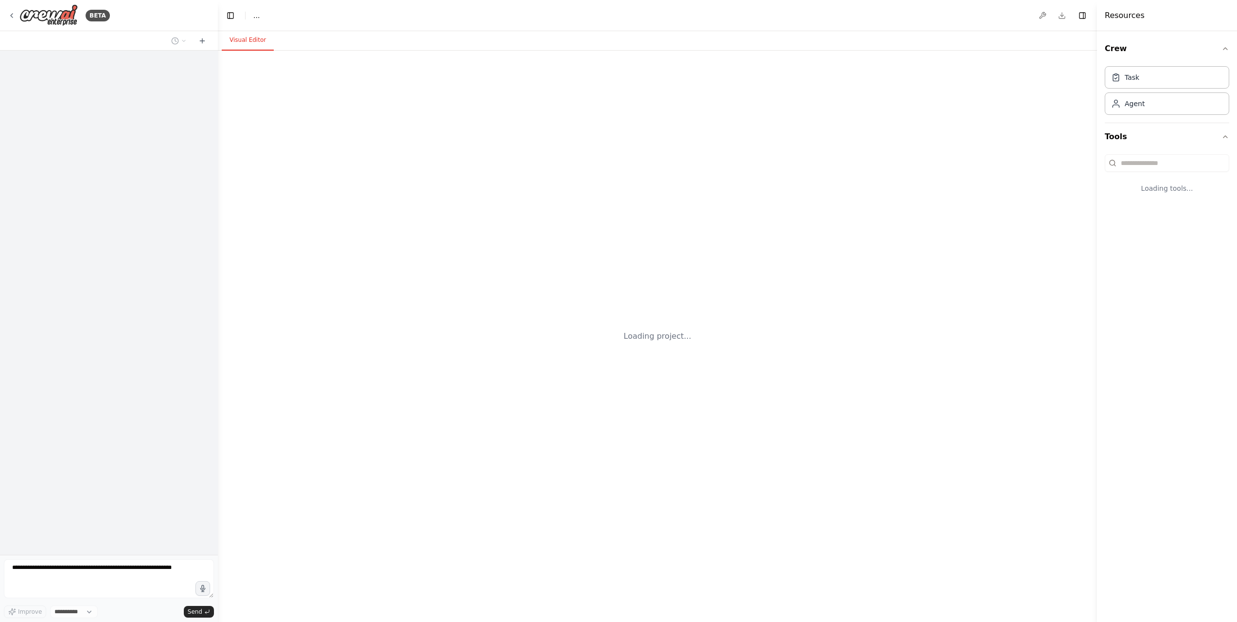
select select "****"
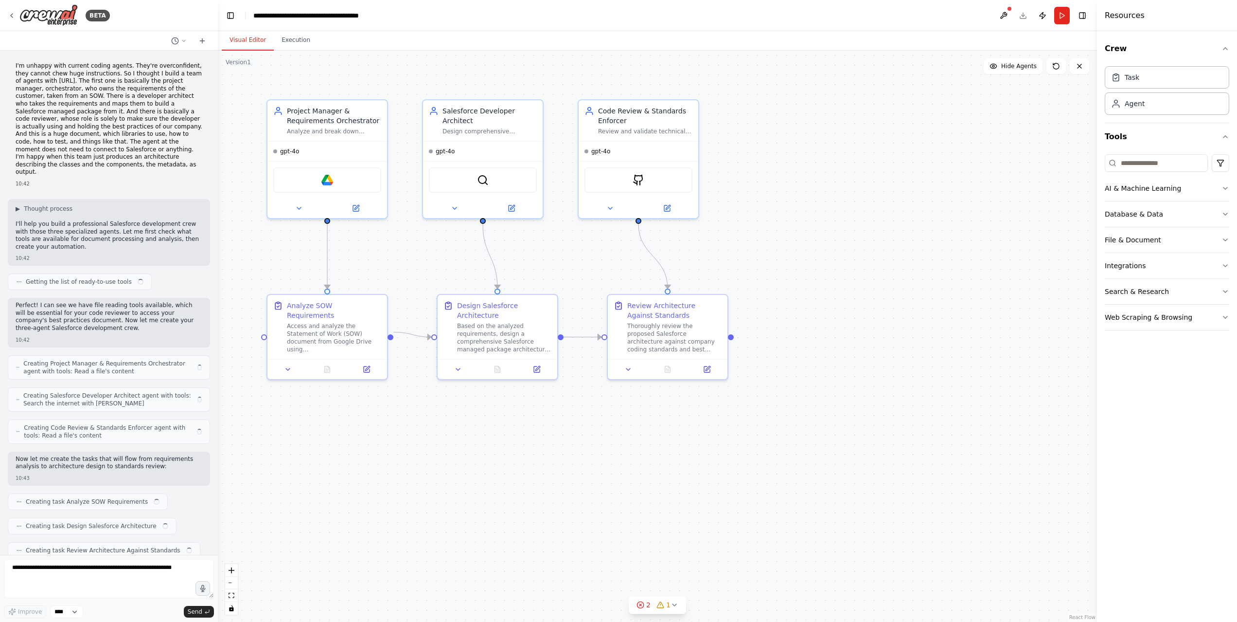
scroll to position [1442, 0]
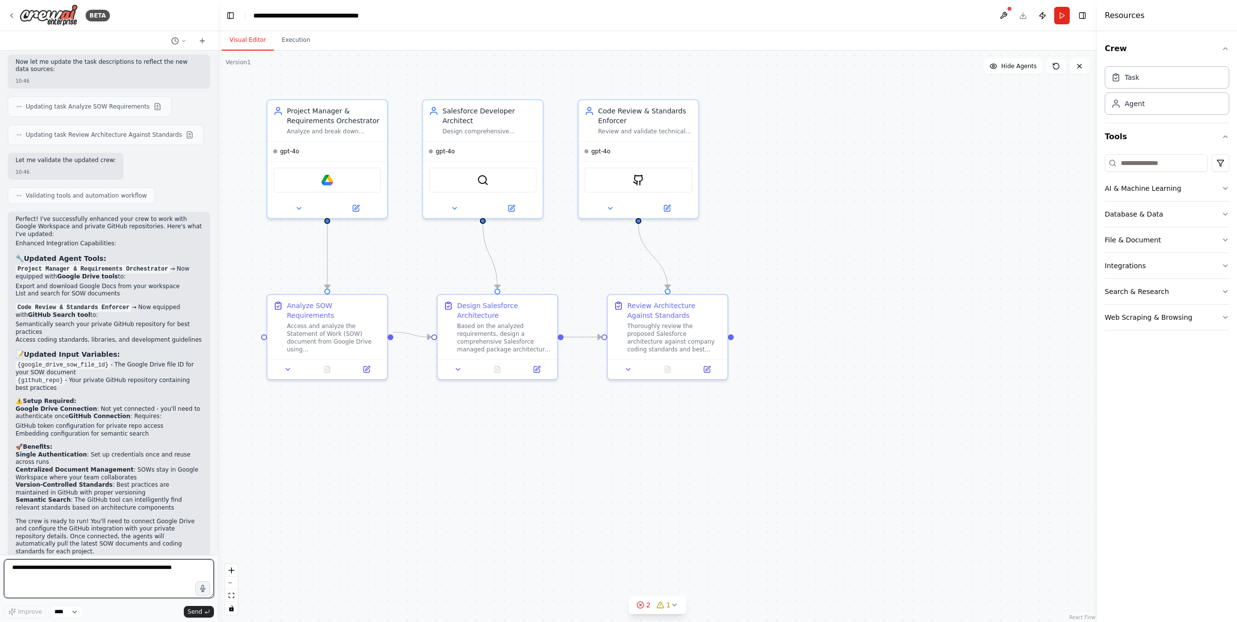
click at [162, 572] on textarea at bounding box center [109, 578] width 210 height 39
type textarea "**********"
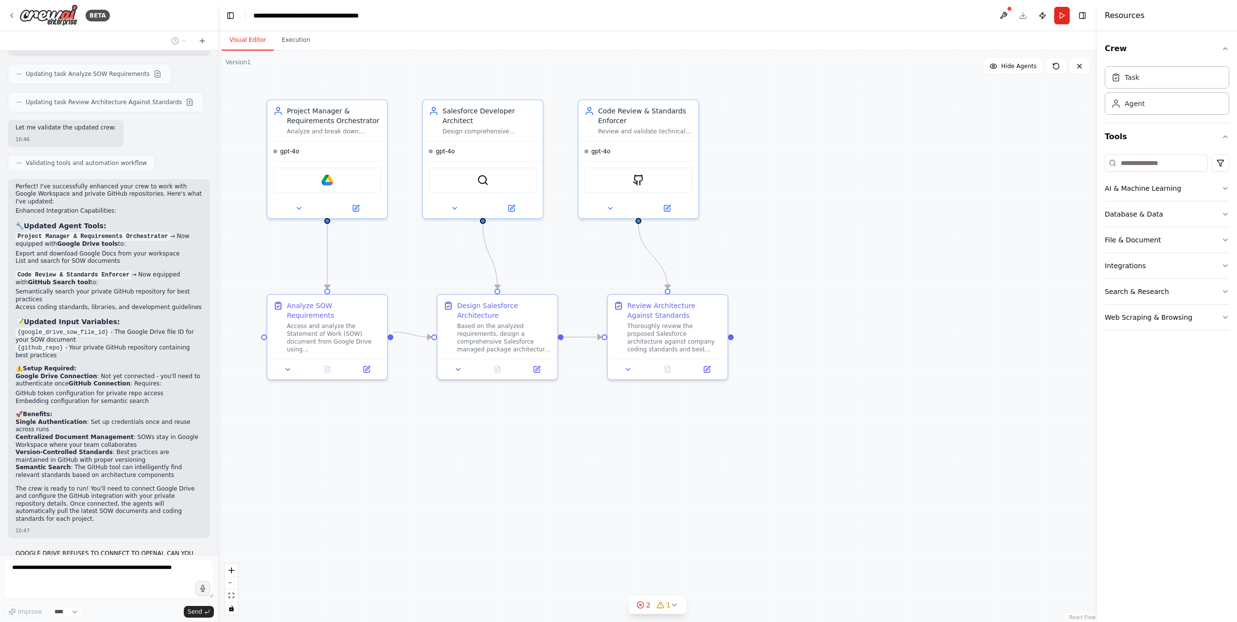
scroll to position [1517, 0]
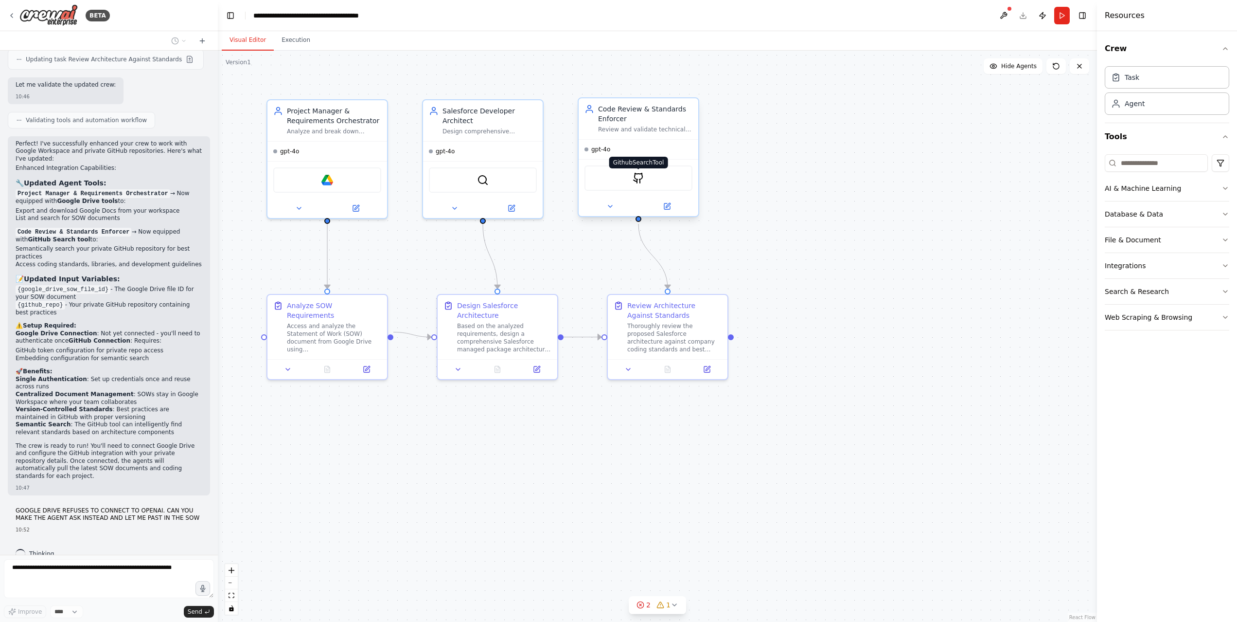
click at [639, 177] on img at bounding box center [639, 178] width 12 height 12
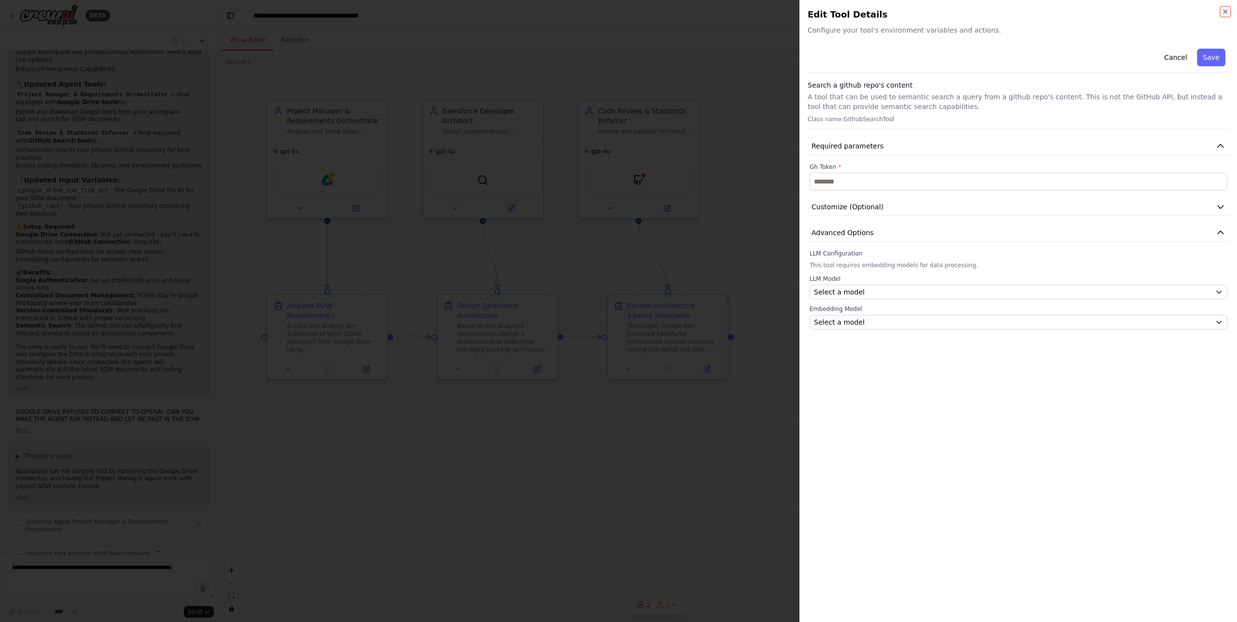
scroll to position [1640, 0]
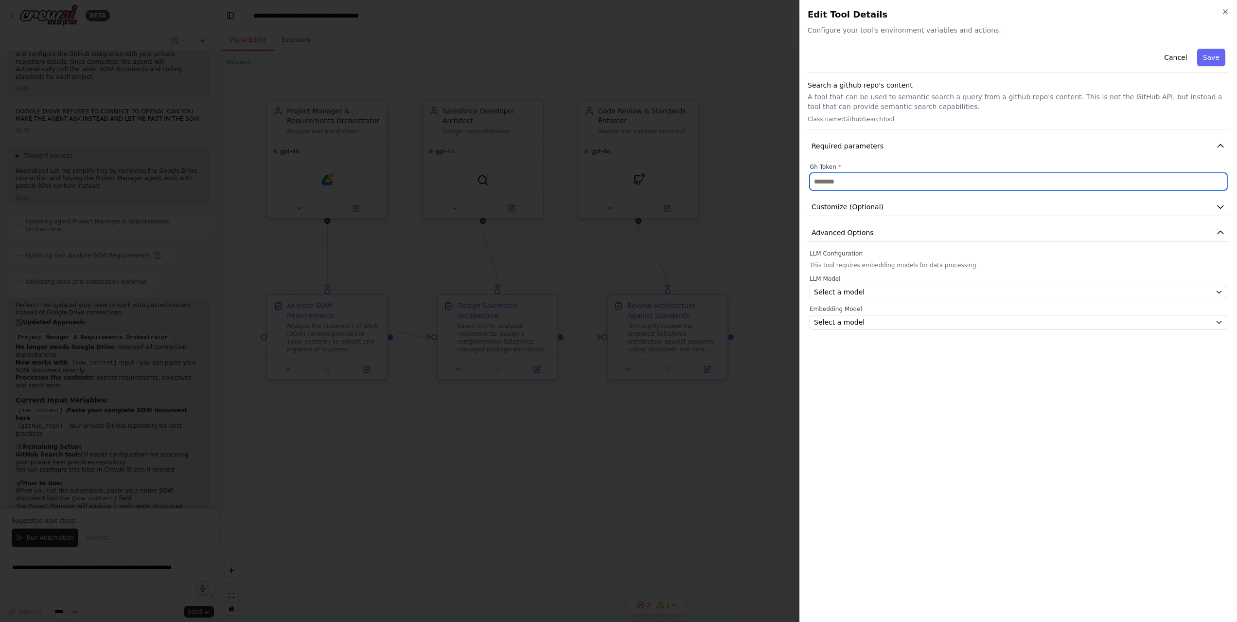
click at [860, 181] on input "text" at bounding box center [1019, 182] width 418 height 18
paste input "**********"
type input "**********"
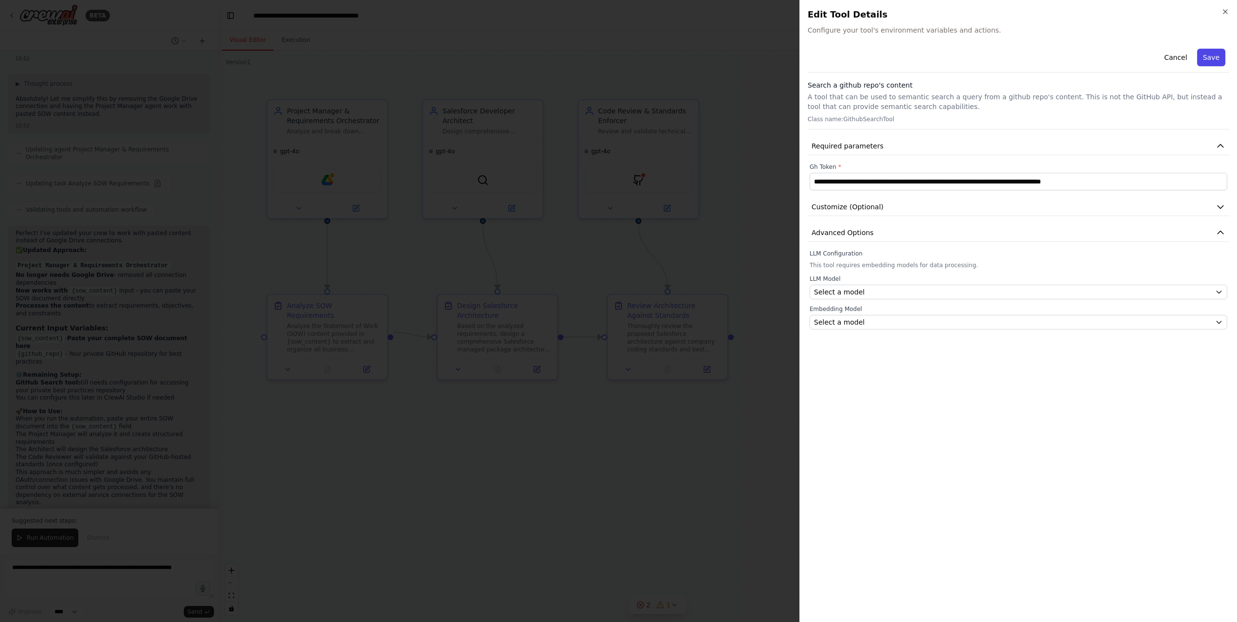
click at [1213, 55] on button "Save" at bounding box center [1211, 58] width 28 height 18
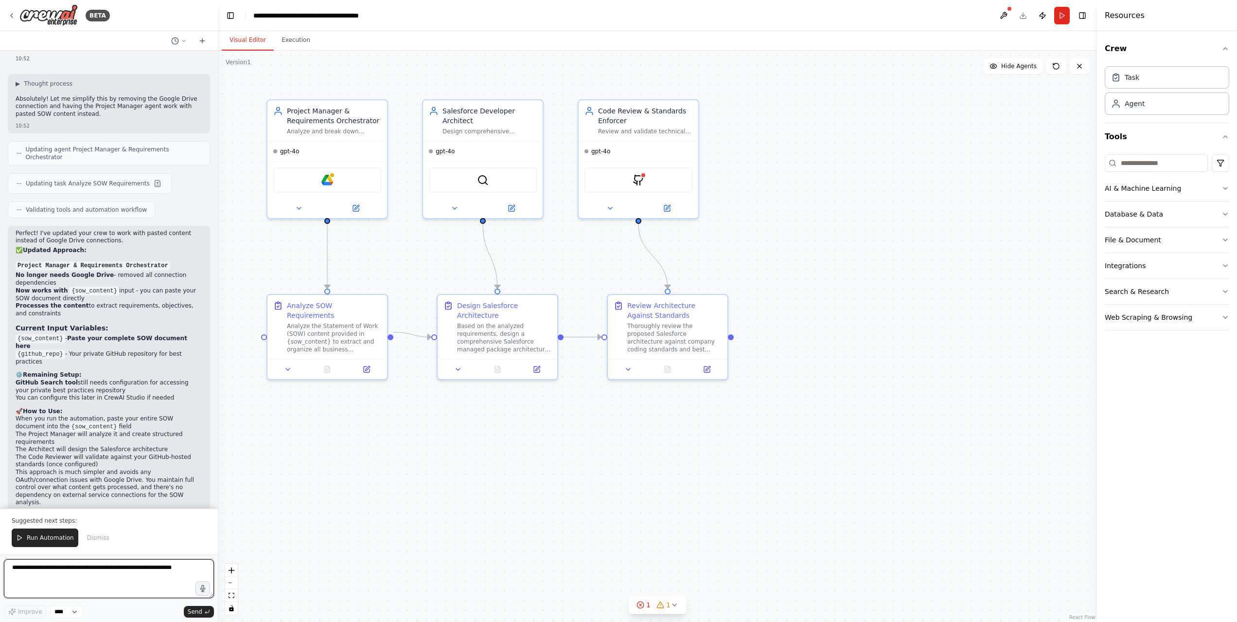
click at [121, 583] on textarea at bounding box center [109, 578] width 210 height 39
type textarea "**********"
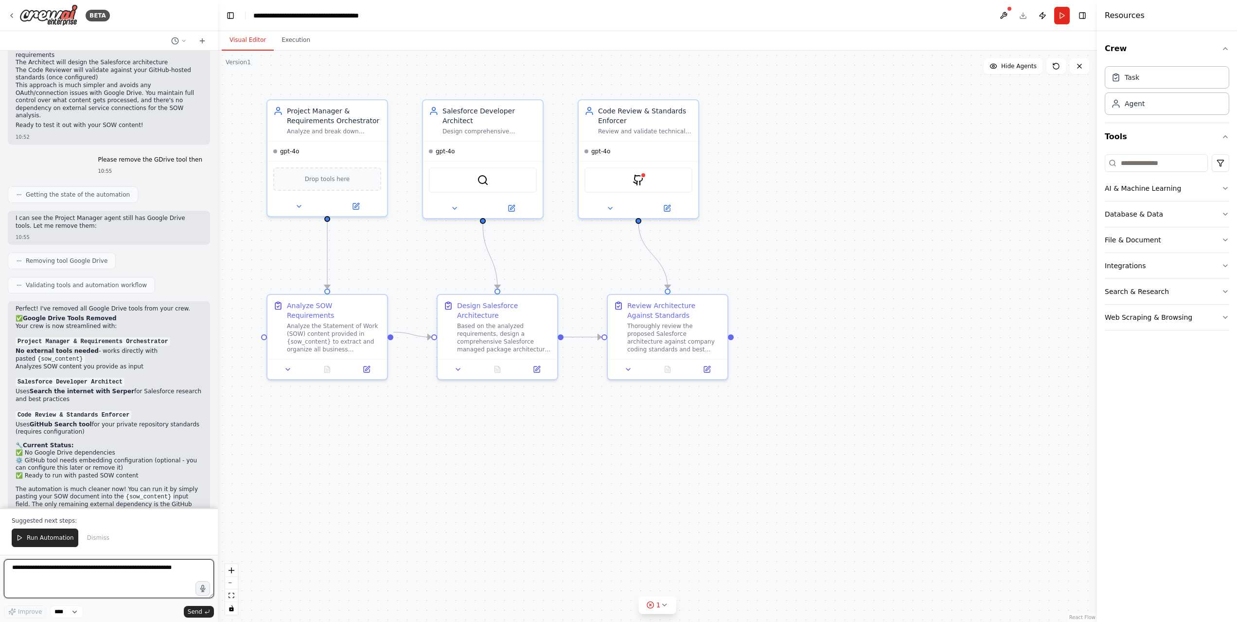
scroll to position [2382, 0]
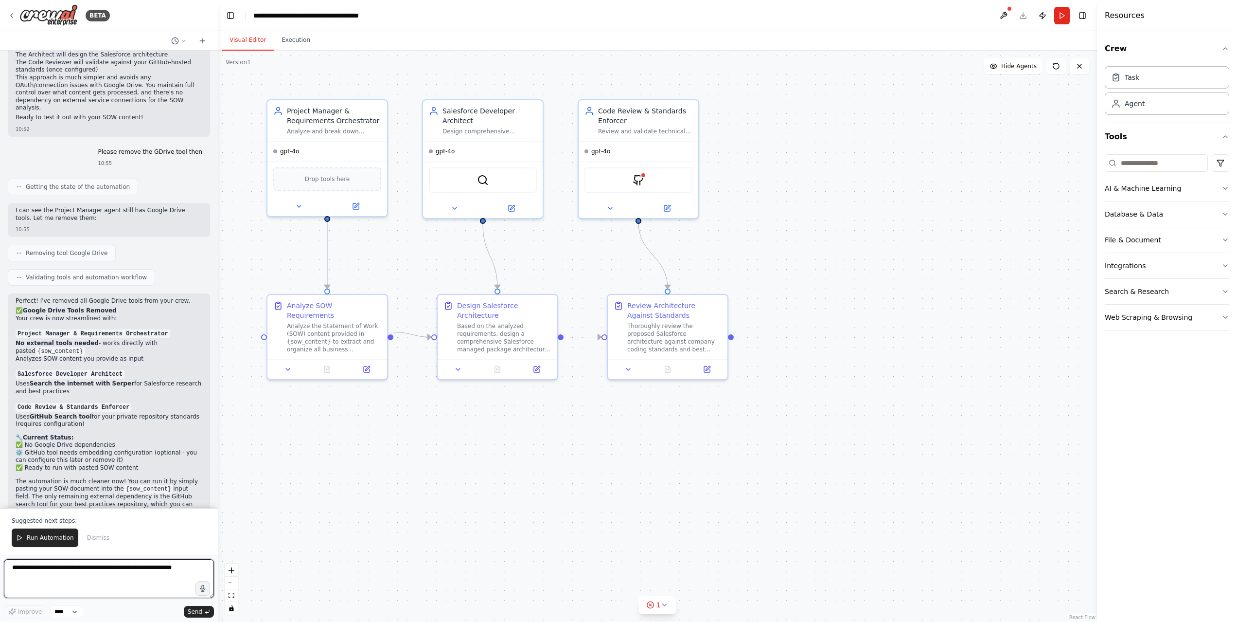
click at [80, 574] on textarea at bounding box center [109, 578] width 210 height 39
paste textarea "**********"
click at [169, 578] on textarea "**********" at bounding box center [109, 578] width 210 height 39
paste textarea "**********"
type textarea "**********"
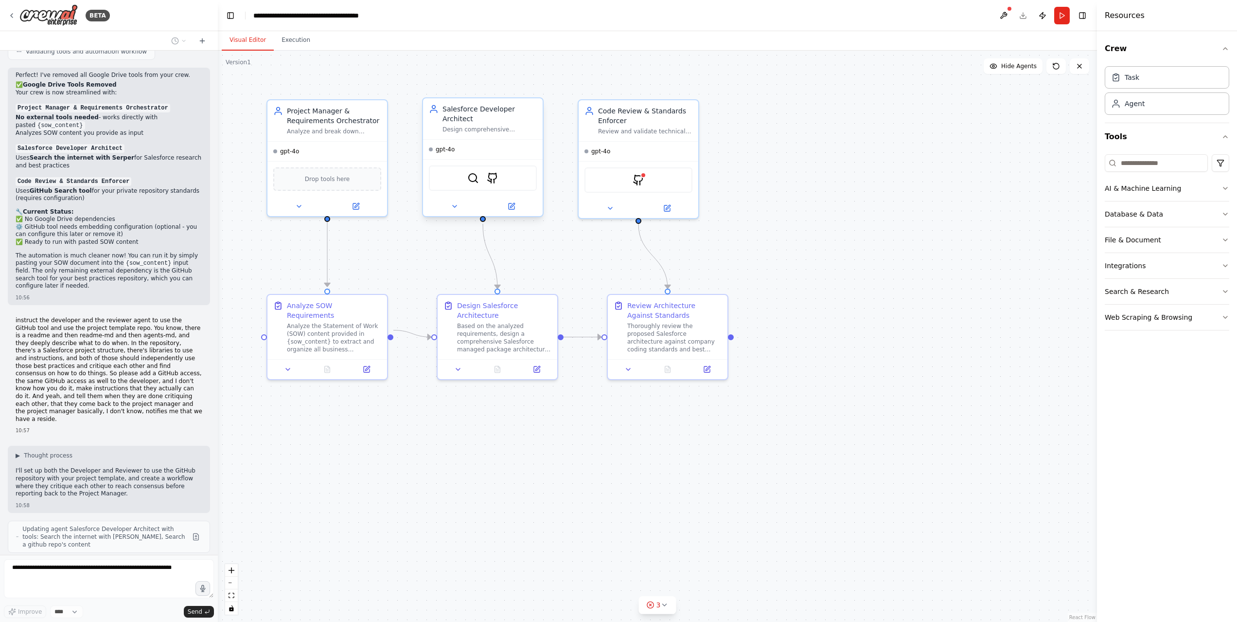
scroll to position [2632, 0]
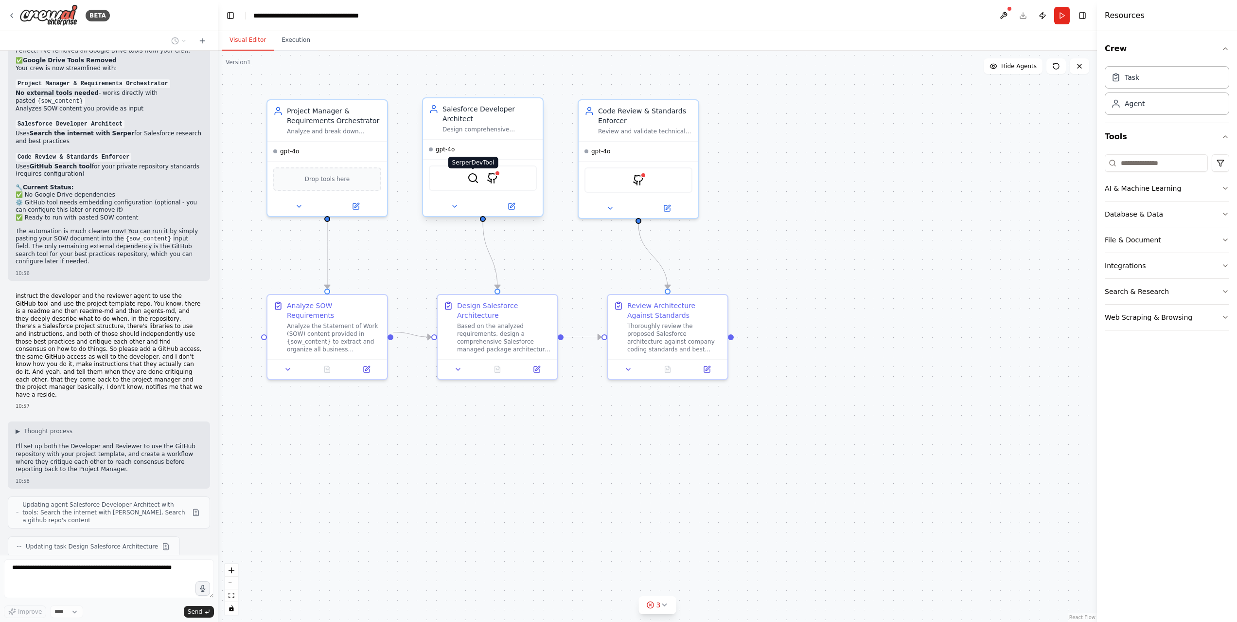
click at [470, 176] on img at bounding box center [473, 178] width 12 height 12
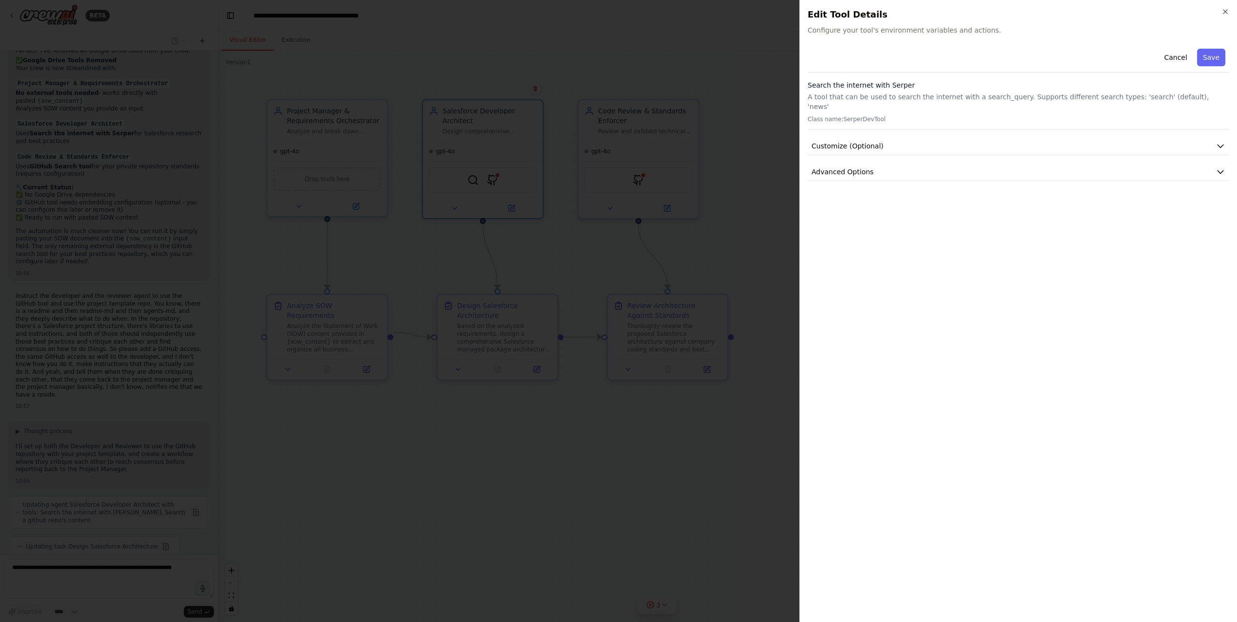
scroll to position [2661, 0]
click at [1179, 53] on button "Cancel" at bounding box center [1175, 58] width 35 height 18
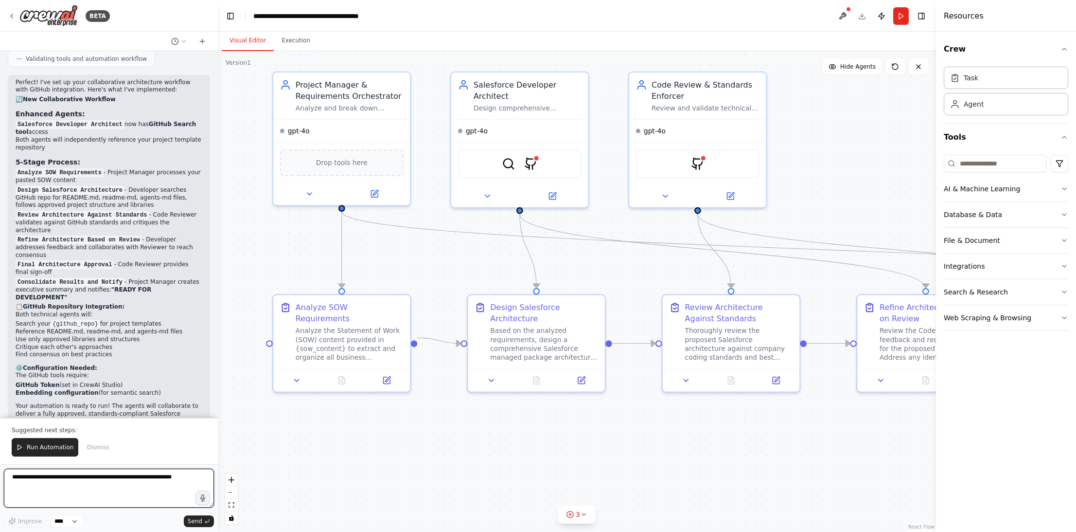
scroll to position [3365, 0]
click at [41, 445] on span "Run Automation" at bounding box center [50, 448] width 47 height 8
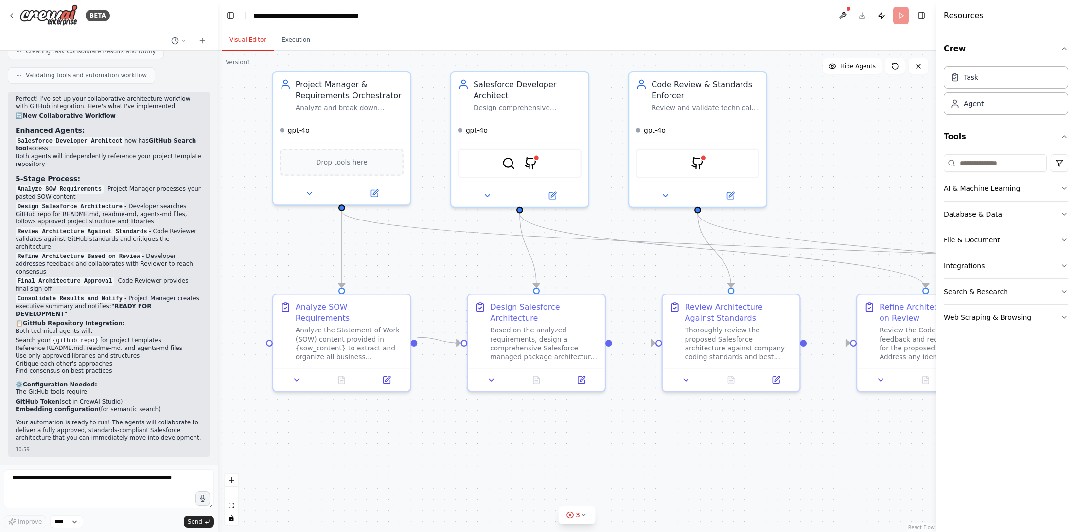
scroll to position [3318, 0]
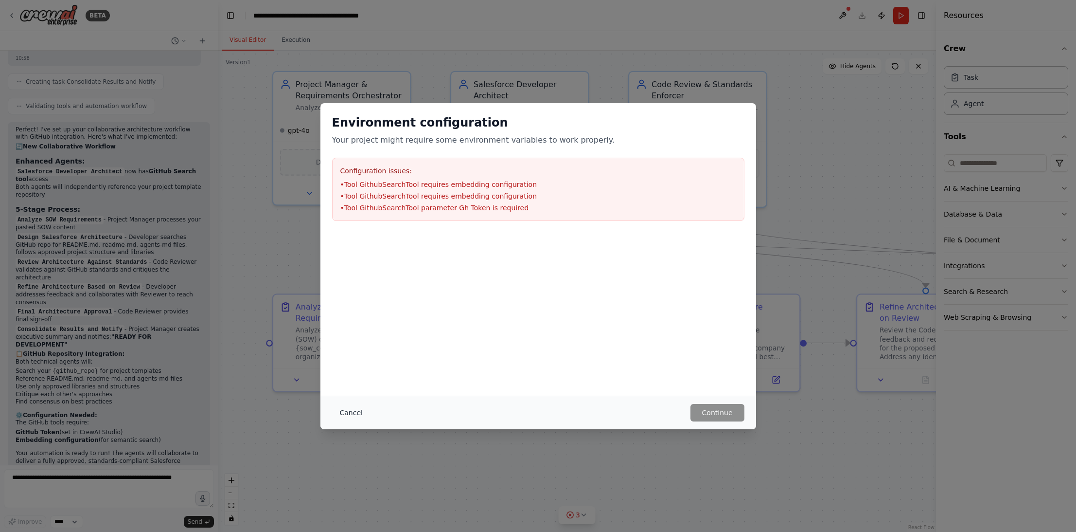
click at [344, 410] on button "Cancel" at bounding box center [351, 413] width 38 height 18
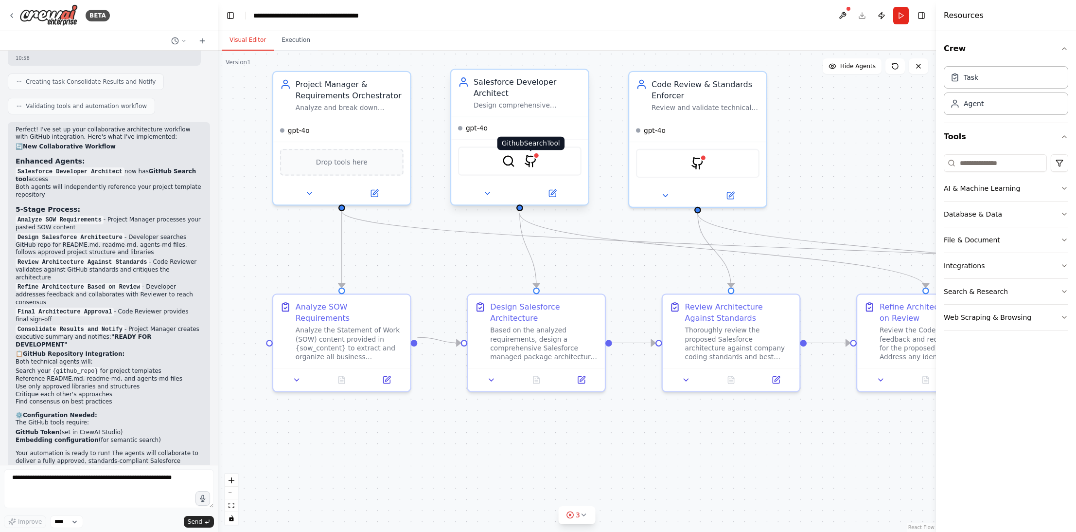
click at [532, 162] on img at bounding box center [530, 160] width 13 height 13
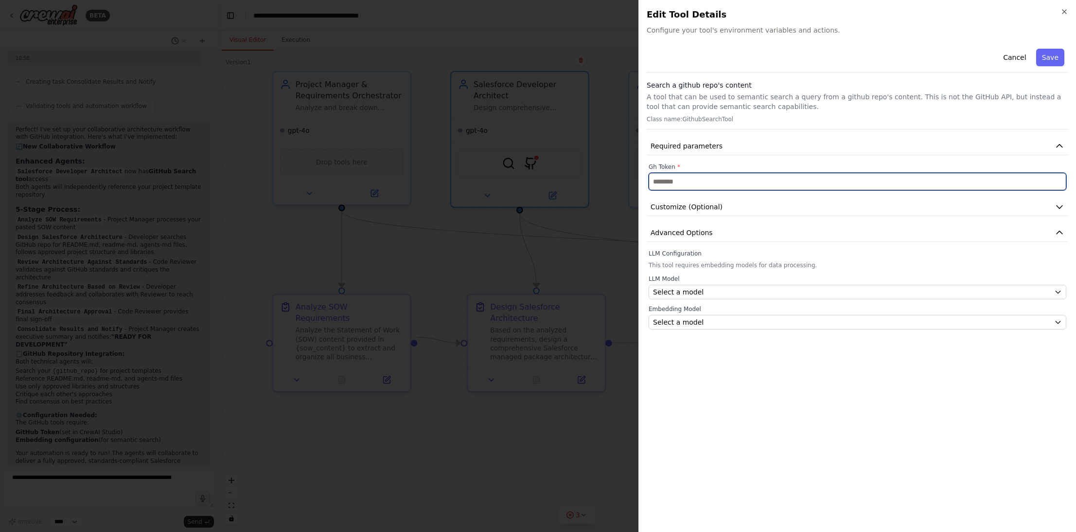
click at [702, 178] on input "text" at bounding box center [858, 182] width 418 height 18
paste input "**********"
type input "**********"
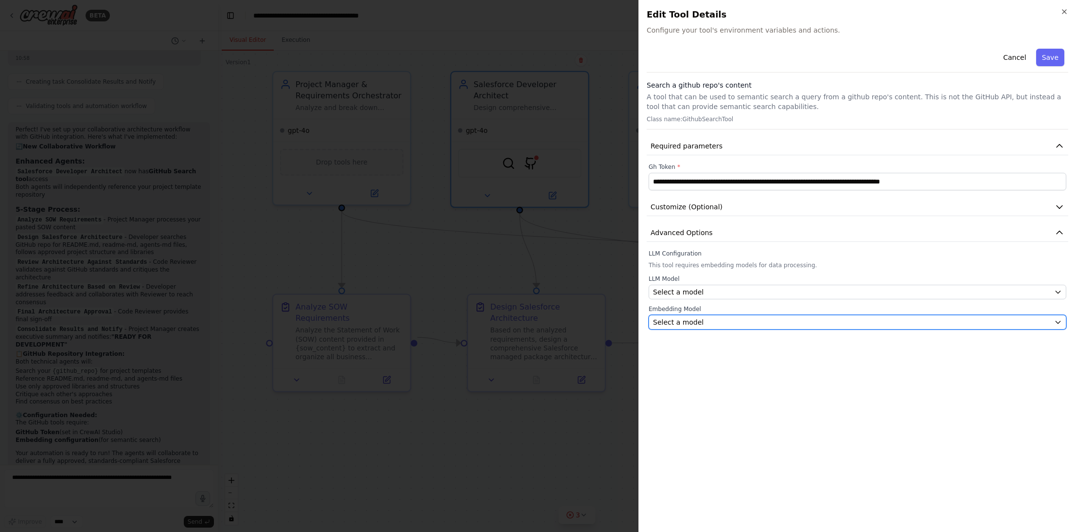
click at [712, 317] on div "Select a model" at bounding box center [851, 322] width 397 height 10
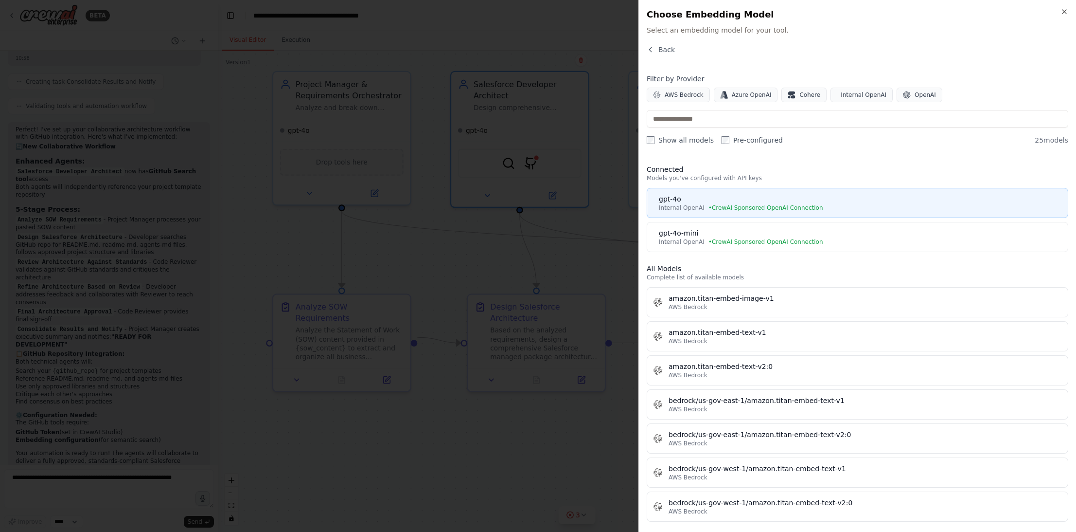
click at [873, 198] on div "gpt-4o" at bounding box center [860, 199] width 403 height 10
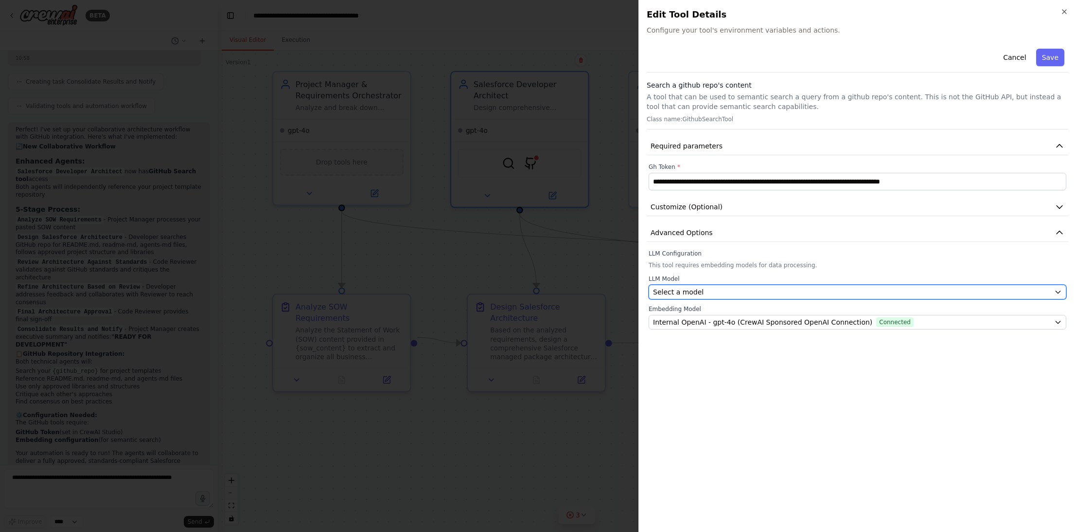
click at [724, 288] on div "Select a model" at bounding box center [851, 292] width 397 height 10
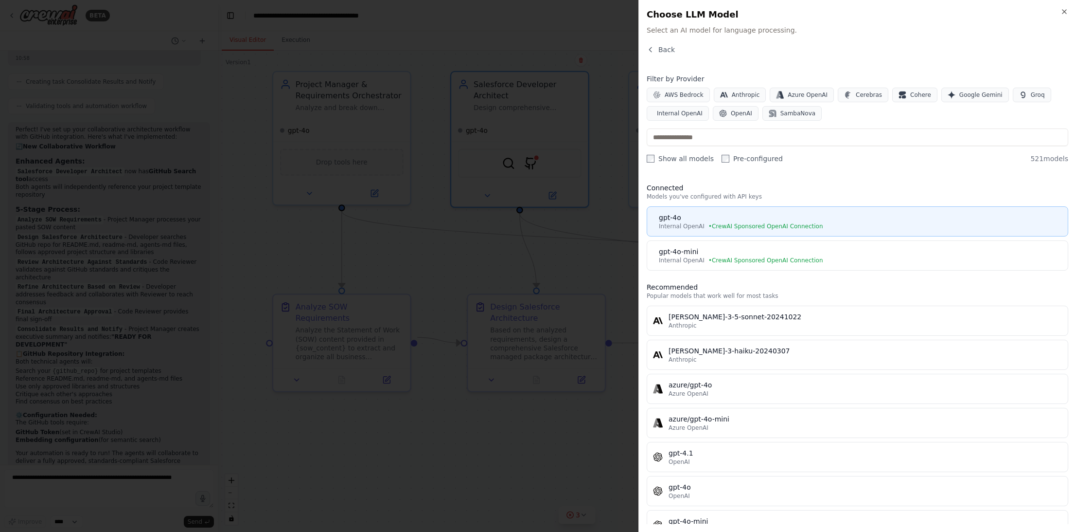
click at [742, 219] on div "gpt-4o" at bounding box center [860, 218] width 403 height 10
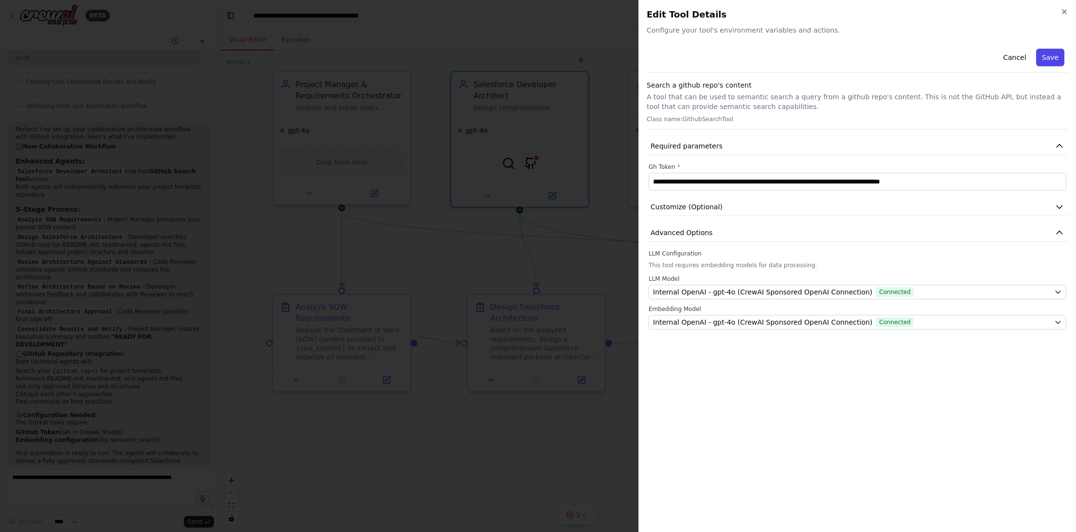
click at [1054, 58] on button "Save" at bounding box center [1050, 58] width 28 height 18
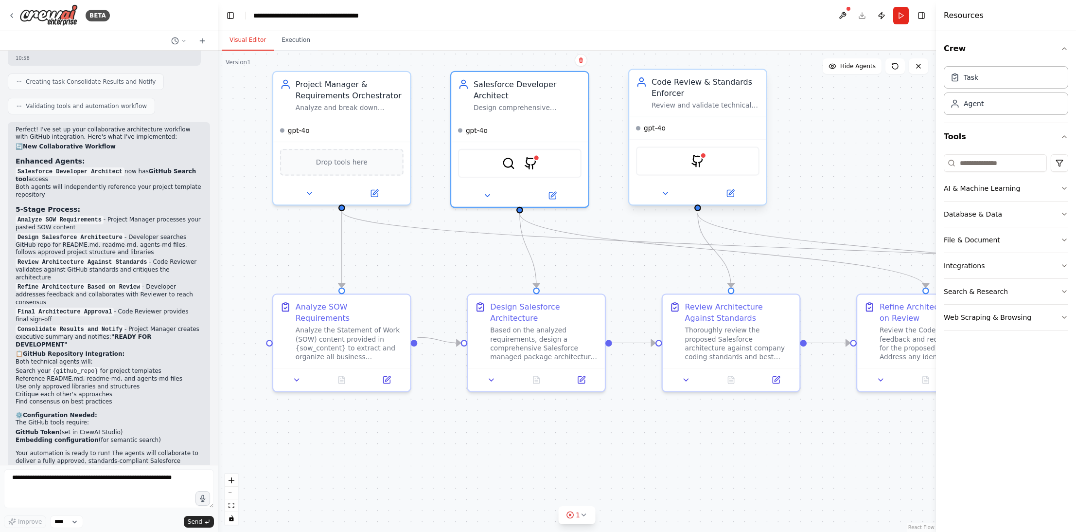
click at [692, 167] on div "GithubSearchTool" at bounding box center [698, 160] width 124 height 29
click at [700, 163] on img at bounding box center [697, 160] width 13 height 13
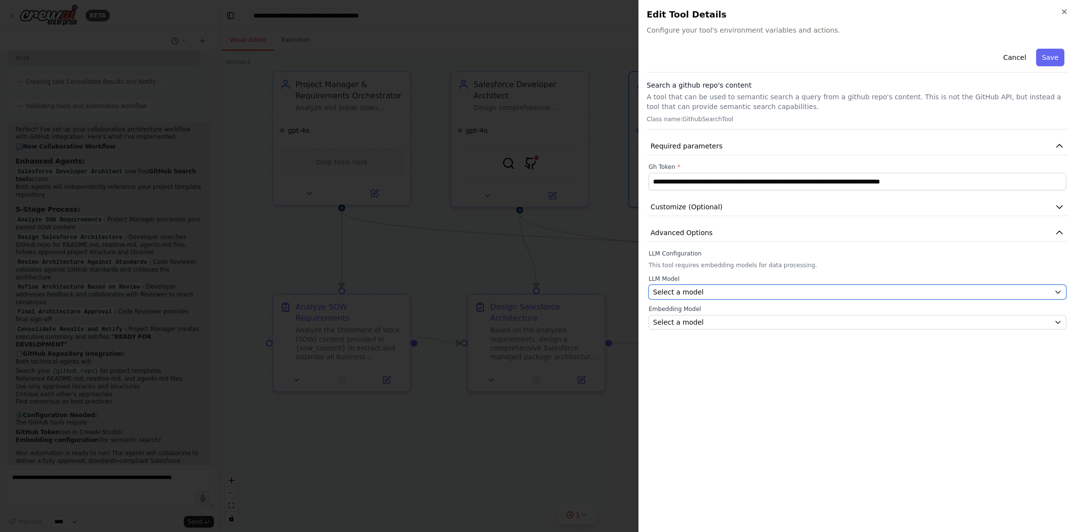
click at [720, 293] on div "Select a model" at bounding box center [851, 292] width 397 height 10
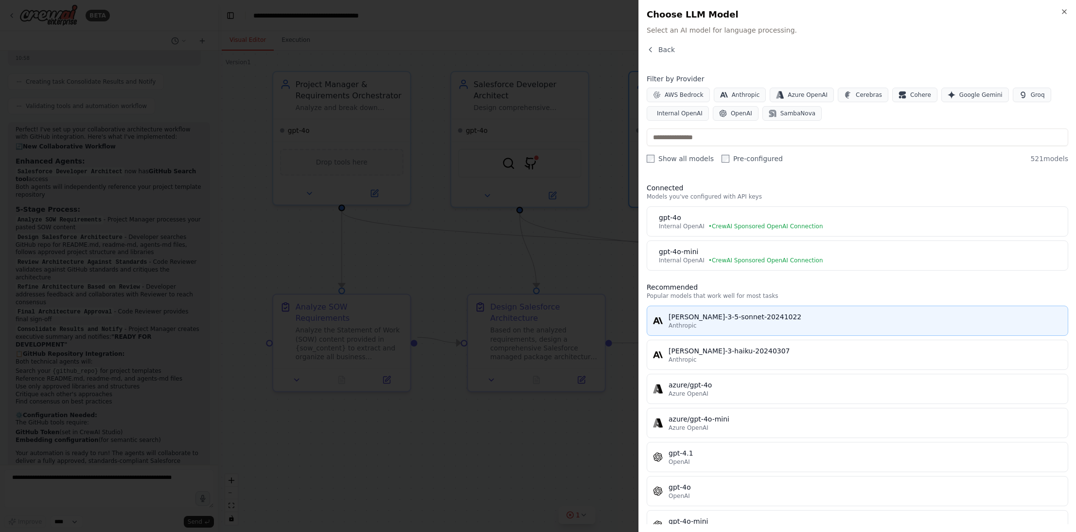
click at [808, 312] on div "claude-3-5-sonnet-20241022" at bounding box center [865, 317] width 393 height 10
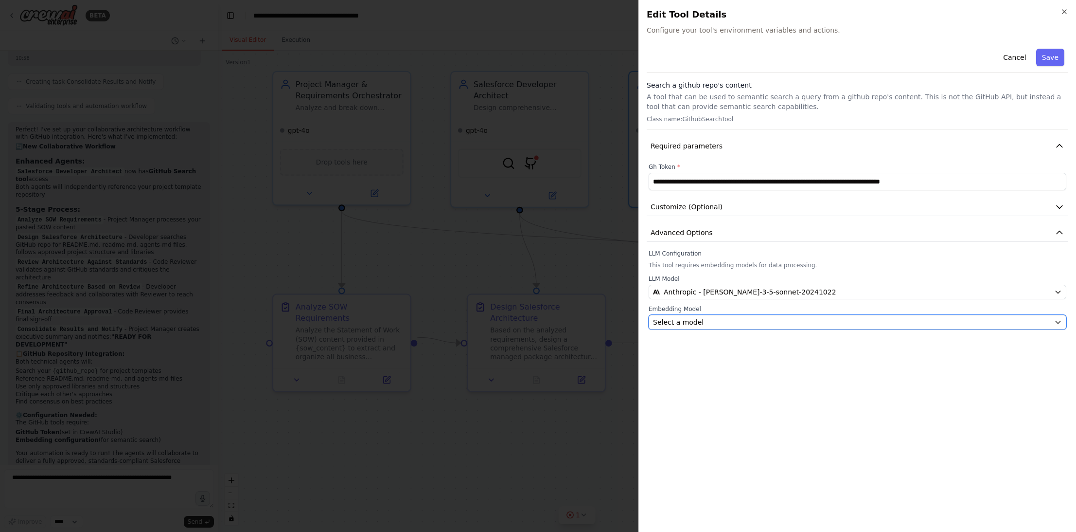
click at [742, 323] on div "Select a model" at bounding box center [851, 322] width 397 height 10
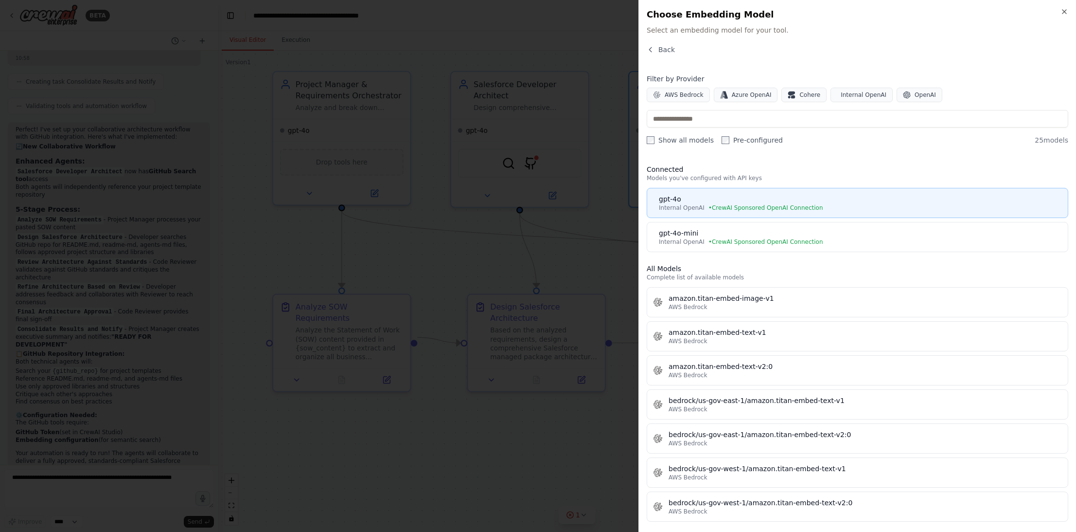
click at [844, 198] on div "gpt-4o" at bounding box center [860, 199] width 403 height 10
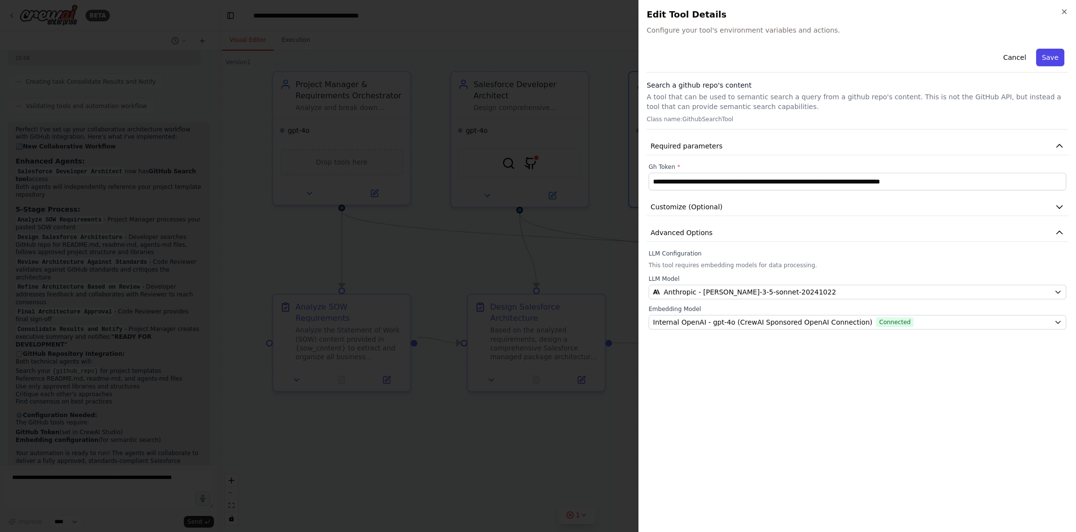
click at [1057, 56] on button "Save" at bounding box center [1050, 58] width 28 height 18
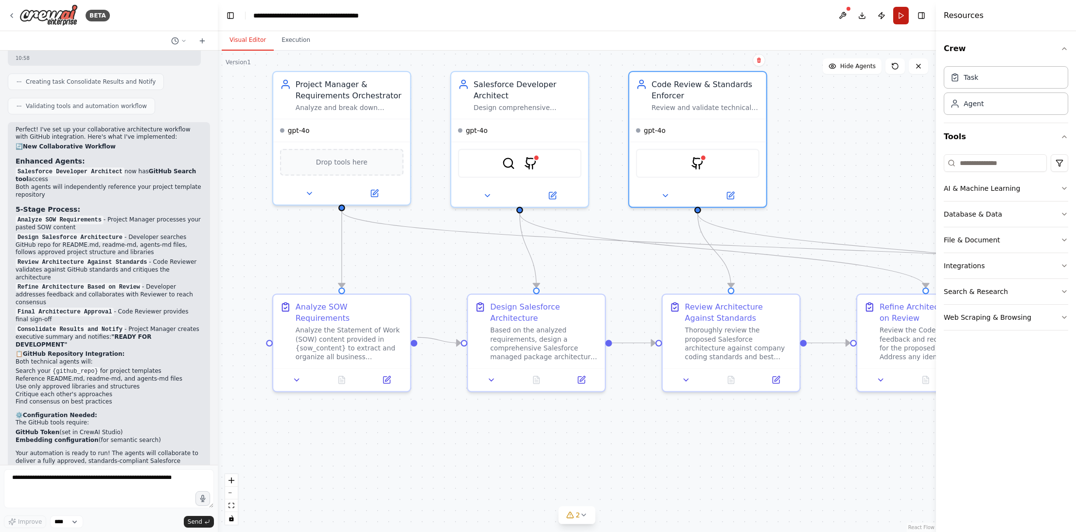
click at [903, 18] on button "Run" at bounding box center [901, 16] width 16 height 18
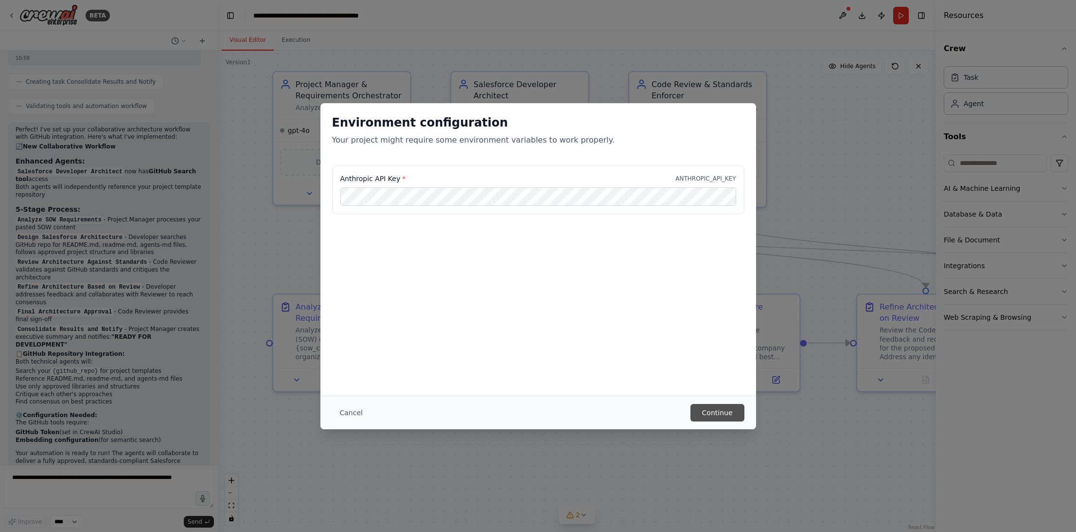
click at [718, 408] on button "Continue" at bounding box center [718, 413] width 54 height 18
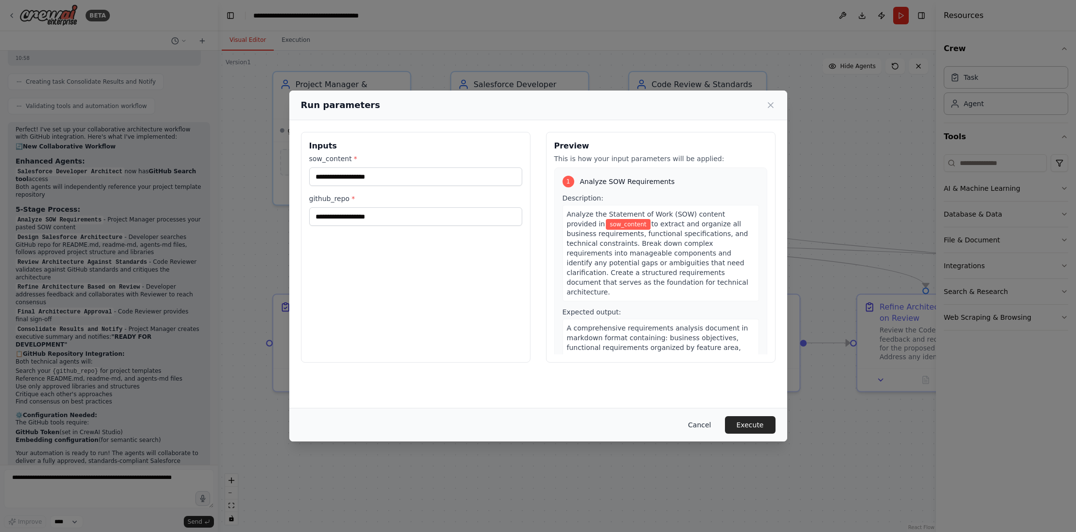
click at [701, 422] on button "Cancel" at bounding box center [699, 425] width 38 height 18
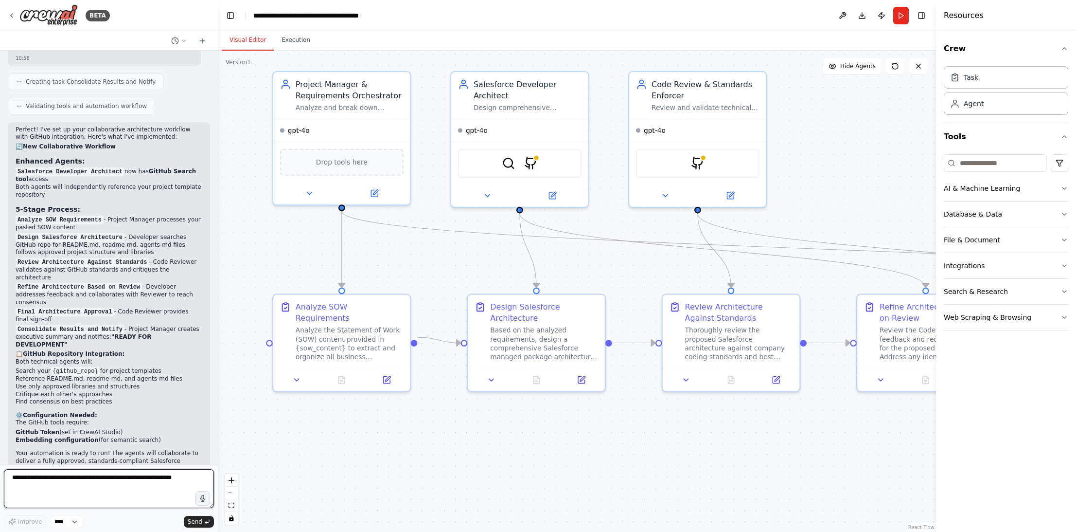
drag, startPoint x: 71, startPoint y: 479, endPoint x: 69, endPoint y: 464, distance: 14.2
click at [71, 479] on textarea at bounding box center [109, 488] width 210 height 39
paste textarea "**********"
type textarea "**********"
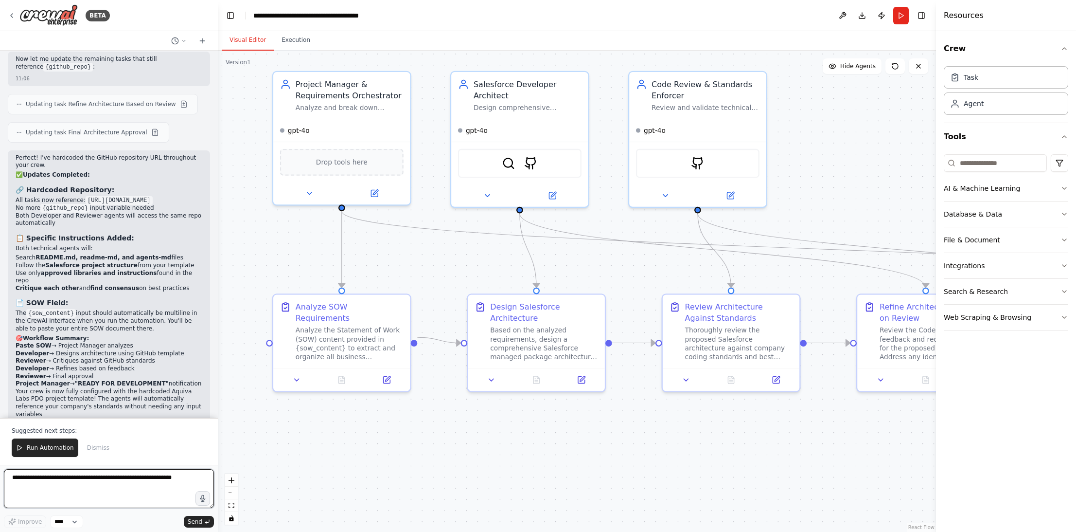
scroll to position [3983, 0]
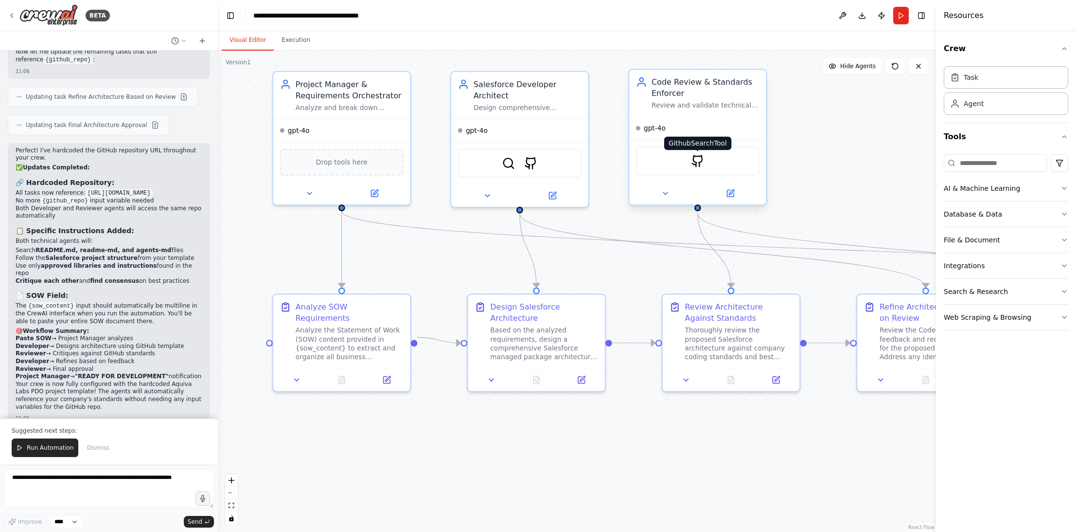
click at [700, 163] on img at bounding box center [697, 160] width 13 height 13
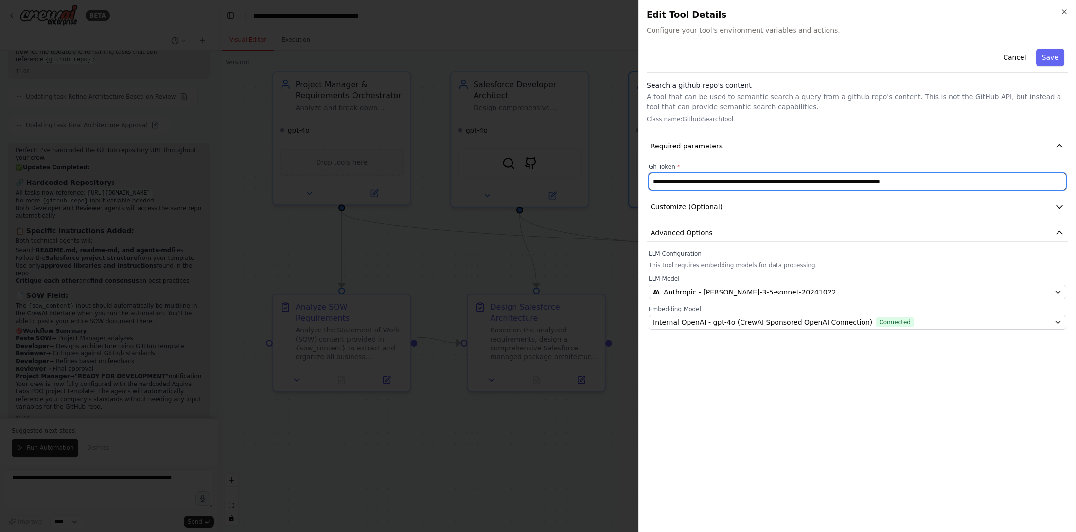
drag, startPoint x: 1026, startPoint y: 182, endPoint x: 629, endPoint y: 174, distance: 396.9
click at [629, 174] on body "BETA I'm unhappy with current coding agents. They're overconfident, they cannot…" at bounding box center [538, 266] width 1076 height 532
paste input "text"
type input "**********"
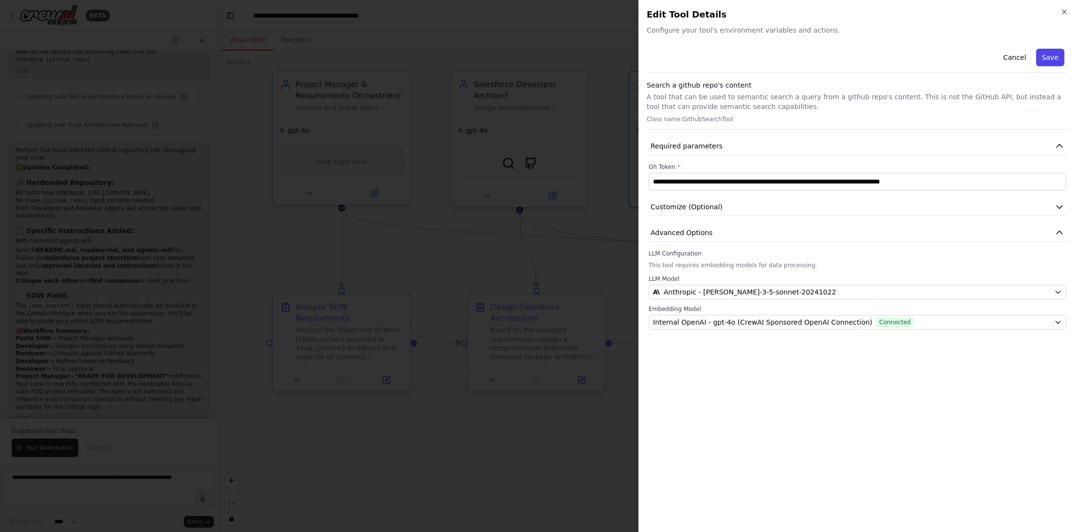
click at [1052, 57] on button "Save" at bounding box center [1050, 58] width 28 height 18
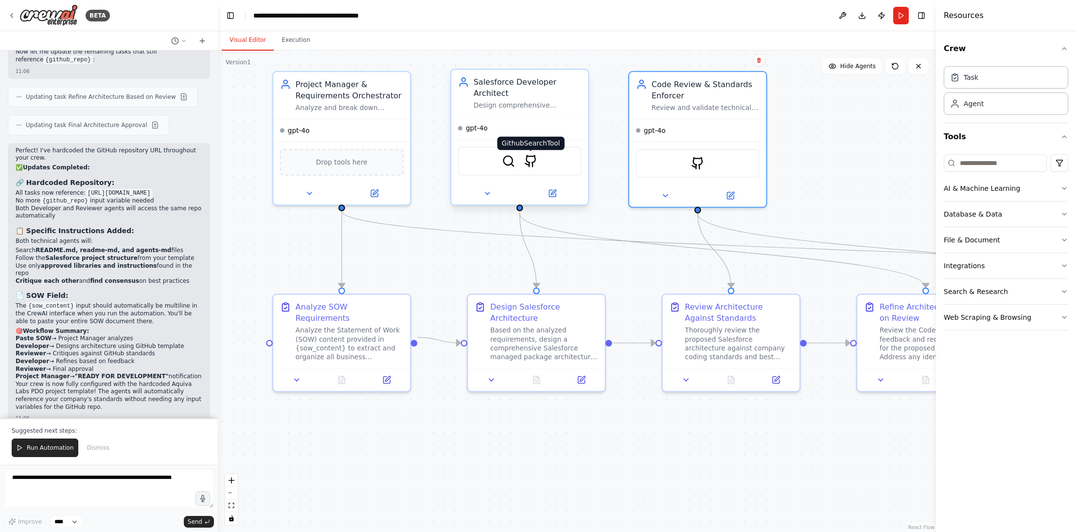
click at [534, 159] on img at bounding box center [530, 160] width 13 height 13
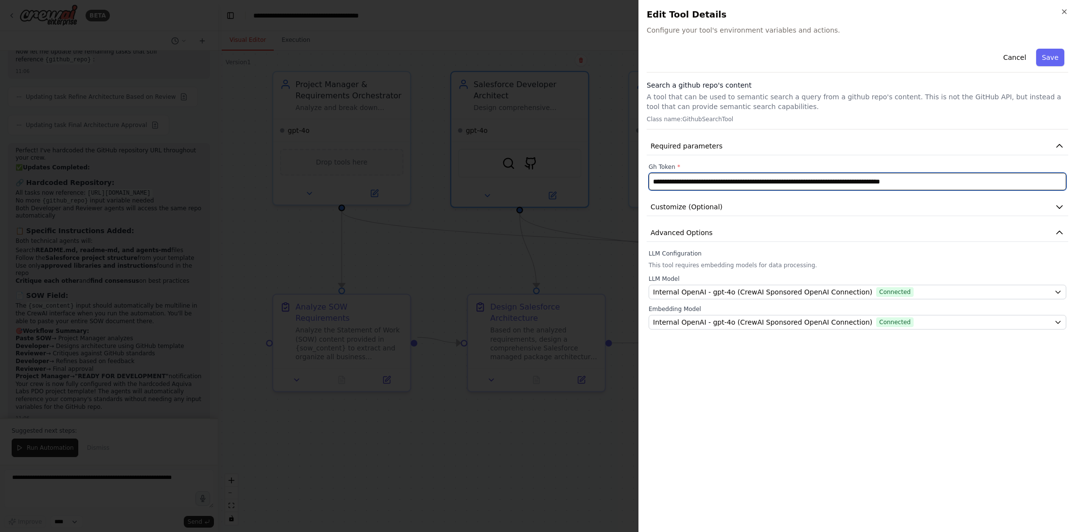
drag, startPoint x: 1027, startPoint y: 185, endPoint x: 505, endPoint y: 180, distance: 521.4
click at [505, 180] on body "BETA I'm unhappy with current coding agents. They're overconfident, they cannot…" at bounding box center [538, 266] width 1076 height 532
paste input "text"
type input "**********"
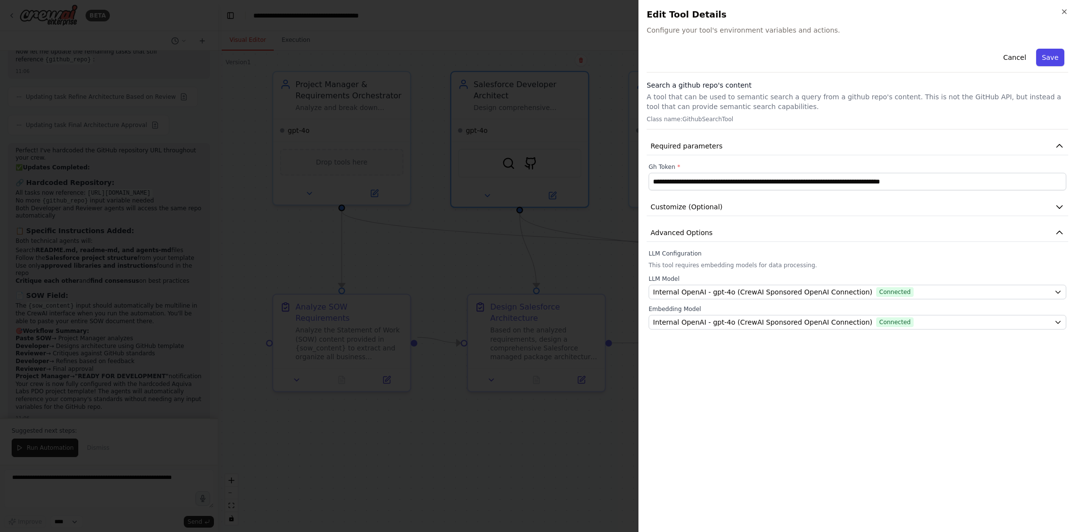
click at [1052, 58] on button "Save" at bounding box center [1050, 58] width 28 height 18
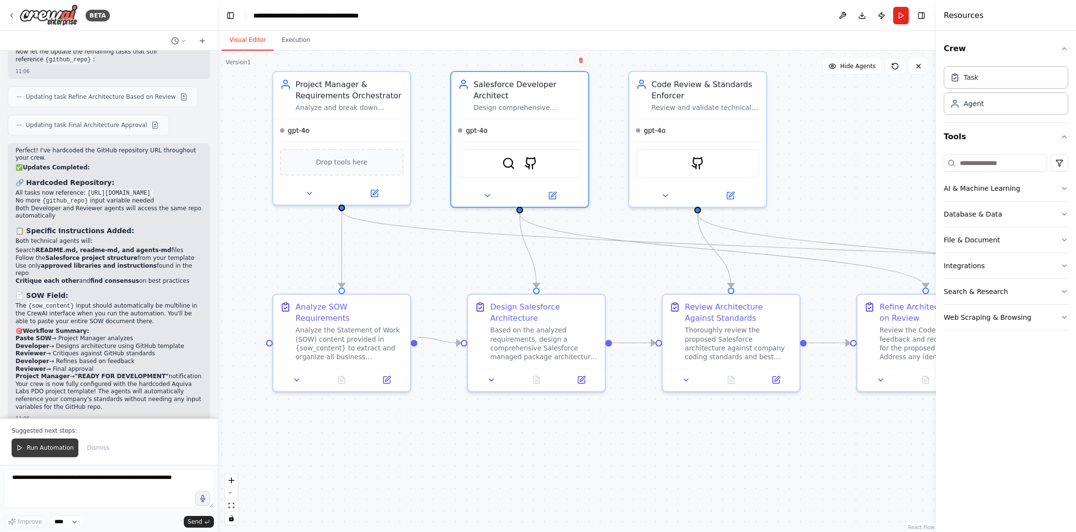
click at [35, 449] on span "Run Automation" at bounding box center [50, 448] width 47 height 8
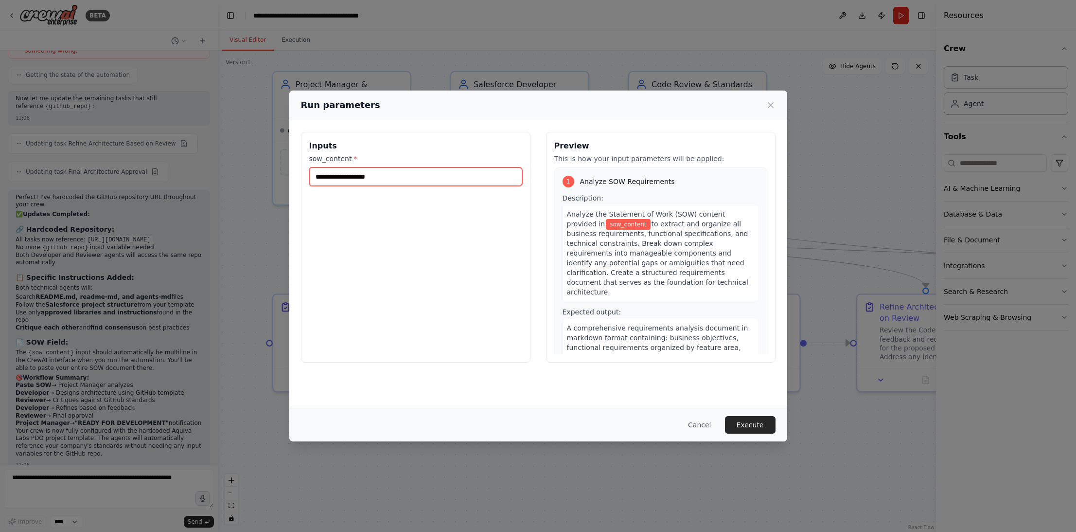
click at [397, 180] on input "sow_content *" at bounding box center [415, 176] width 213 height 18
paste input "**********"
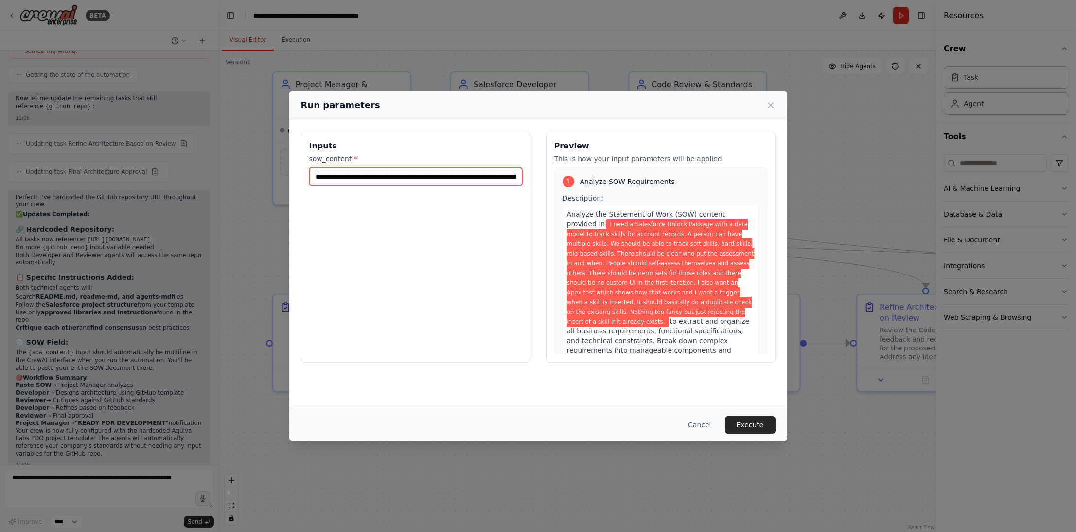
scroll to position [0, 1794]
type input "**********"
click at [745, 423] on button "Execute" at bounding box center [750, 425] width 51 height 18
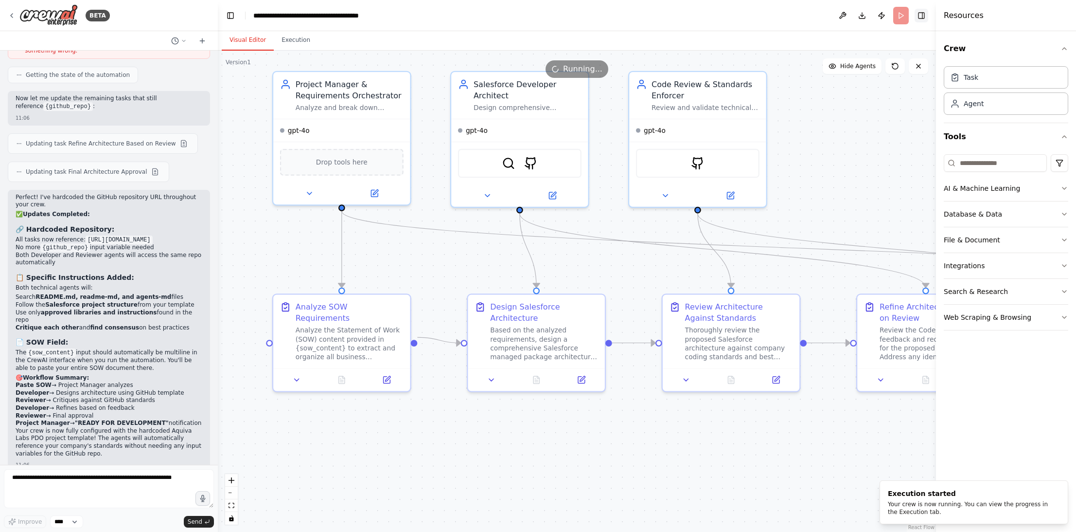
click at [922, 20] on button "Toggle Right Sidebar" at bounding box center [922, 16] width 14 height 14
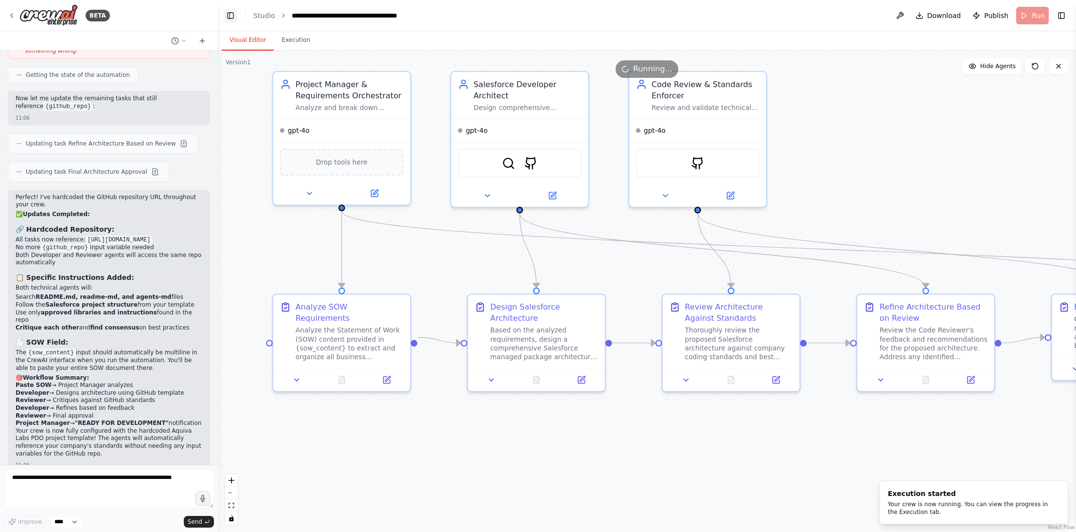
click at [232, 19] on button "Toggle Left Sidebar" at bounding box center [231, 16] width 14 height 14
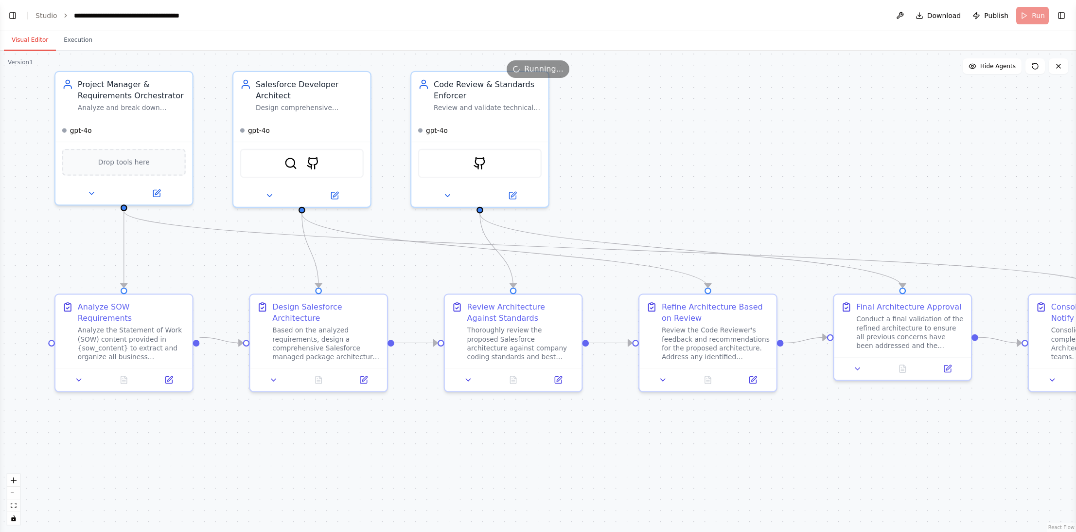
scroll to position [3983, 0]
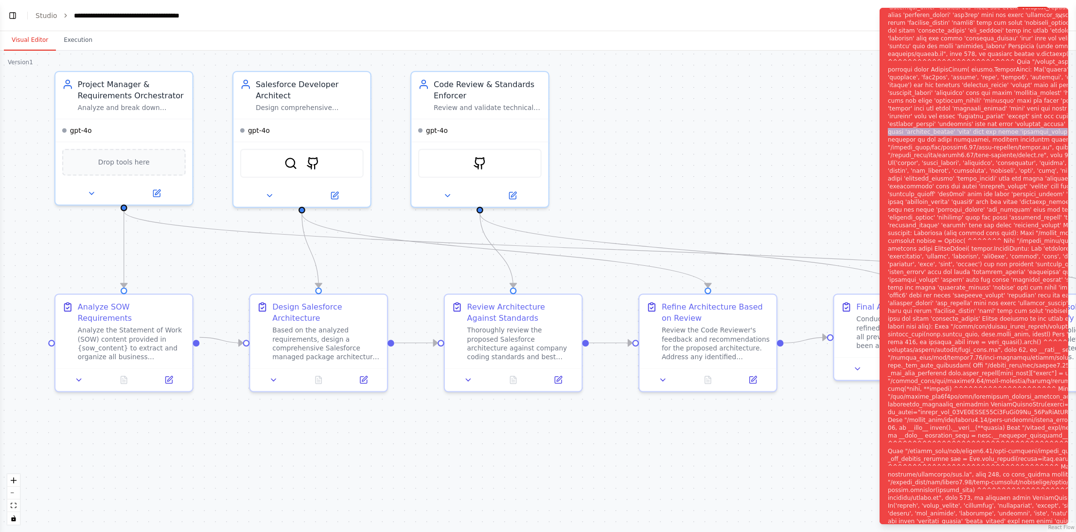
click at [997, 144] on div "Notifications (F8)" at bounding box center [1065, 272] width 354 height 630
click at [955, 164] on div "Notifications (F8)" at bounding box center [1065, 272] width 354 height 630
click at [935, 303] on div "Notifications (F8)" at bounding box center [1065, 272] width 354 height 630
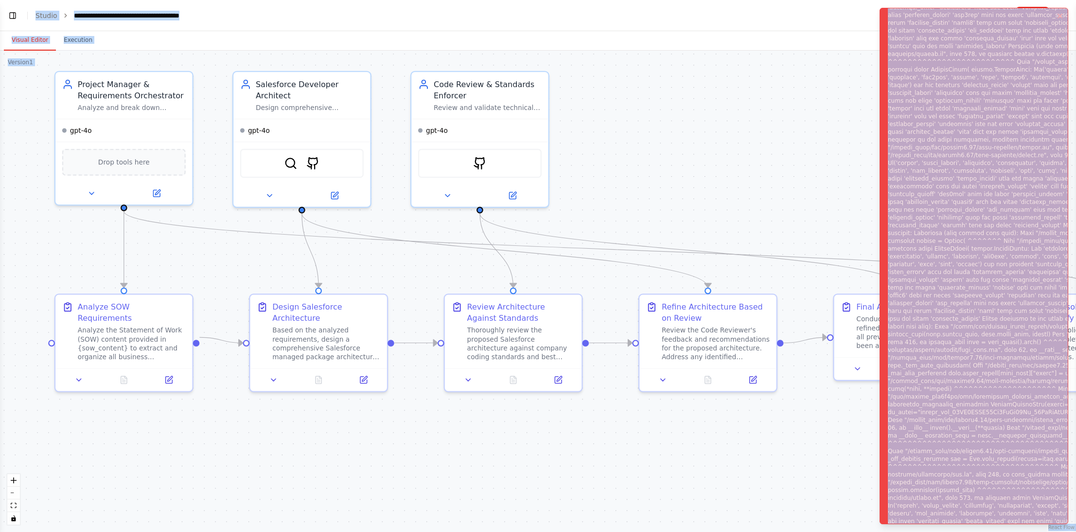
copy body "BETA I'm unhappy with current coding agents. They're overconfident, they cannot…"
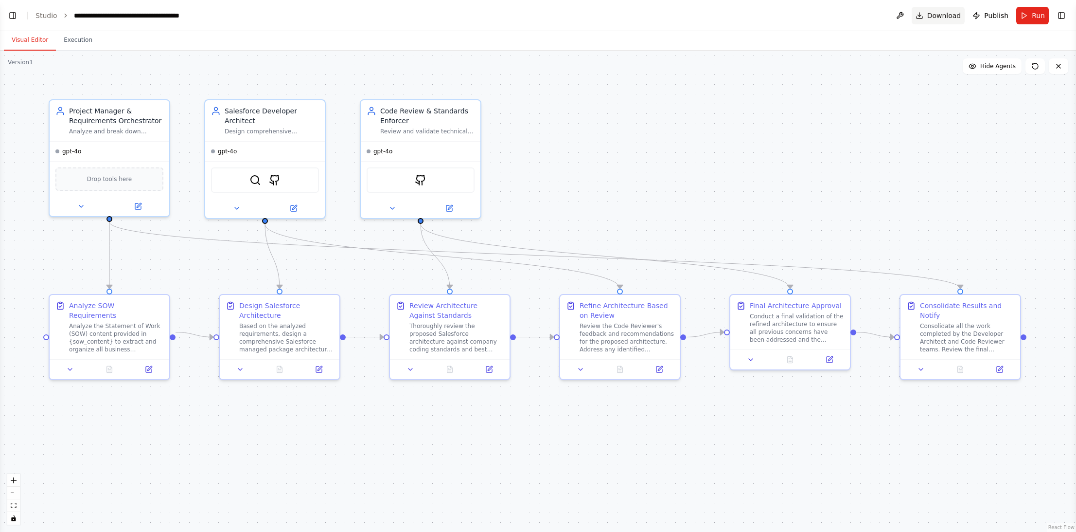
scroll to position [3928, 0]
click at [119, 134] on div "Project Manager & Requirements Orchestrator Analyze and break down customer req…" at bounding box center [110, 118] width 120 height 41
click at [53, 158] on div "gpt-4o" at bounding box center [110, 149] width 120 height 19
click at [68, 152] on span "gpt-4o" at bounding box center [71, 149] width 19 height 8
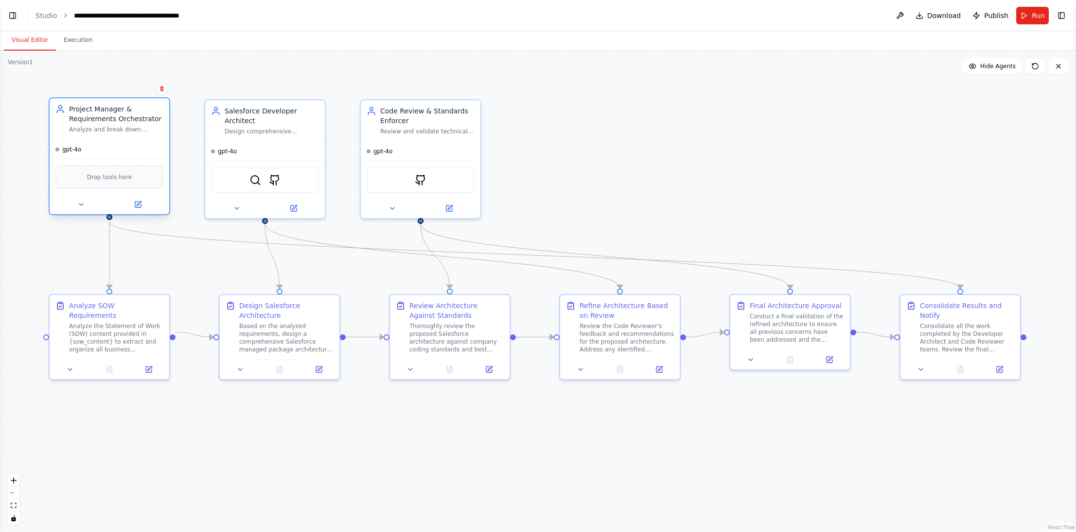
click at [68, 152] on span "gpt-4o" at bounding box center [71, 149] width 19 height 8
click at [1033, 11] on span "Run" at bounding box center [1038, 16] width 13 height 10
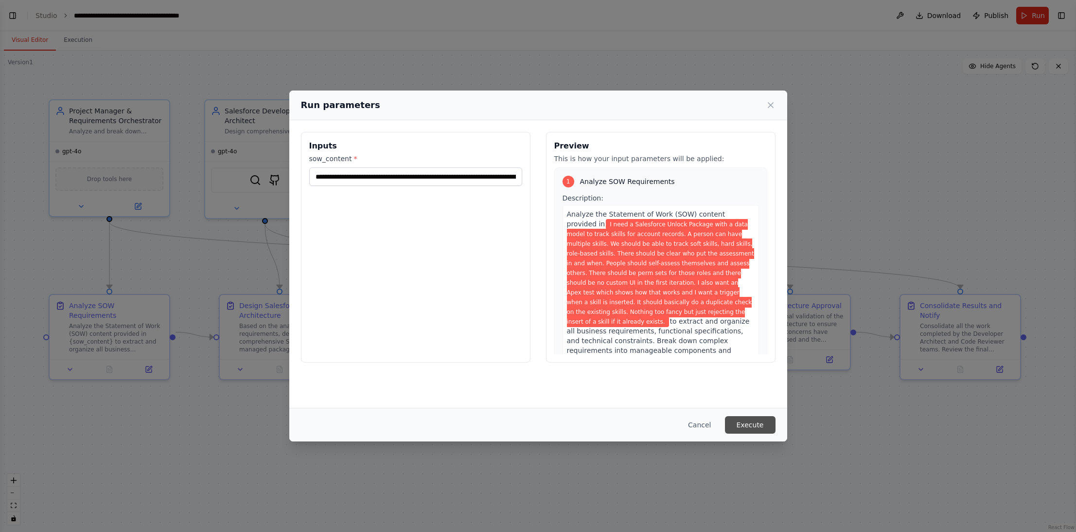
click at [750, 426] on button "Execute" at bounding box center [750, 425] width 51 height 18
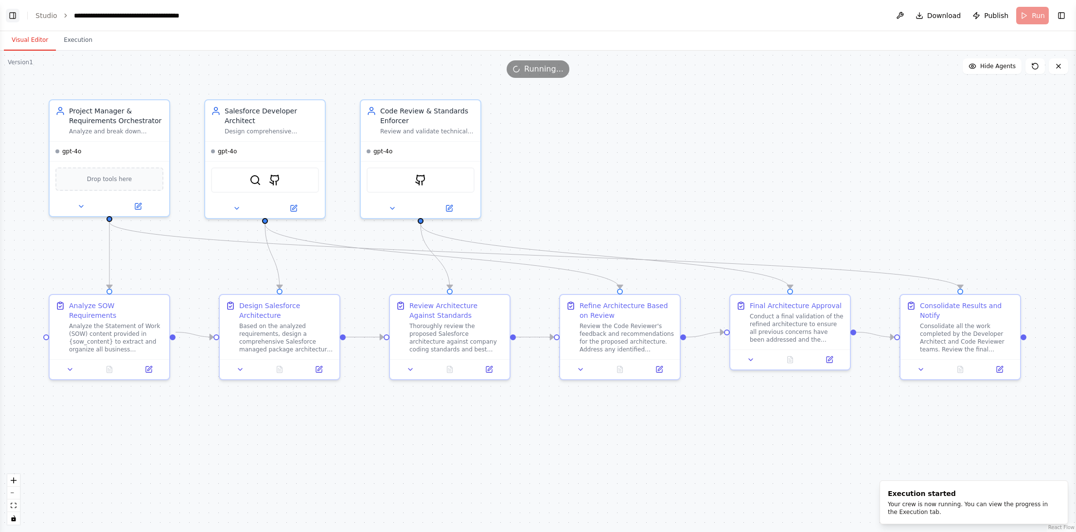
click at [13, 17] on button "Toggle Left Sidebar" at bounding box center [13, 16] width 14 height 14
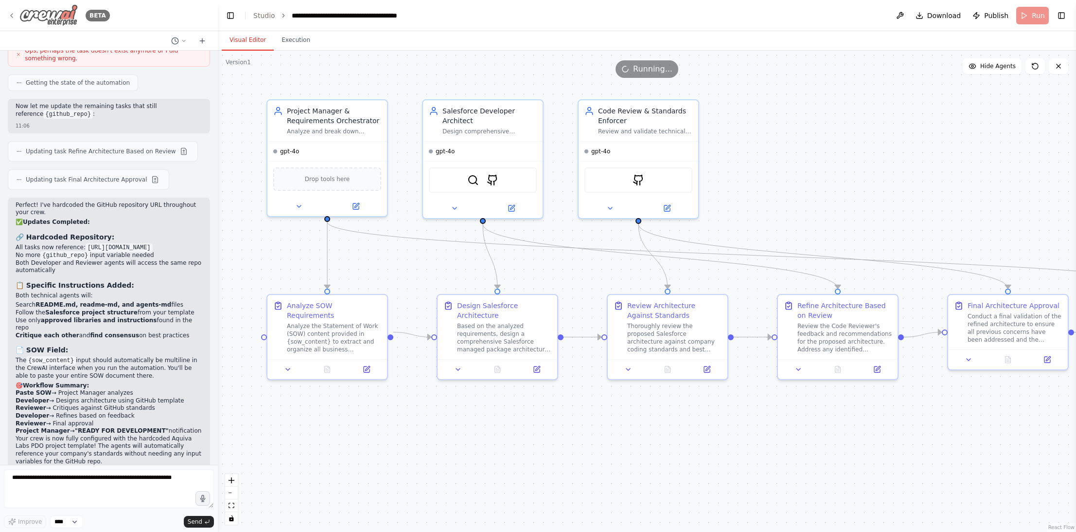
click at [13, 20] on div "BETA" at bounding box center [59, 15] width 102 height 22
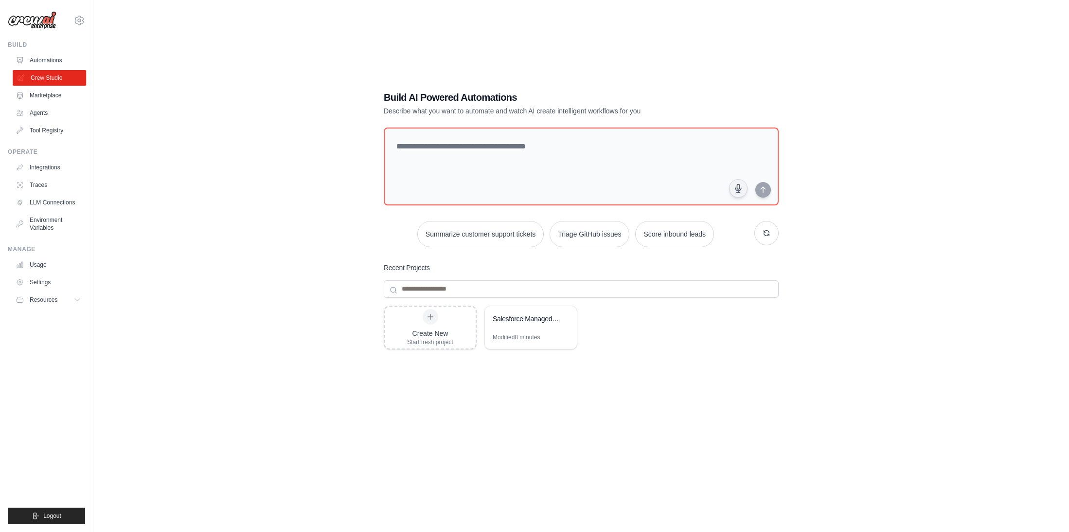
click at [54, 79] on link "Crew Studio" at bounding box center [49, 78] width 73 height 16
click at [59, 59] on link "Automations" at bounding box center [49, 61] width 73 height 16
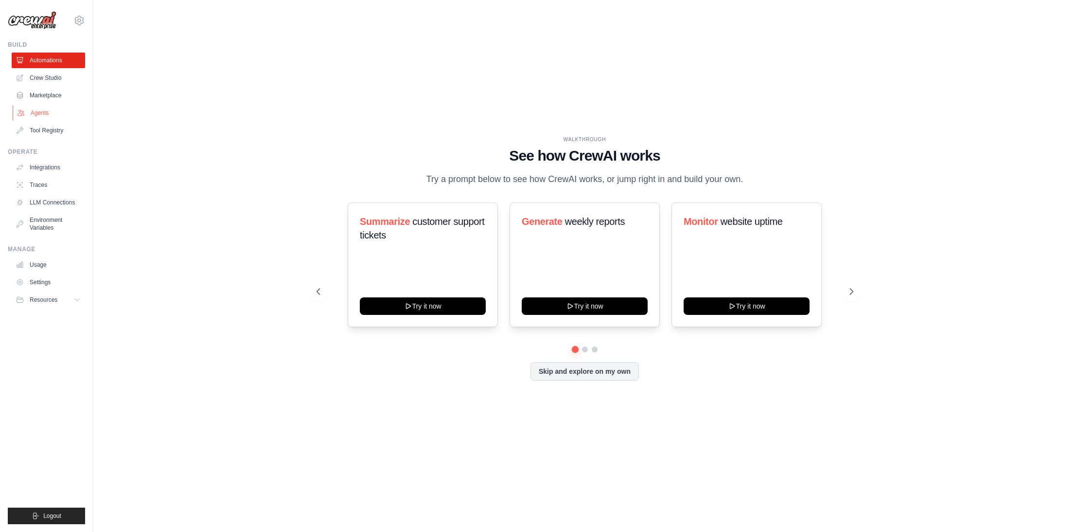
click at [34, 111] on link "Agents" at bounding box center [49, 113] width 73 height 16
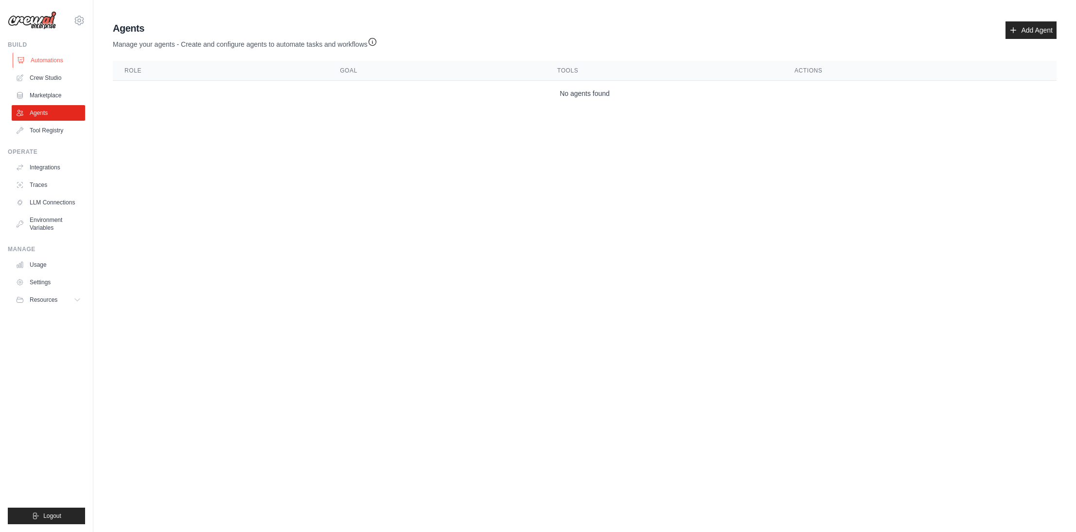
click at [50, 55] on link "Automations" at bounding box center [49, 61] width 73 height 16
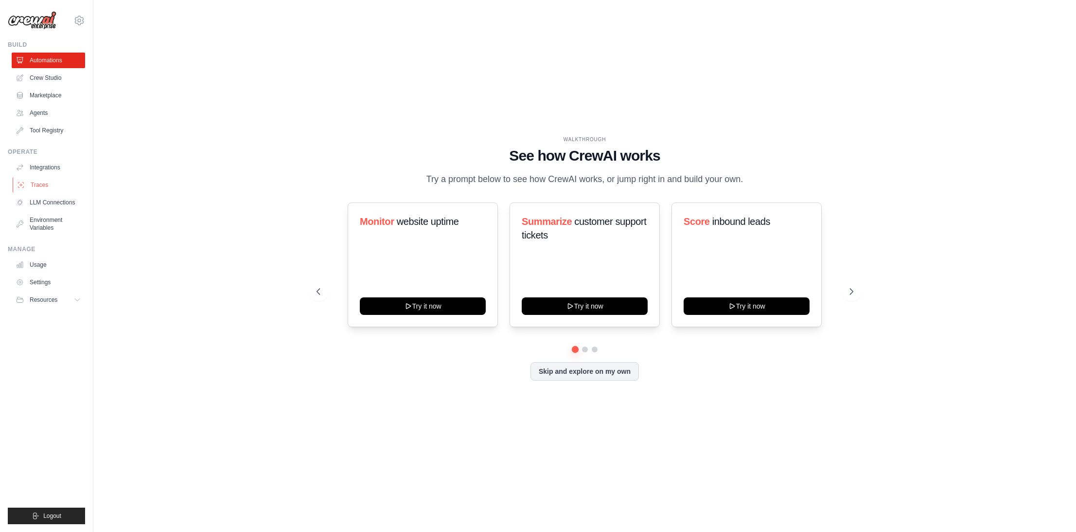
click at [41, 184] on link "Traces" at bounding box center [49, 185] width 73 height 16
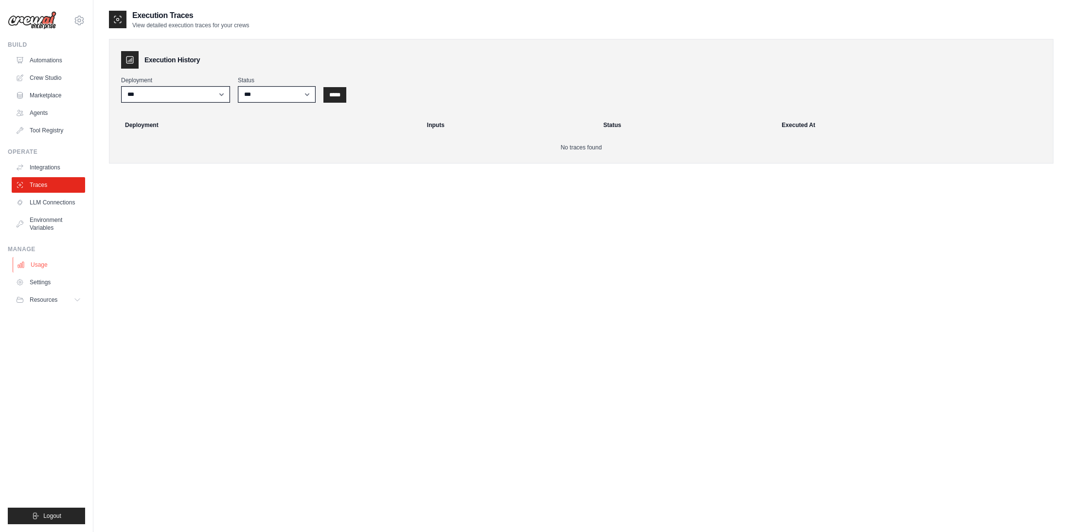
click at [46, 265] on link "Usage" at bounding box center [49, 265] width 73 height 16
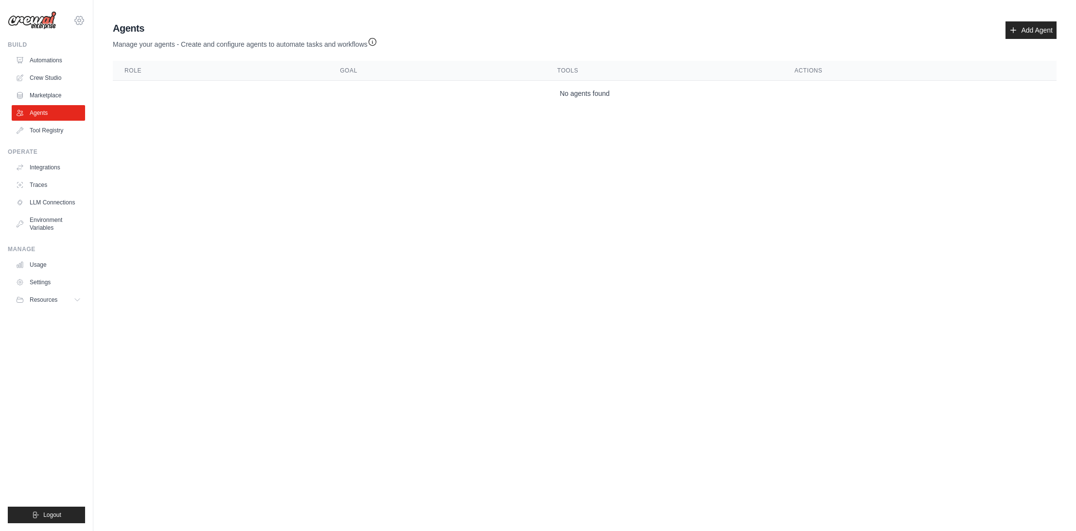
click at [81, 21] on icon at bounding box center [79, 21] width 12 height 12
click at [211, 142] on body "[EMAIL_ADDRESS][DOMAIN_NAME] Settings Build Automations Crew Studio" at bounding box center [538, 265] width 1076 height 531
click at [56, 56] on link "Automations" at bounding box center [49, 61] width 73 height 16
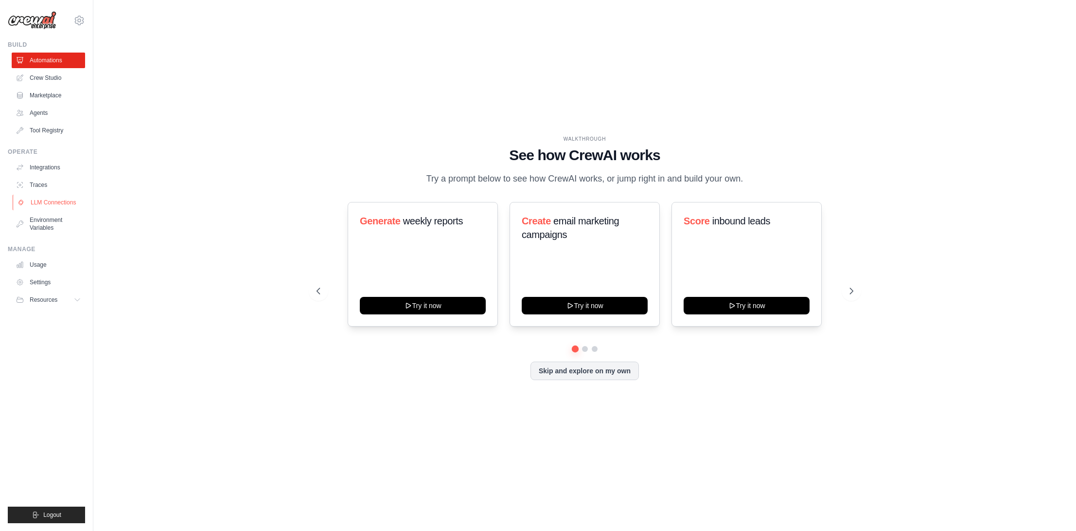
click at [41, 200] on link "LLM Connections" at bounding box center [49, 203] width 73 height 16
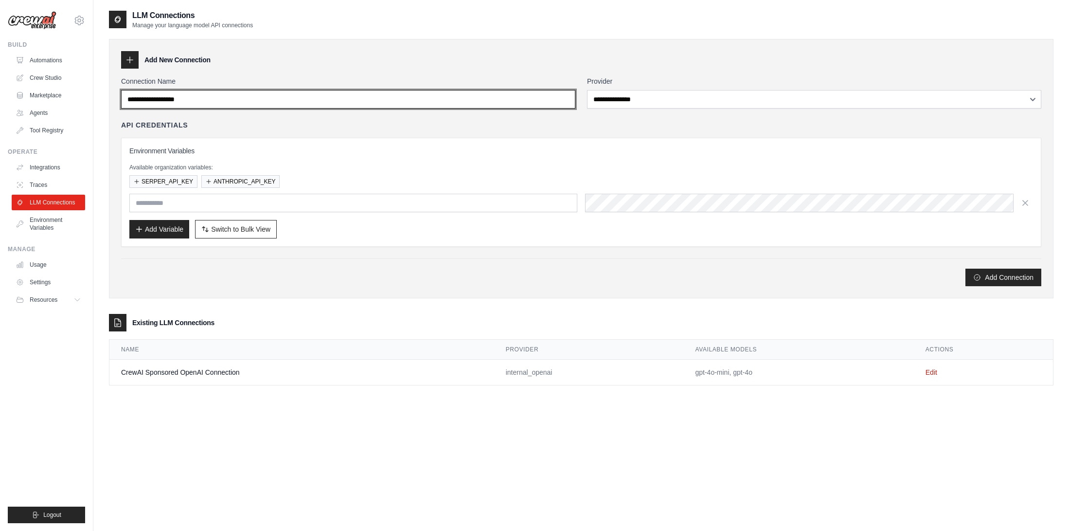
click at [324, 101] on input "Connection Name" at bounding box center [348, 99] width 454 height 18
type input "**********"
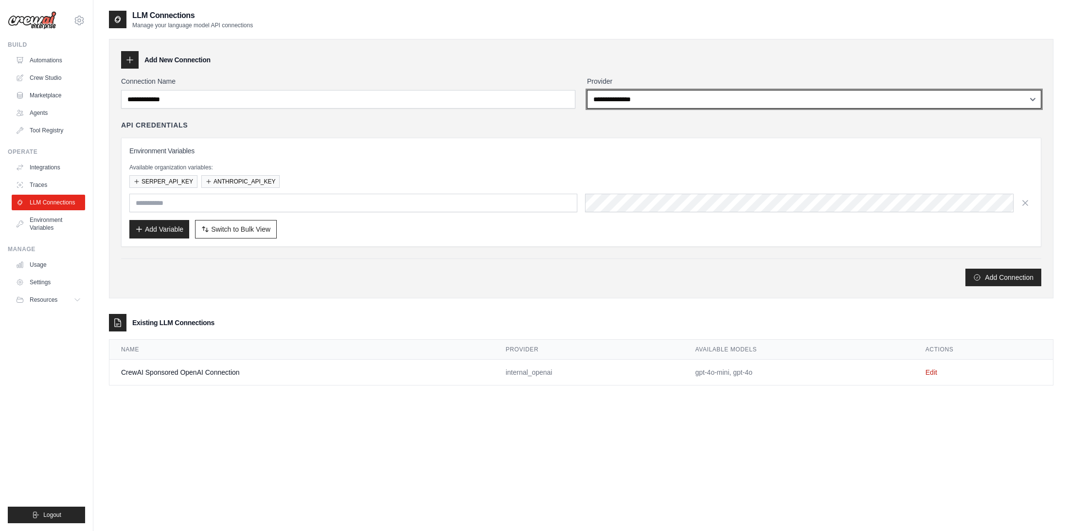
click at [667, 95] on select "**********" at bounding box center [814, 99] width 454 height 18
select select "*********"
click at [587, 90] on select "**********" at bounding box center [814, 99] width 454 height 18
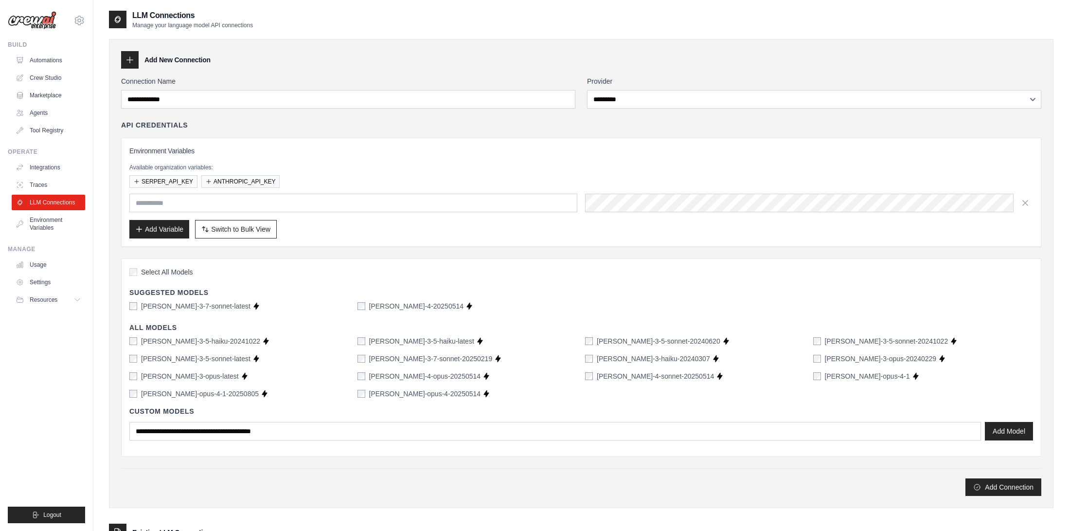
click at [140, 272] on label "Select All Models" at bounding box center [161, 272] width 64 height 10
click at [251, 179] on button "ANTHROPIC_API_KEY" at bounding box center [240, 181] width 78 height 13
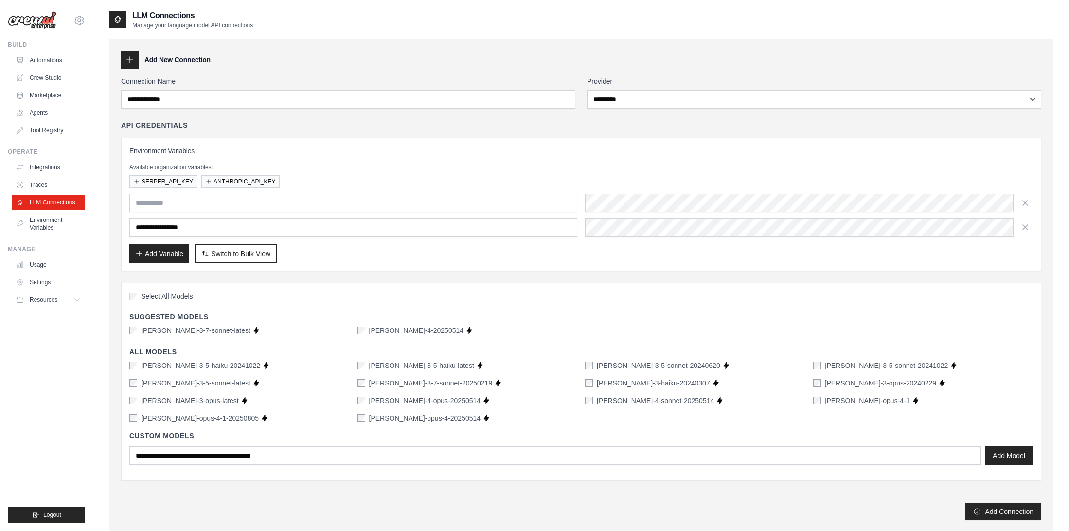
scroll to position [114, 0]
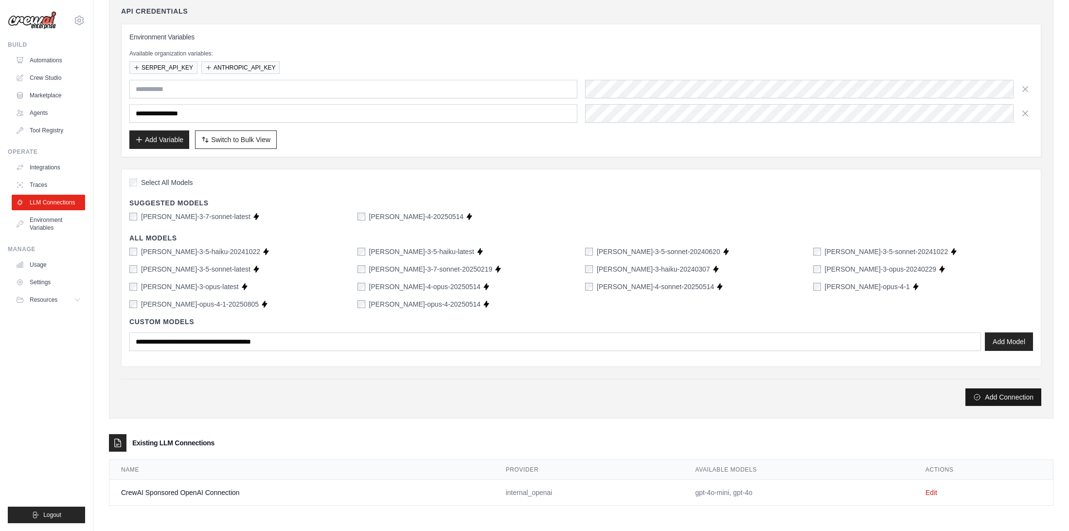
click at [1009, 392] on button "Add Connection" at bounding box center [1003, 397] width 76 height 18
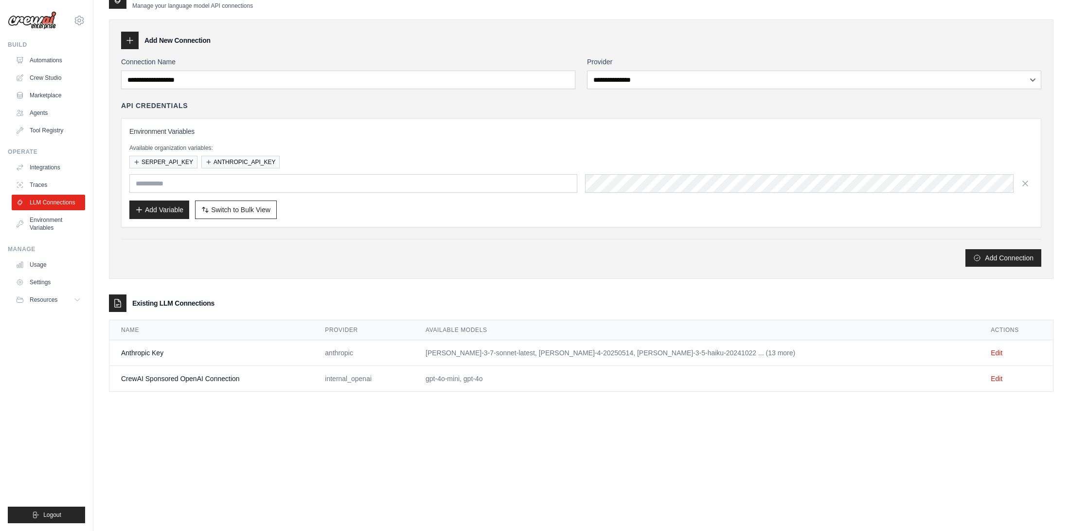
scroll to position [0, 0]
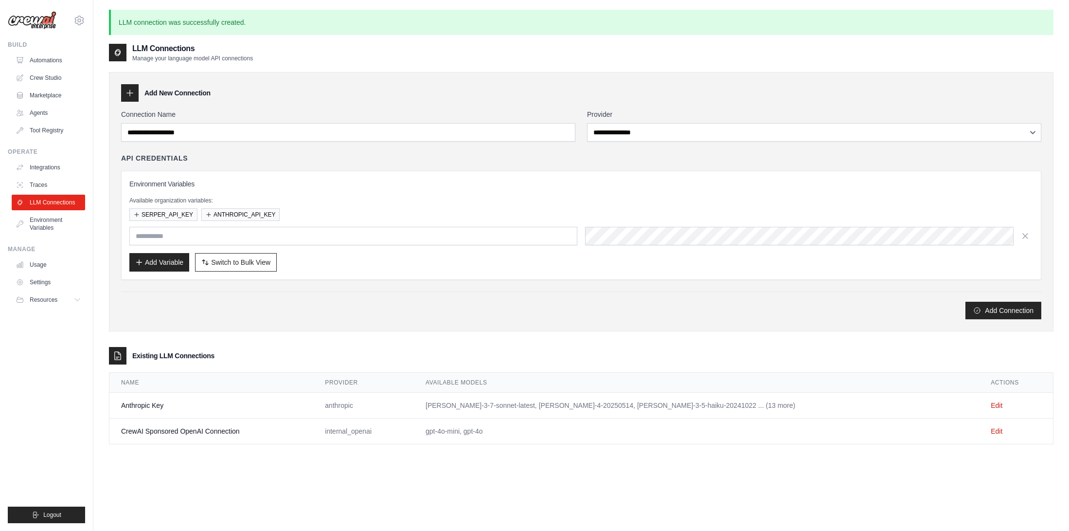
click at [1010, 398] on td "Edit" at bounding box center [1016, 405] width 74 height 26
click at [33, 183] on link "Traces" at bounding box center [49, 185] width 73 height 16
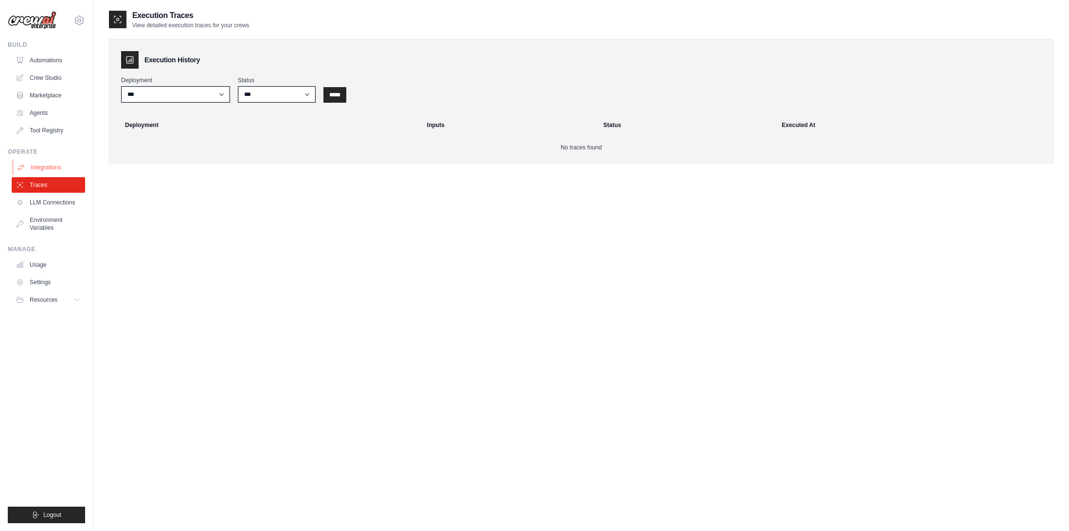
click at [48, 172] on link "Integrations" at bounding box center [49, 168] width 73 height 16
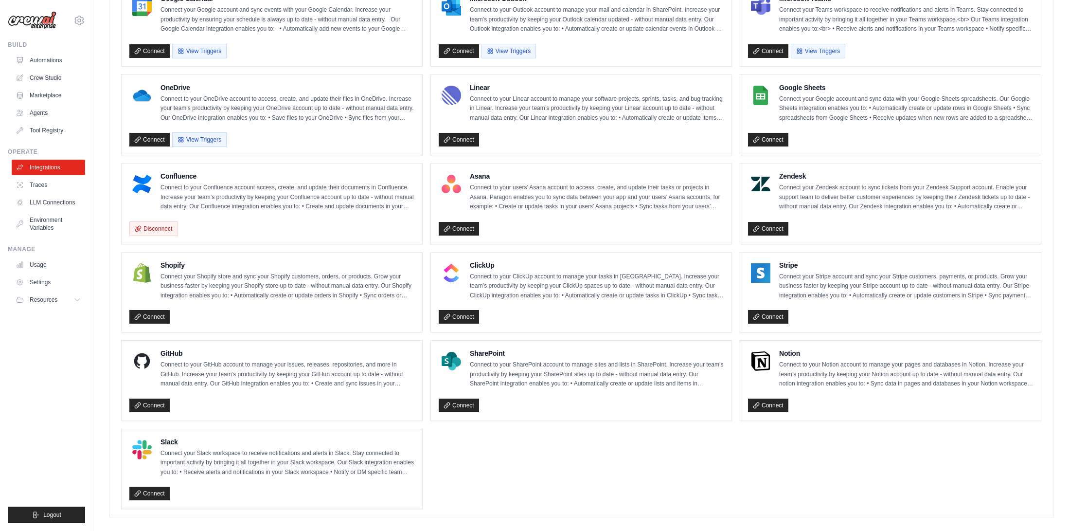
scroll to position [496, 0]
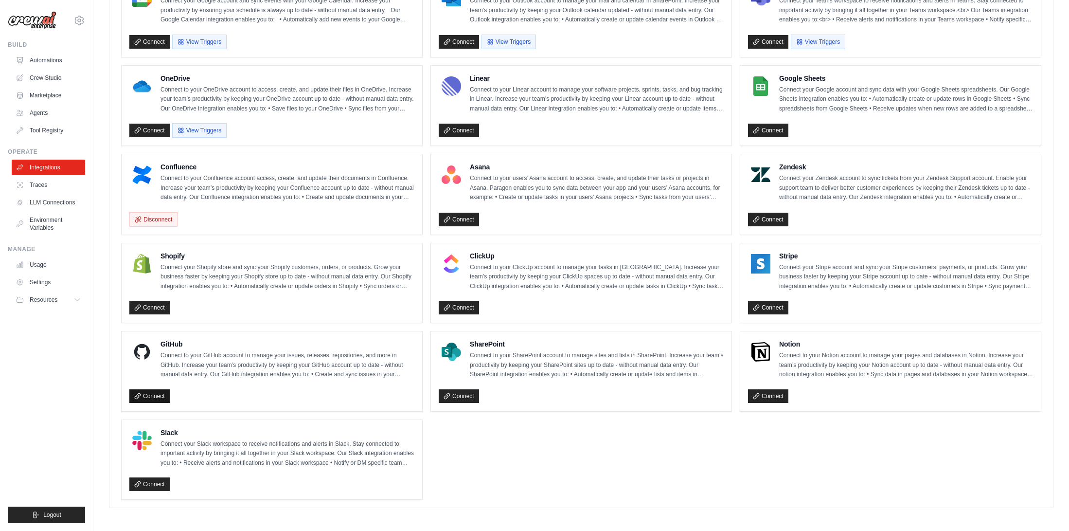
click at [149, 394] on link "Connect" at bounding box center [149, 396] width 40 height 14
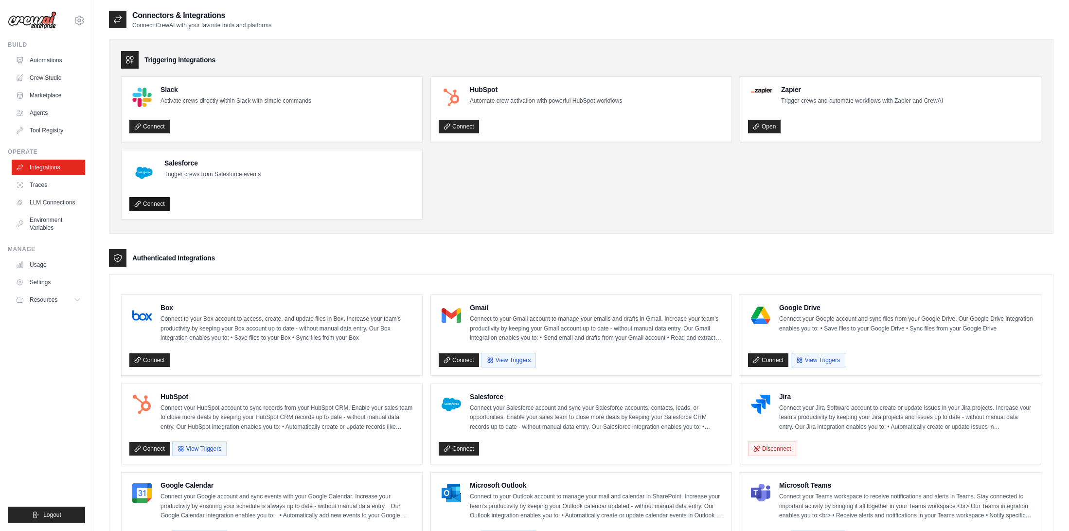
scroll to position [3, 0]
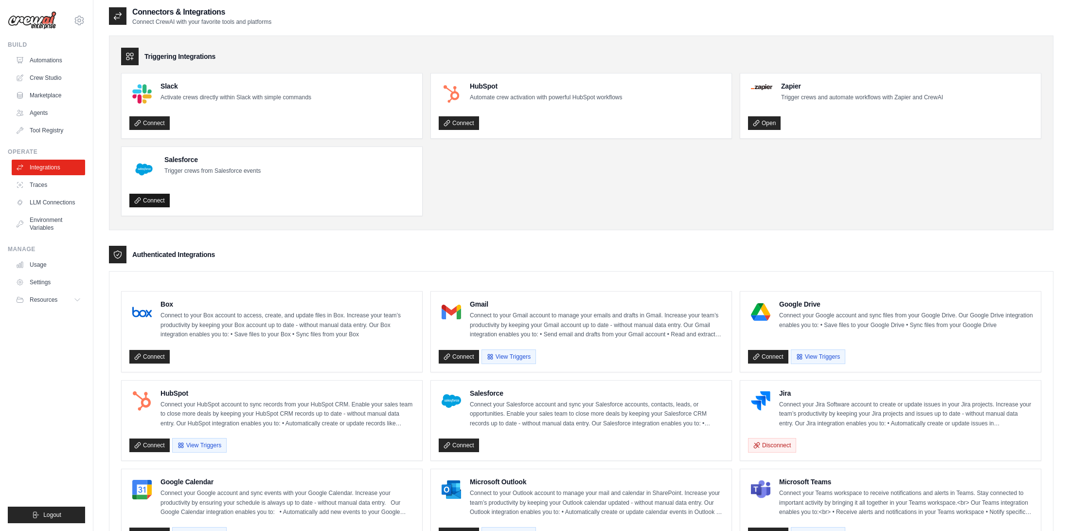
click at [142, 203] on link "Connect" at bounding box center [149, 201] width 40 height 14
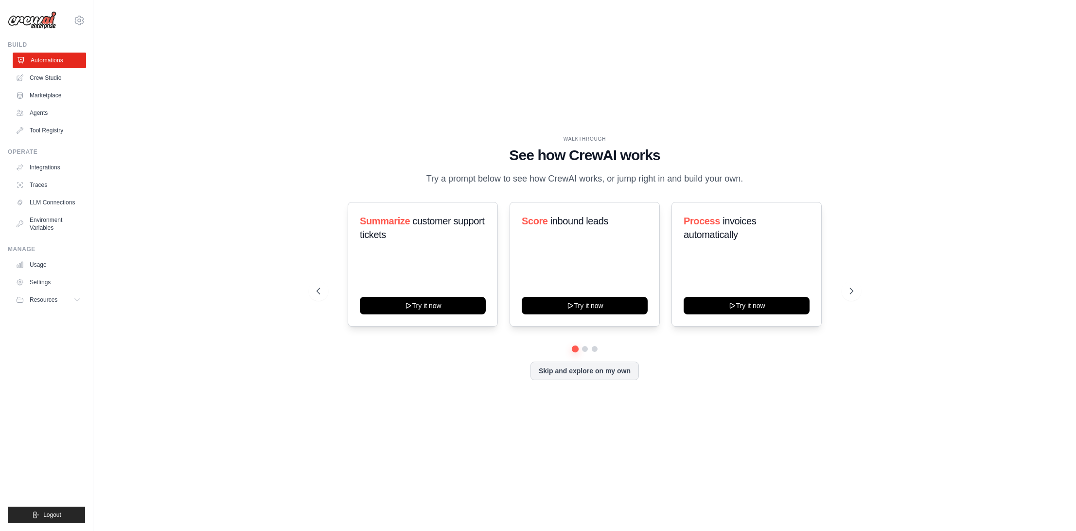
click at [43, 63] on link "Automations" at bounding box center [49, 61] width 73 height 16
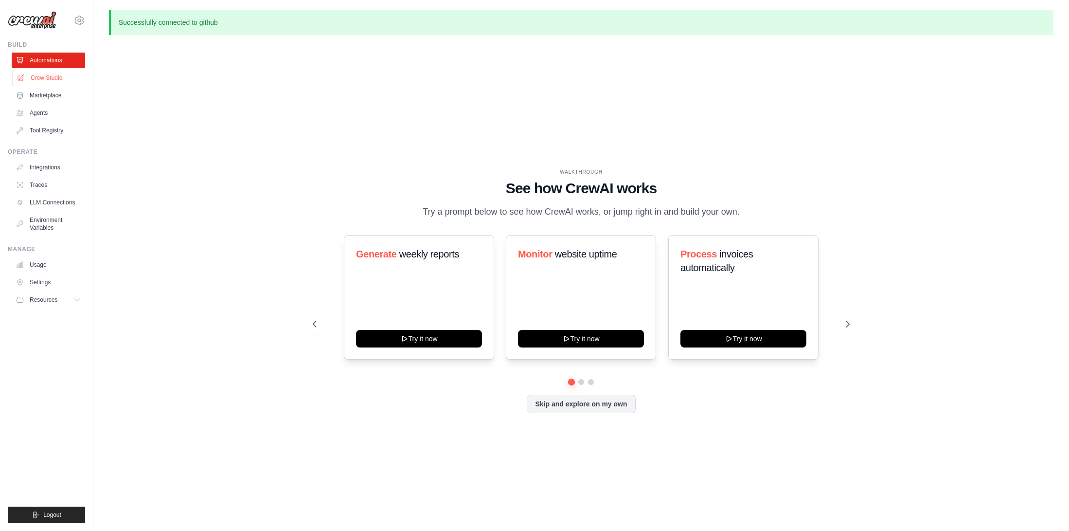
click at [47, 79] on link "Crew Studio" at bounding box center [49, 78] width 73 height 16
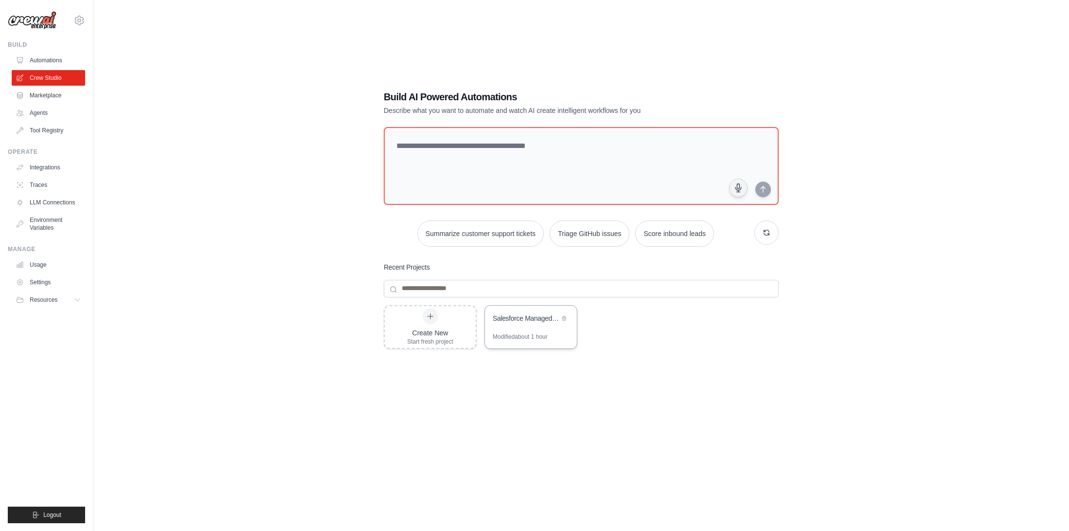
click at [531, 335] on div "Modified about 1 hour" at bounding box center [520, 337] width 55 height 8
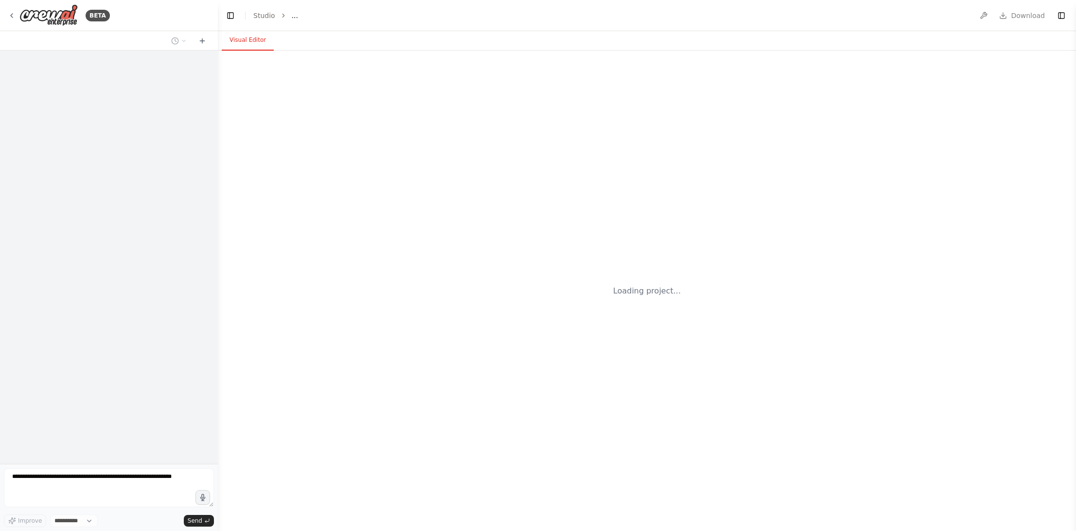
select select "****"
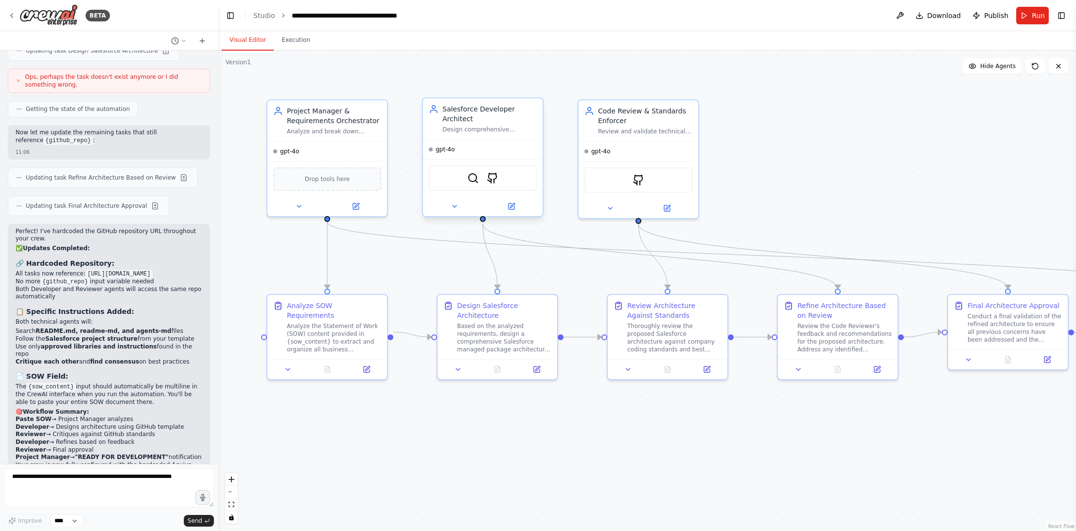
scroll to position [3929, 0]
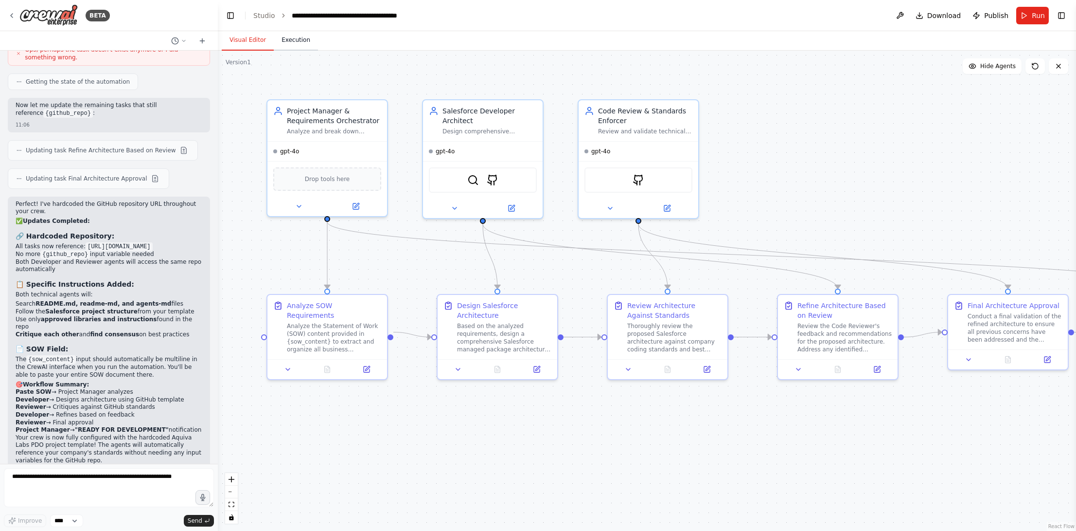
click at [299, 41] on button "Execution" at bounding box center [296, 40] width 44 height 20
click at [247, 41] on button "Visual Editor" at bounding box center [248, 40] width 52 height 20
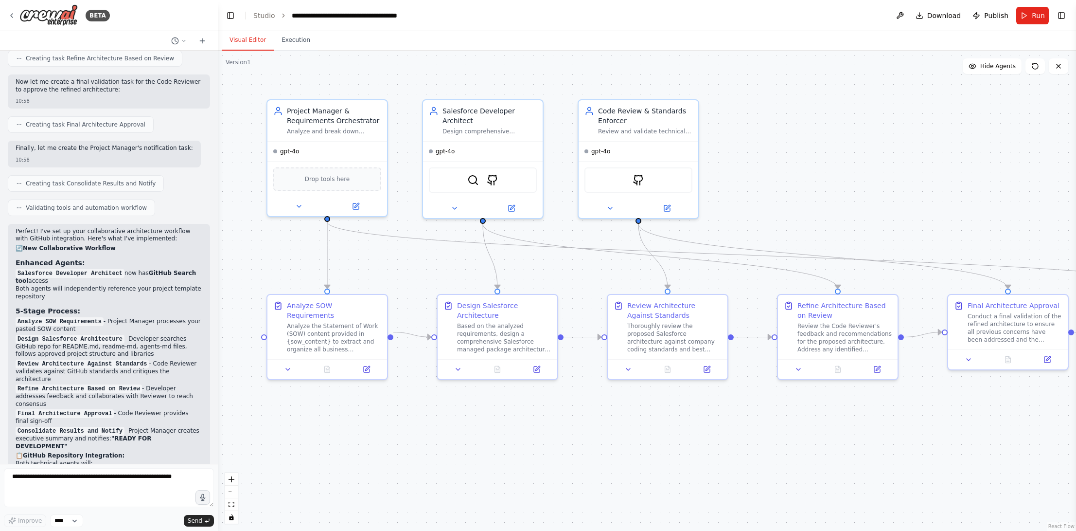
scroll to position [3211, 0]
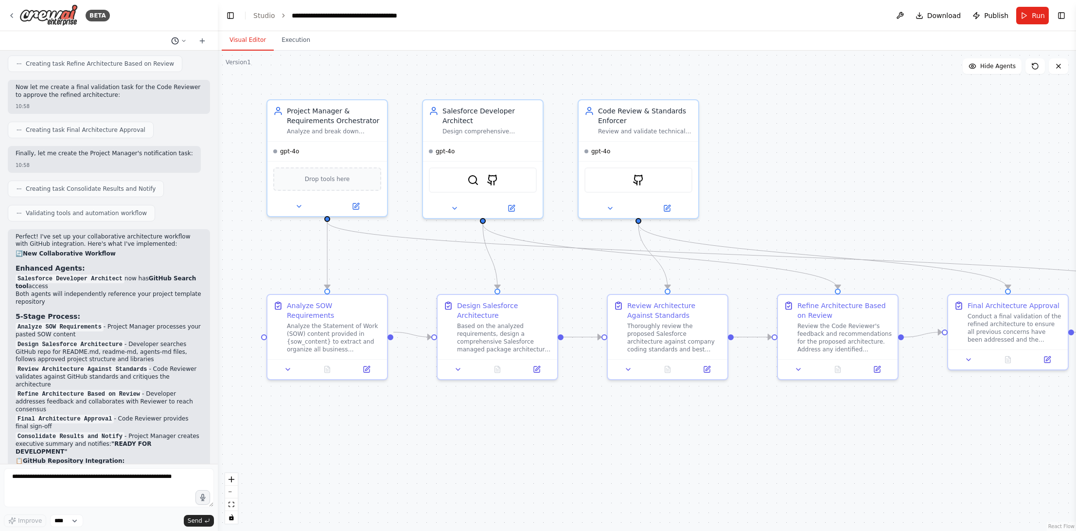
click at [177, 37] on icon at bounding box center [175, 41] width 8 height 8
click at [323, 78] on div ".deletable-edge-delete-btn { width: 20px; height: 20px; border: 0px solid #ffff…" at bounding box center [647, 291] width 858 height 480
click at [1037, 10] on button "Run" at bounding box center [1032, 16] width 33 height 18
click at [1037, 10] on header "**********" at bounding box center [647, 15] width 858 height 31
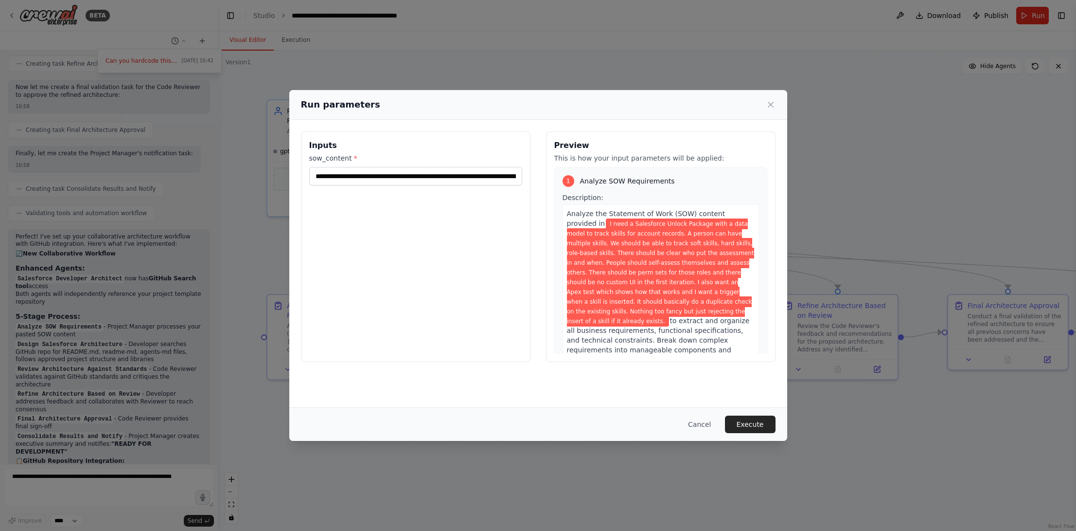
click at [1036, 18] on div "**********" at bounding box center [538, 265] width 1076 height 531
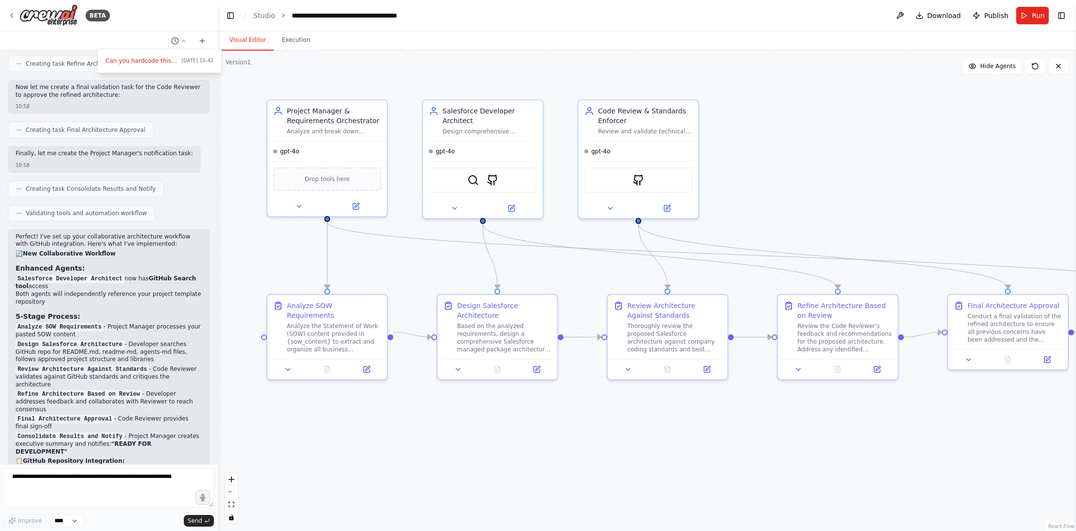
click at [1036, 18] on span "Run" at bounding box center [1038, 16] width 13 height 10
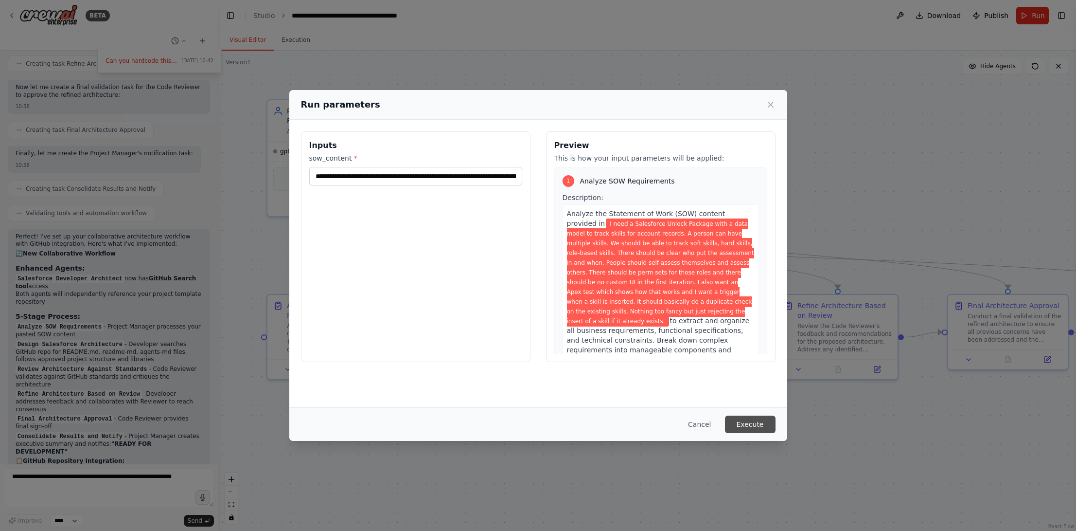
click at [754, 421] on button "Execute" at bounding box center [750, 424] width 51 height 18
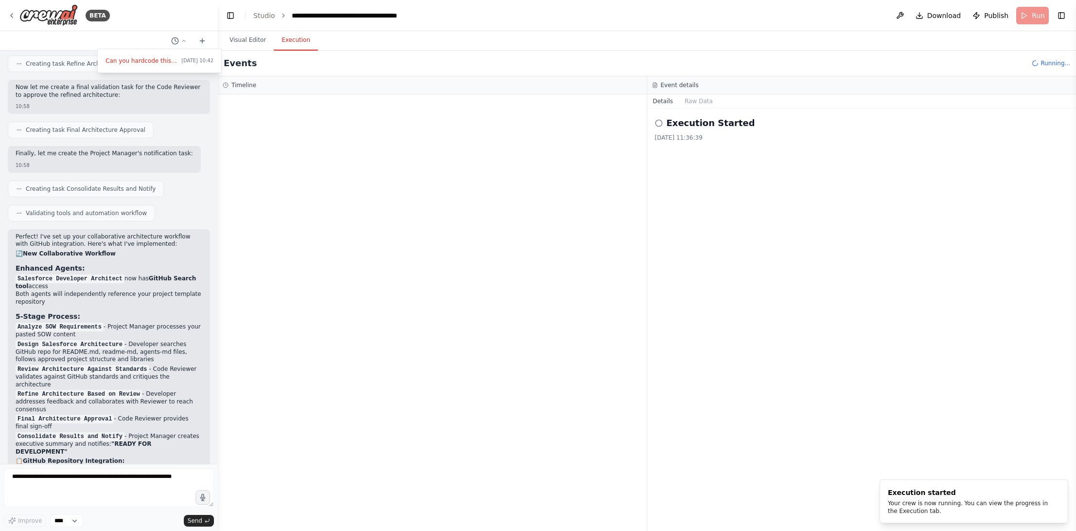
click at [299, 39] on button "Execution" at bounding box center [296, 40] width 44 height 20
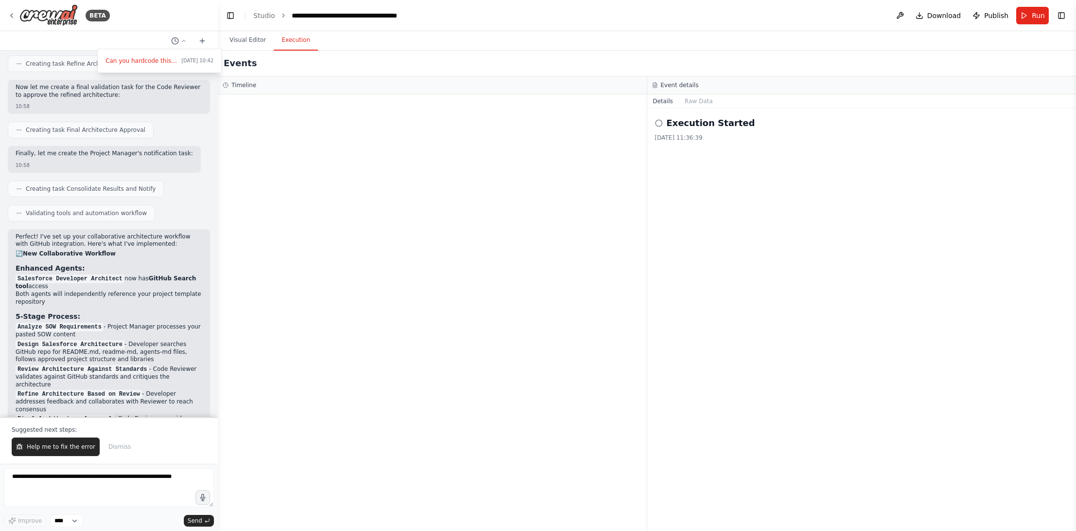
click at [721, 131] on div "Execution Started 18/09/2025, 11:36:39" at bounding box center [862, 128] width 414 height 25
click at [228, 13] on button "Toggle Left Sidebar" at bounding box center [231, 16] width 14 height 14
click at [228, 13] on header "**********" at bounding box center [647, 15] width 858 height 31
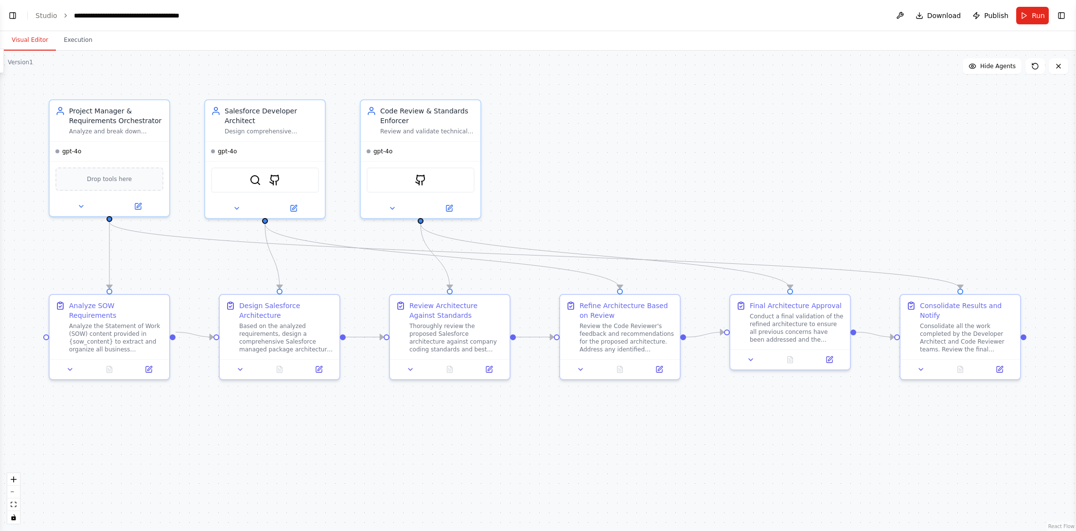
click at [26, 40] on button "Visual Editor" at bounding box center [30, 40] width 52 height 20
click at [80, 39] on button "Execution" at bounding box center [78, 40] width 44 height 20
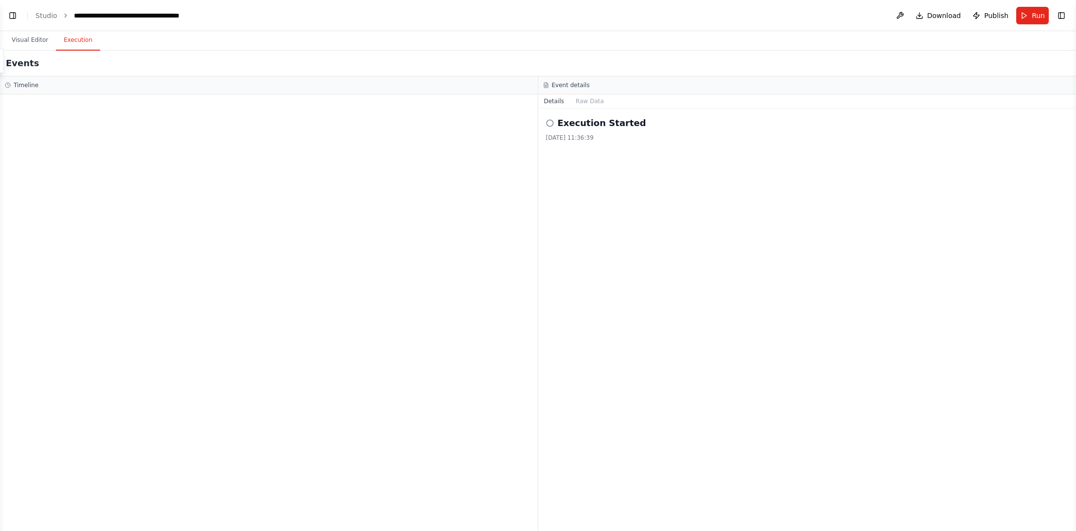
click at [593, 132] on div "Execution Started 18/09/2025, 11:36:39" at bounding box center [807, 128] width 523 height 25
click at [585, 132] on div "Execution Started 18/09/2025, 11:36:39" at bounding box center [807, 128] width 523 height 25
click at [22, 36] on button "Visual Editor" at bounding box center [30, 40] width 52 height 20
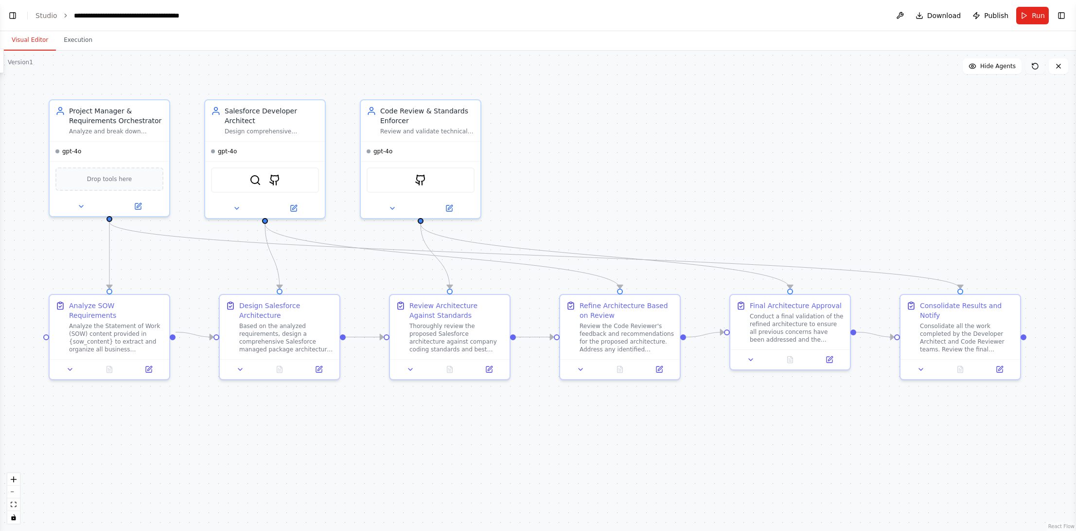
click at [1038, 68] on icon at bounding box center [1035, 66] width 8 height 8
click at [1034, 63] on icon at bounding box center [1035, 66] width 6 height 6
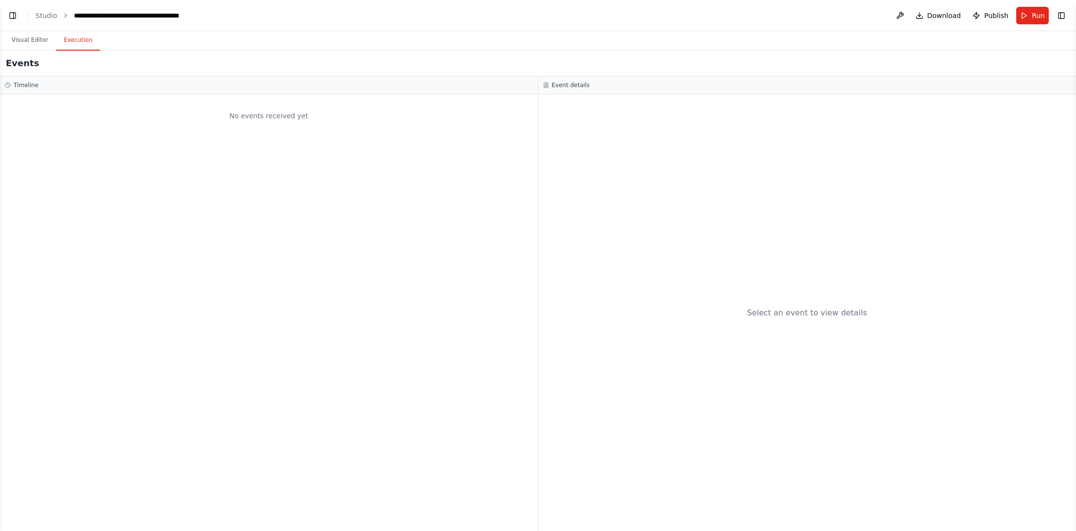
click at [75, 39] on button "Execution" at bounding box center [78, 40] width 44 height 20
click at [42, 43] on button "Visual Editor" at bounding box center [30, 40] width 52 height 20
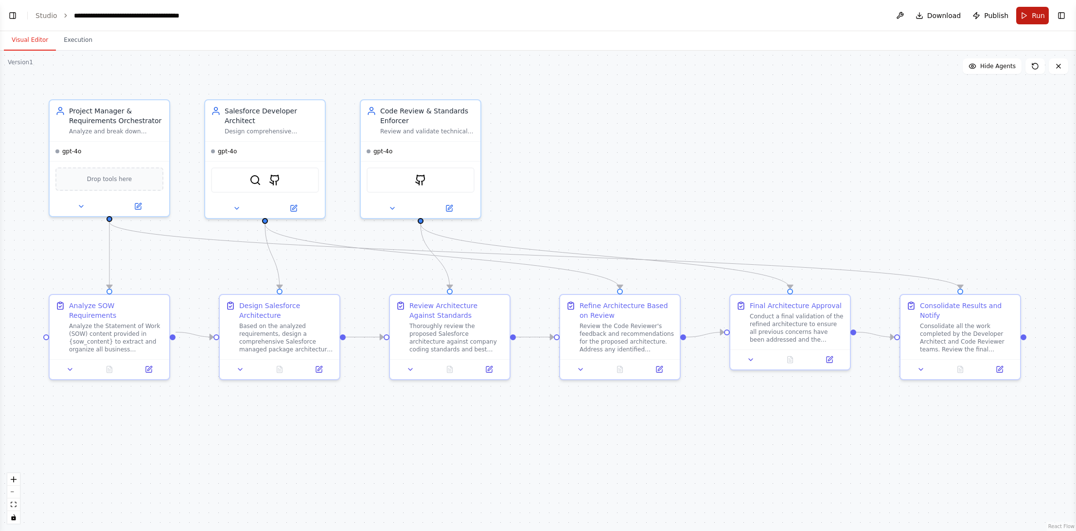
click at [1016, 16] on button "Run" at bounding box center [1032, 16] width 33 height 18
click at [1026, 14] on header "**********" at bounding box center [538, 15] width 1076 height 31
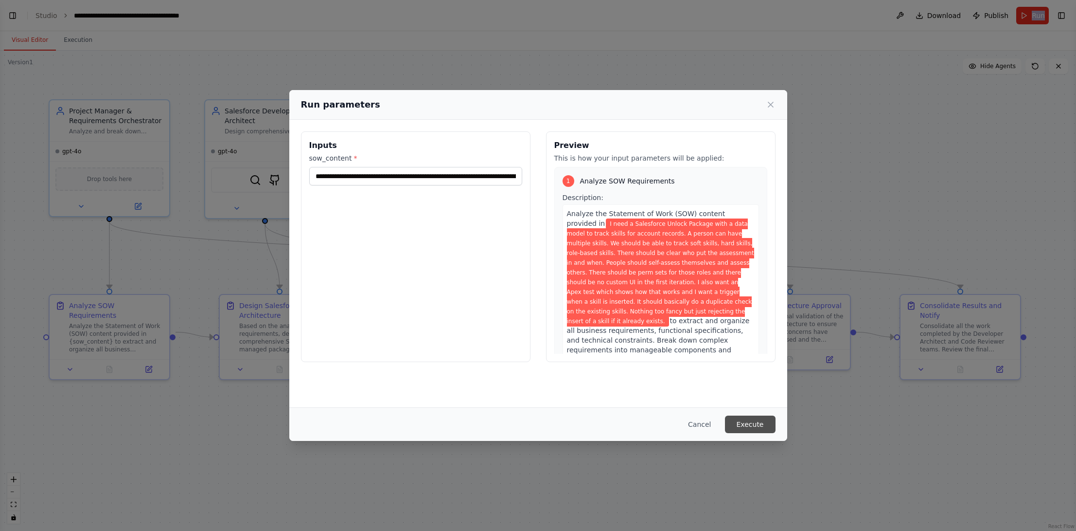
click at [745, 428] on button "Execute" at bounding box center [750, 424] width 51 height 18
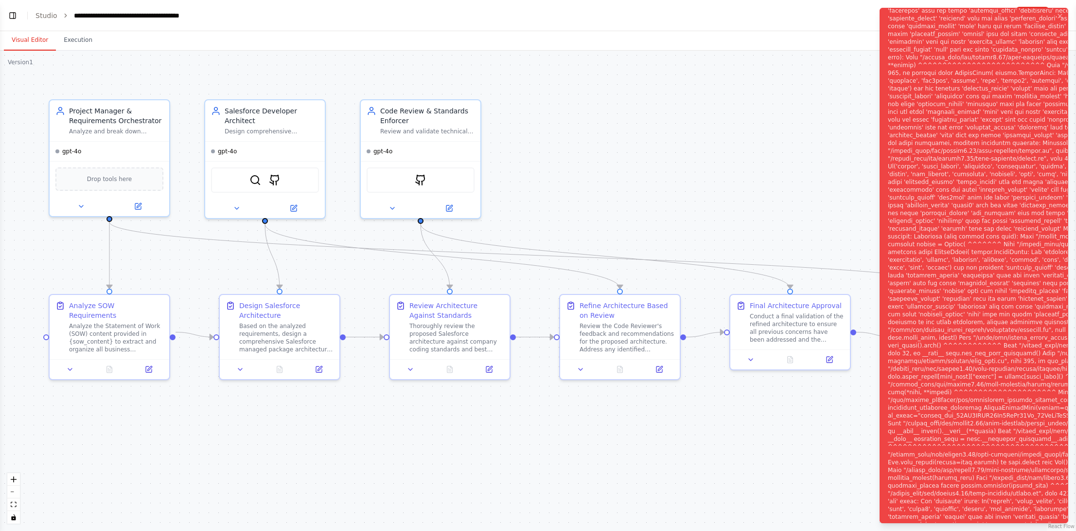
click at [987, 138] on div "Notifications (F8)" at bounding box center [1068, 271] width 360 height 622
click at [9, 19] on button "Toggle Left Sidebar" at bounding box center [13, 16] width 14 height 14
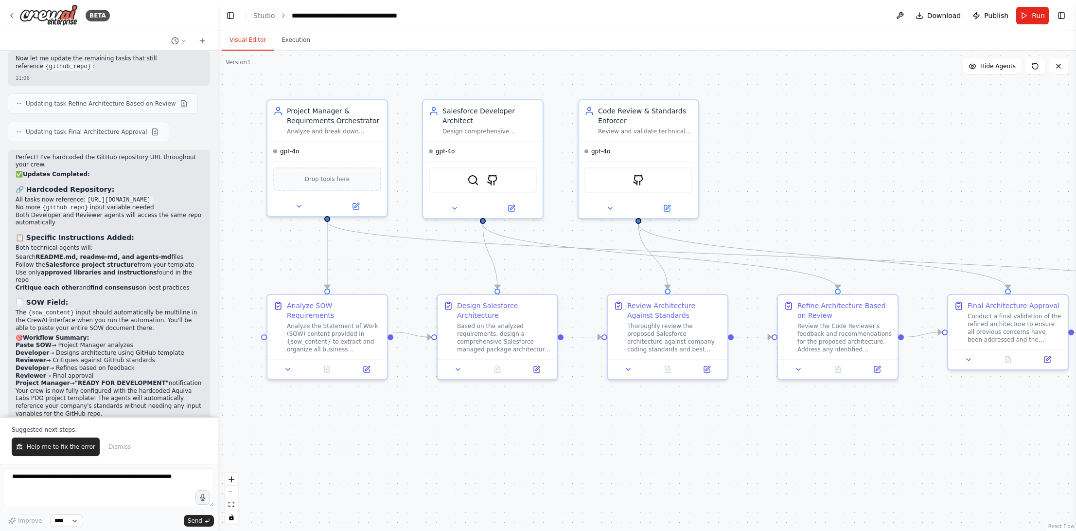
click at [65, 516] on div "Improve **** Send" at bounding box center [109, 497] width 210 height 59
click at [65, 517] on select "****" at bounding box center [66, 520] width 33 height 13
click at [284, 43] on button "Execution" at bounding box center [296, 40] width 44 height 20
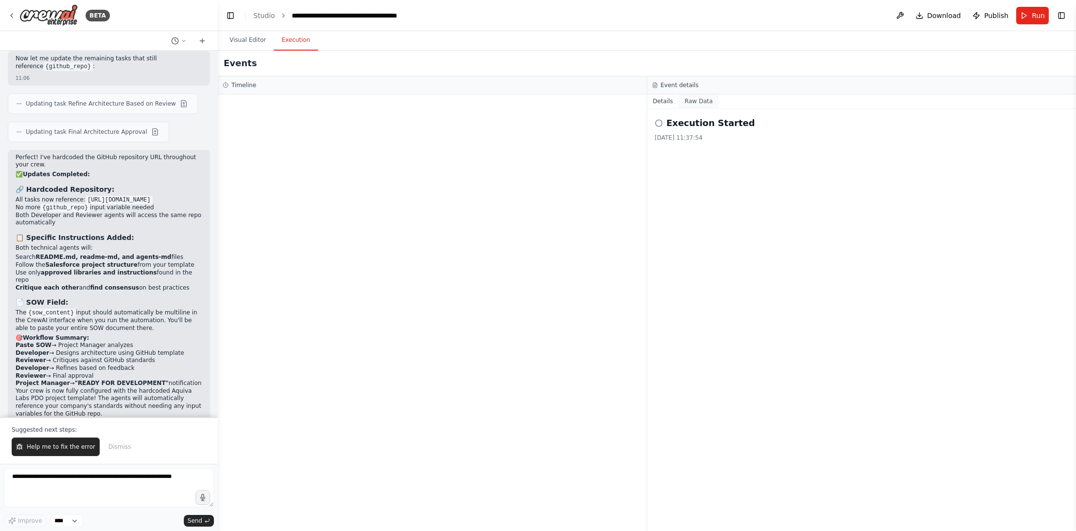
click at [692, 103] on button "Raw Data" at bounding box center [699, 101] width 40 height 14
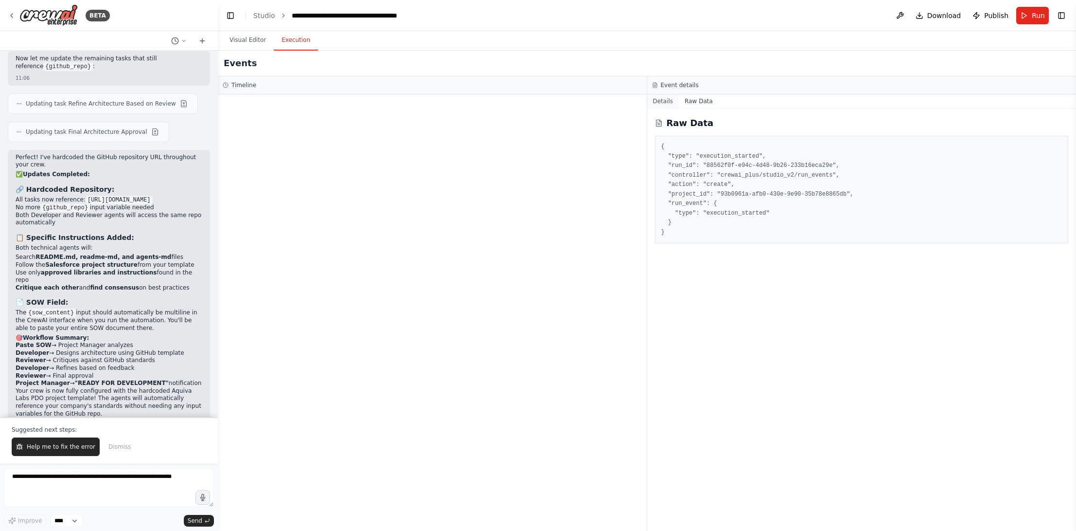
click at [662, 101] on button "Details" at bounding box center [663, 101] width 32 height 14
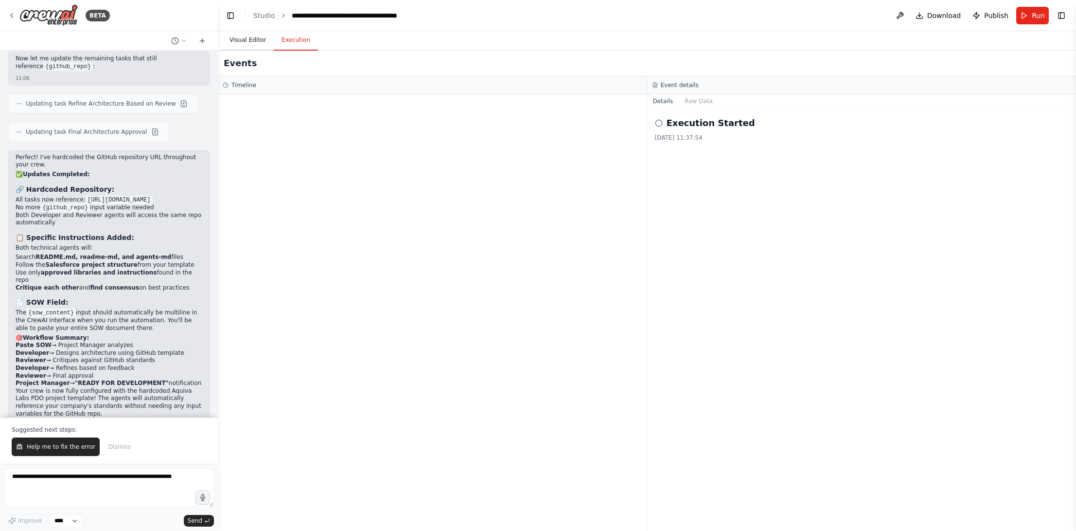
click at [249, 43] on button "Visual Editor" at bounding box center [248, 40] width 52 height 20
